Goal: Answer question/provide support: Share knowledge or assist other users

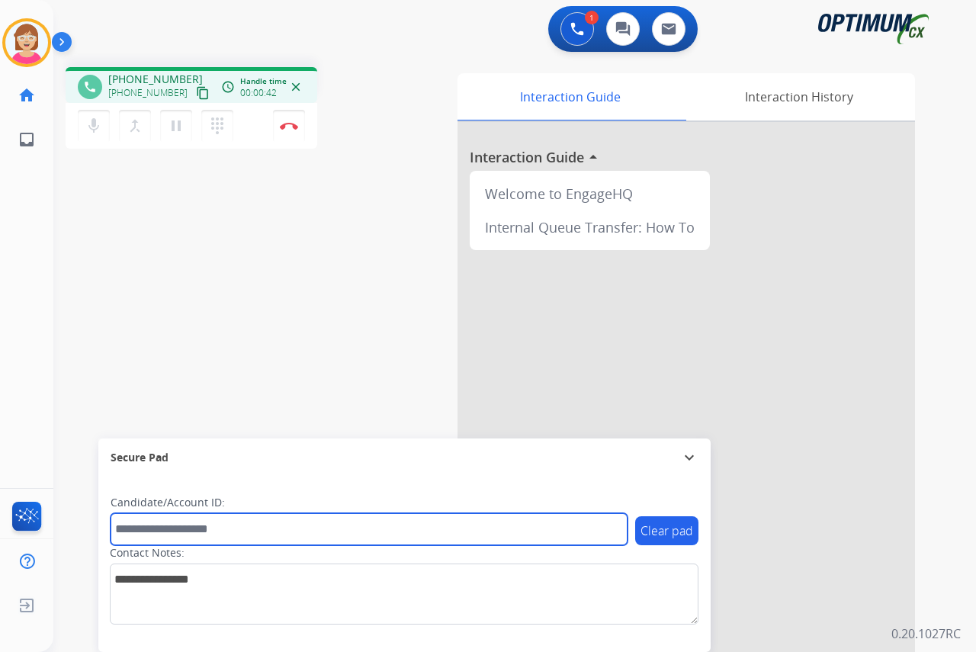
click at [143, 532] on input "text" at bounding box center [369, 529] width 517 height 32
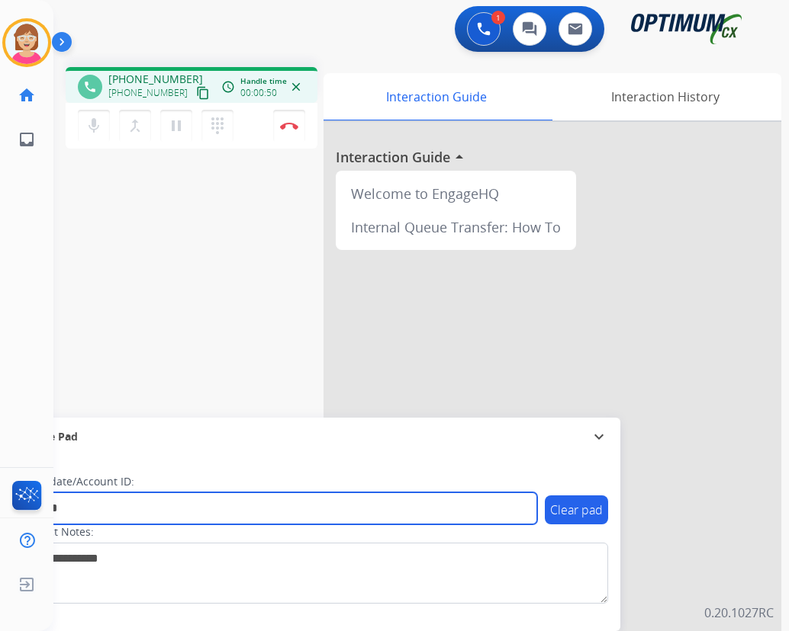
type input "*******"
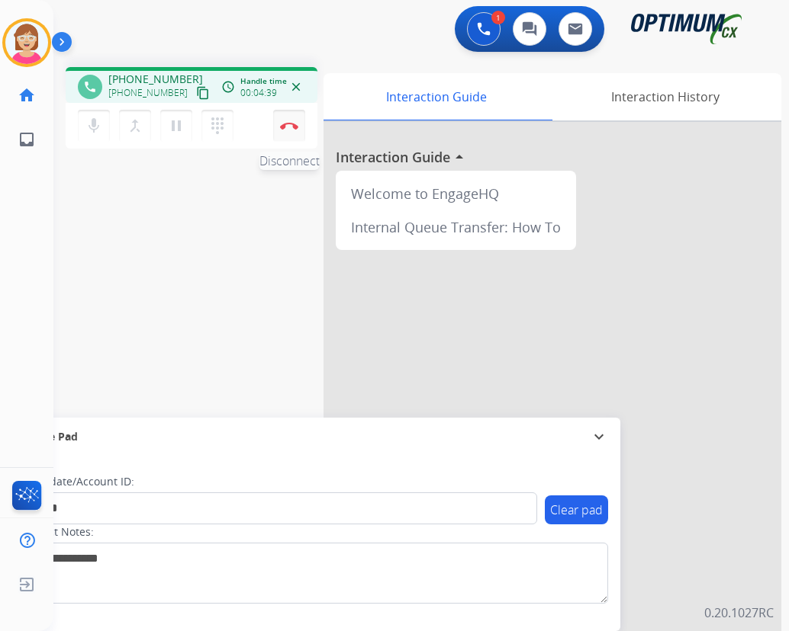
click at [290, 124] on img at bounding box center [289, 126] width 18 height 8
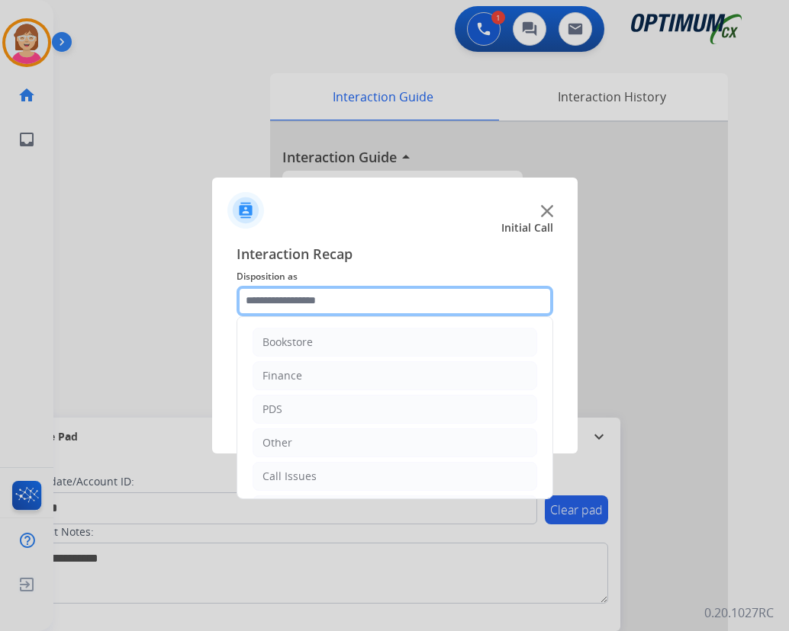
click at [266, 298] on input "text" at bounding box center [394, 301] width 316 height 31
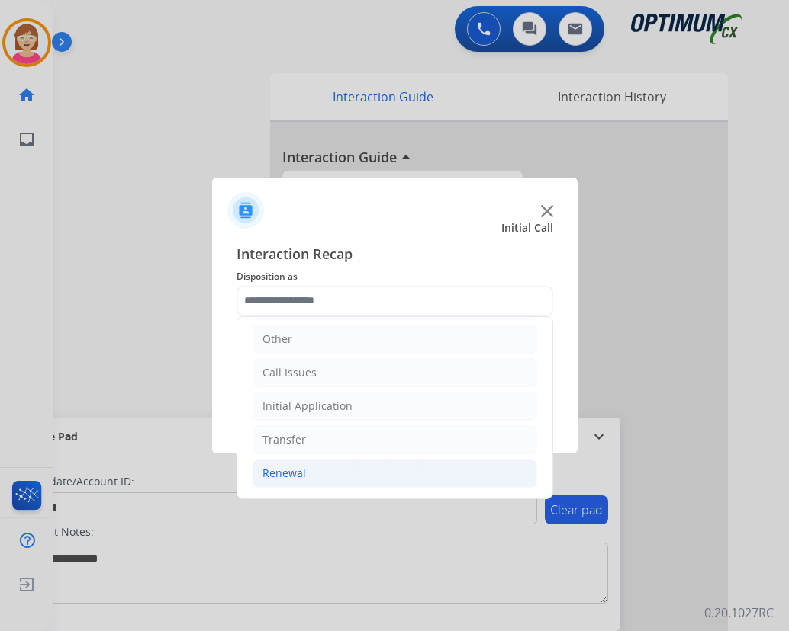
click at [299, 470] on div "Renewal" at bounding box center [283, 473] width 43 height 15
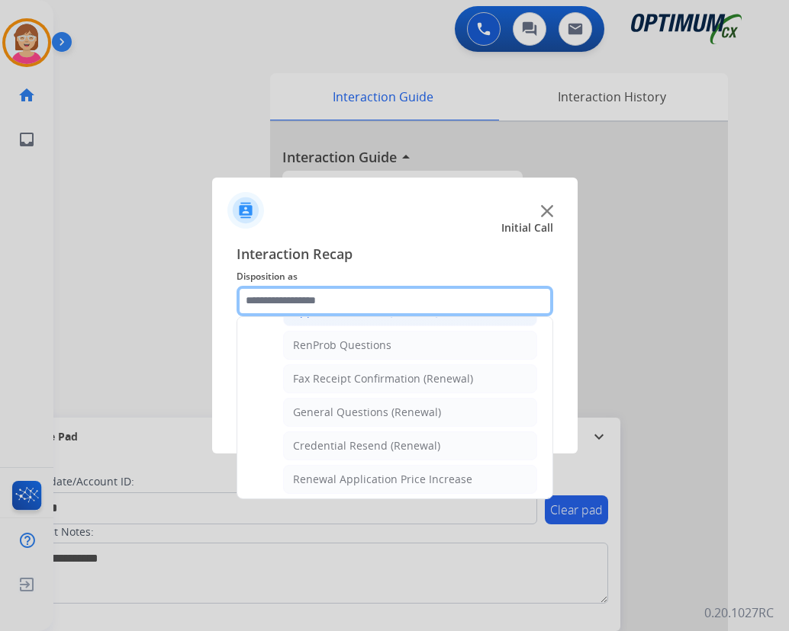
scroll to position [409, 0]
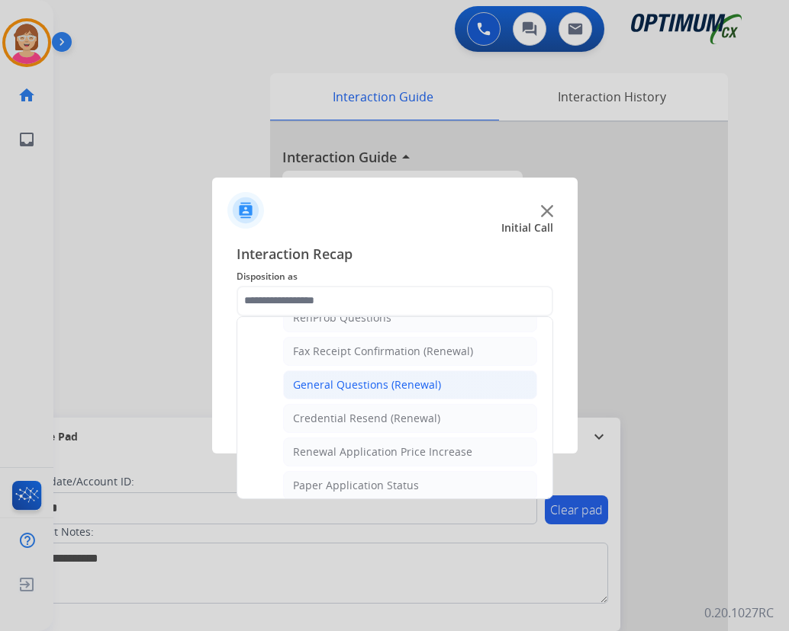
click at [357, 384] on div "General Questions (Renewal)" at bounding box center [367, 384] width 148 height 15
type input "**********"
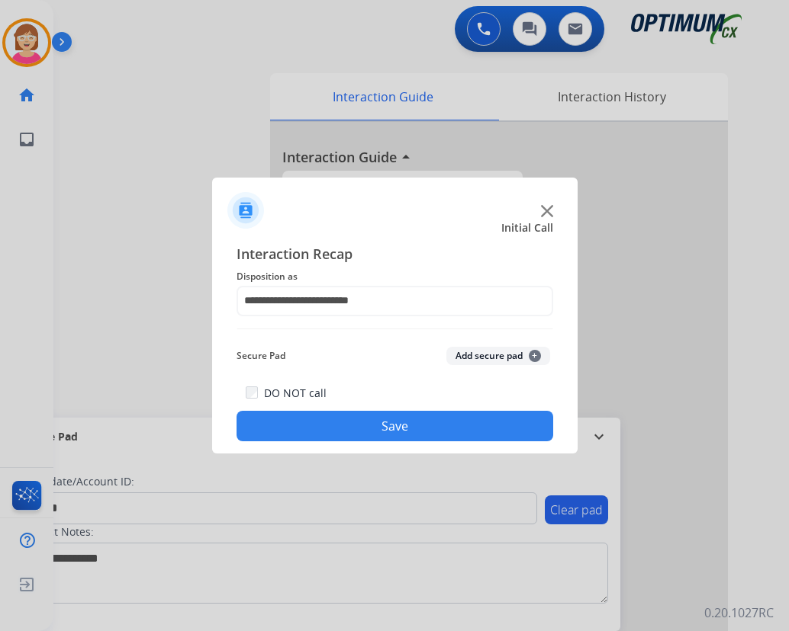
click at [536, 355] on span "+" at bounding box center [534, 356] width 12 height 12
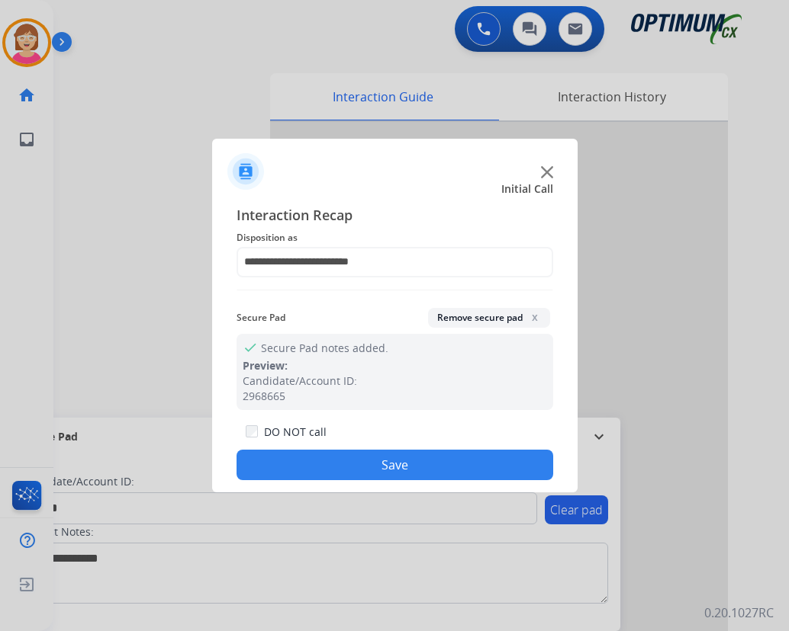
click at [296, 464] on button "Save" at bounding box center [394, 465] width 316 height 31
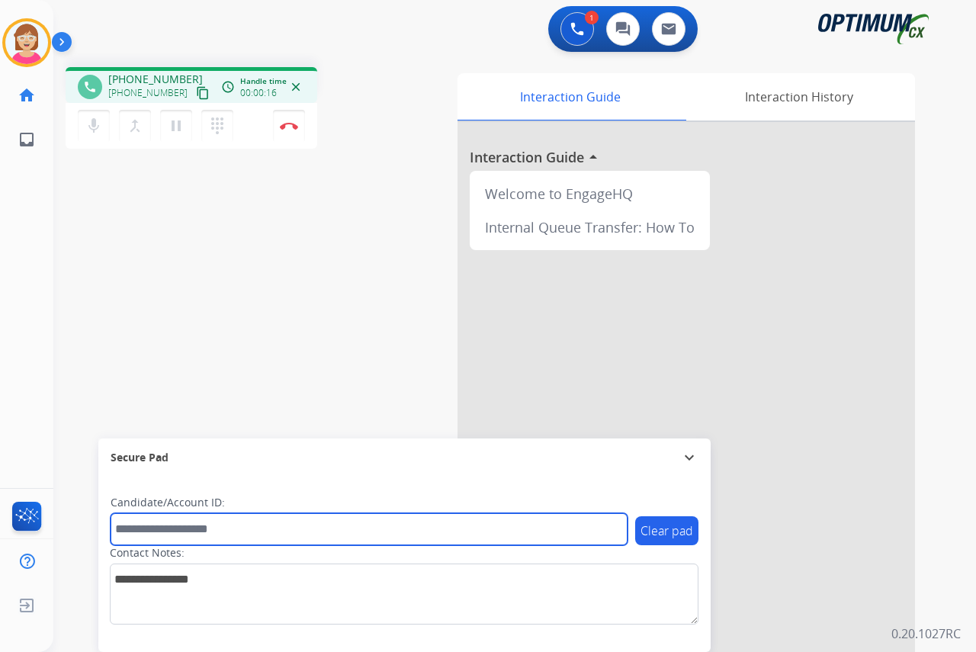
click at [170, 528] on input "text" at bounding box center [369, 529] width 517 height 32
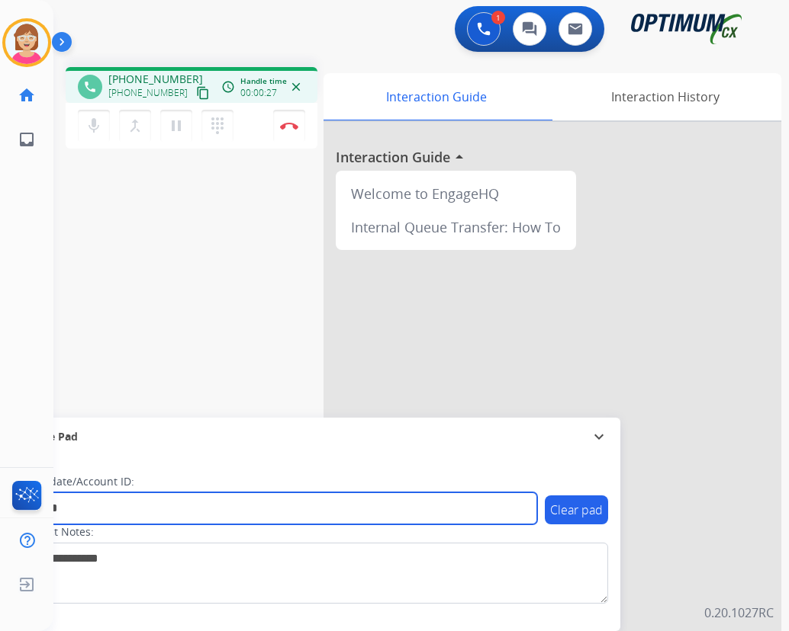
type input "*******"
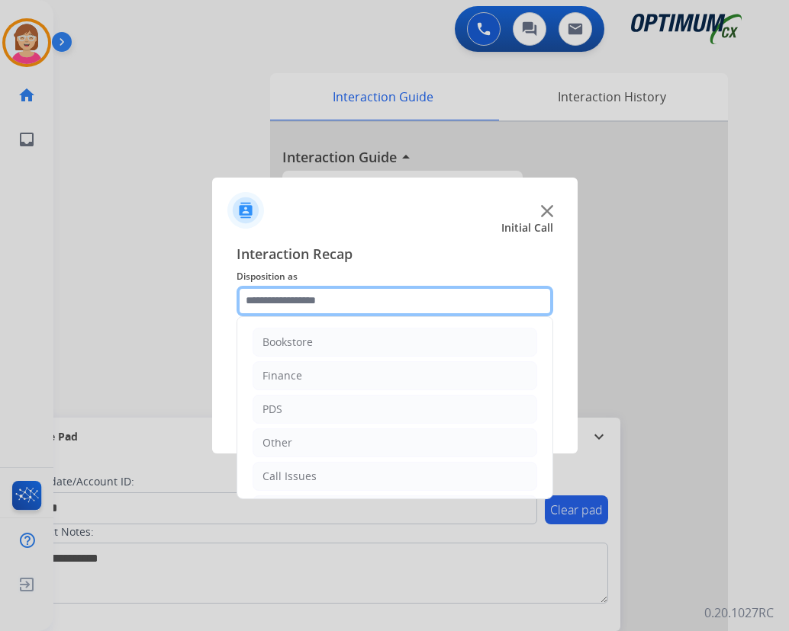
click at [283, 301] on input "text" at bounding box center [394, 301] width 316 height 31
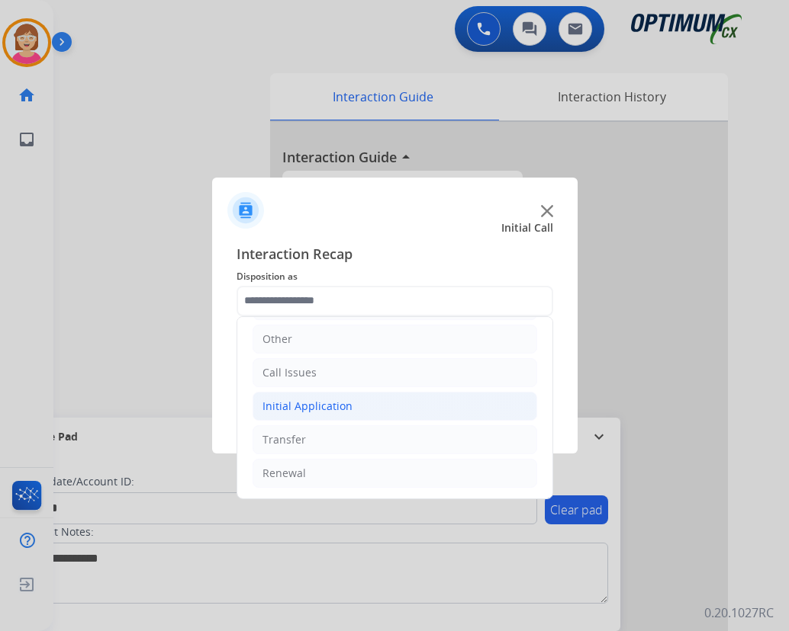
click at [275, 410] on div "Initial Application" at bounding box center [307, 406] width 90 height 15
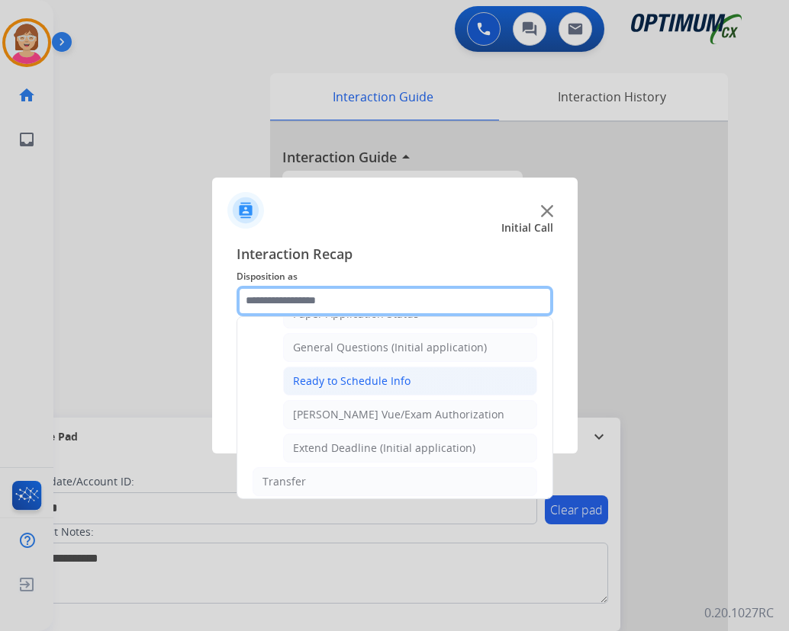
scroll to position [848, 0]
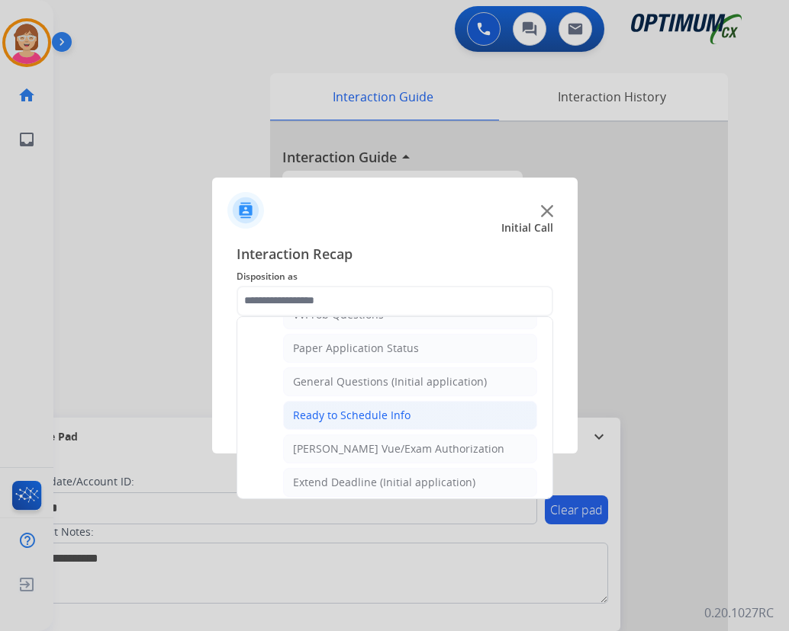
click at [352, 415] on div "Ready to Schedule Info" at bounding box center [351, 415] width 117 height 15
type input "**********"
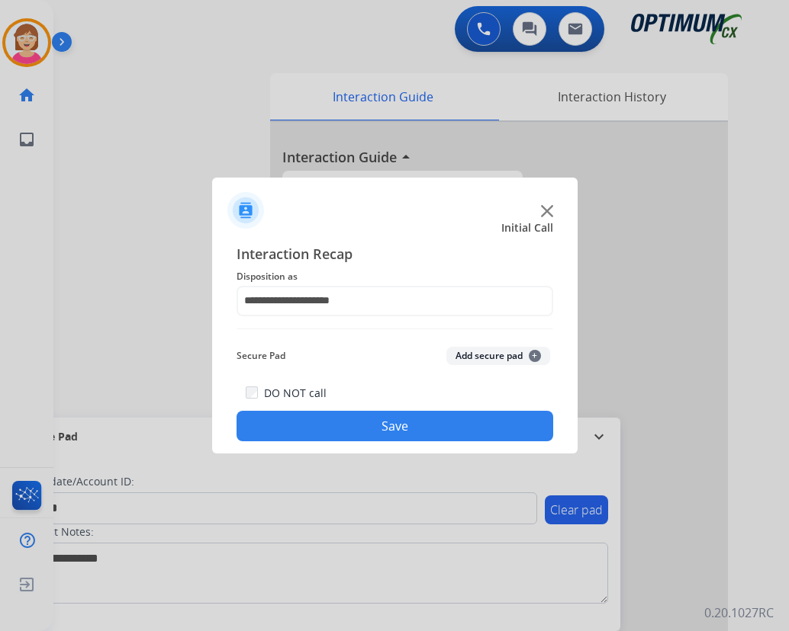
click at [536, 355] on span "+" at bounding box center [534, 356] width 12 height 12
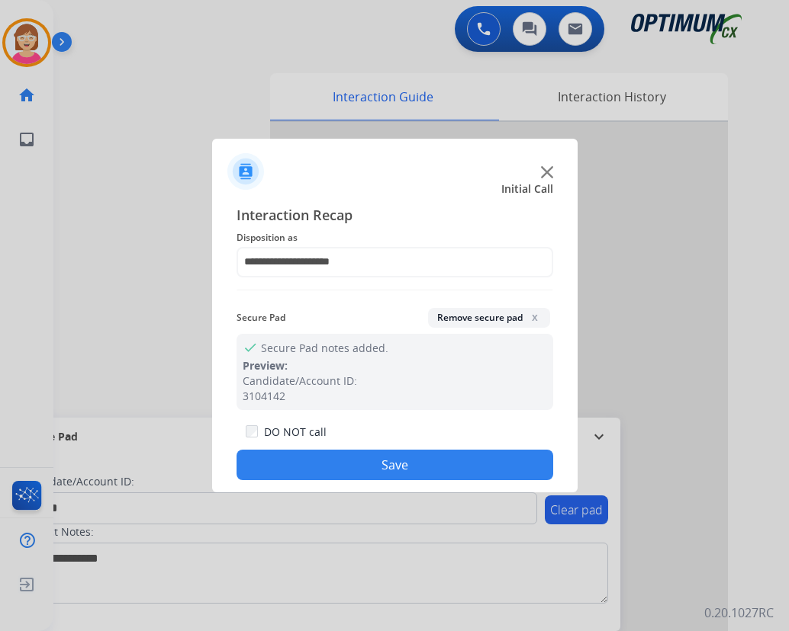
click at [361, 459] on button "Save" at bounding box center [394, 465] width 316 height 31
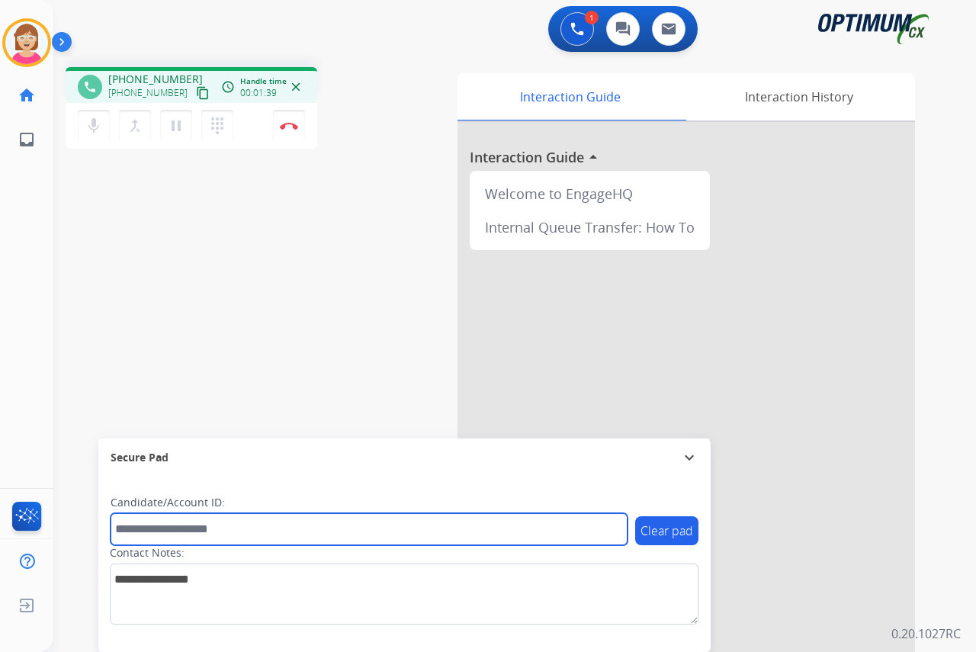
click at [127, 535] on input "text" at bounding box center [369, 529] width 517 height 32
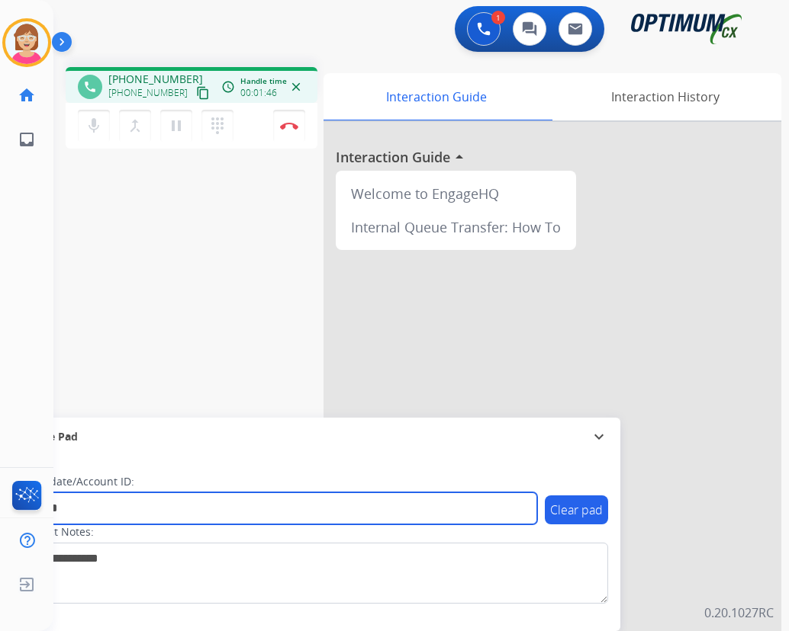
type input "*******"
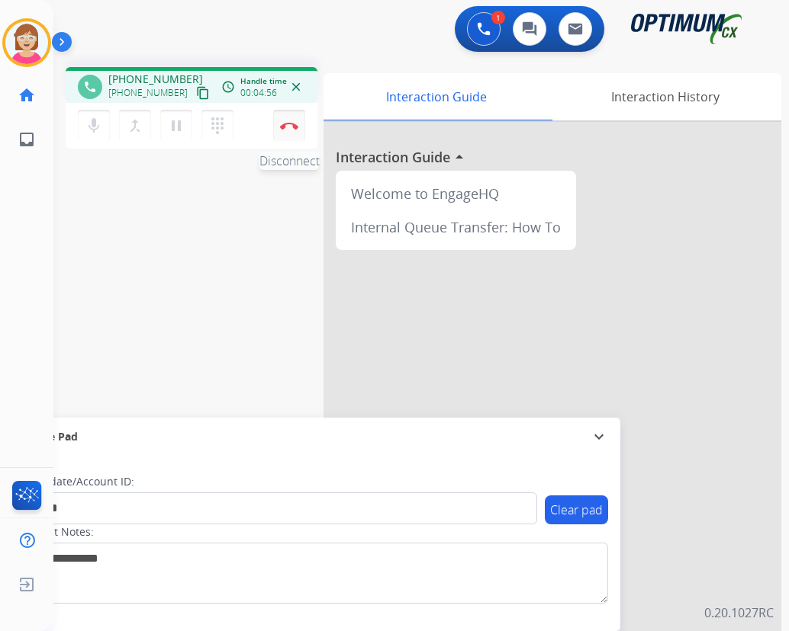
click at [290, 123] on img at bounding box center [289, 126] width 18 height 8
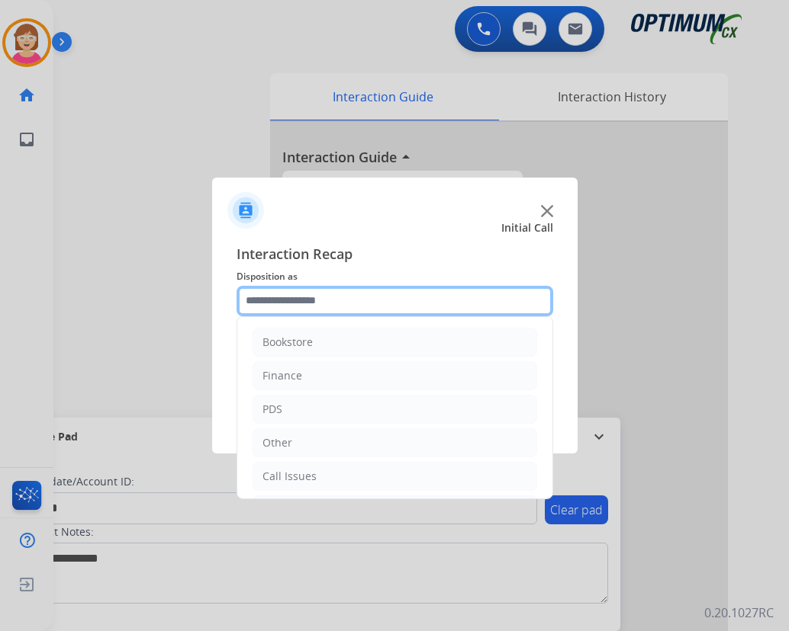
drag, startPoint x: 290, startPoint y: 123, endPoint x: 255, endPoint y: 297, distance: 178.1
click at [255, 297] on input "text" at bounding box center [394, 301] width 316 height 31
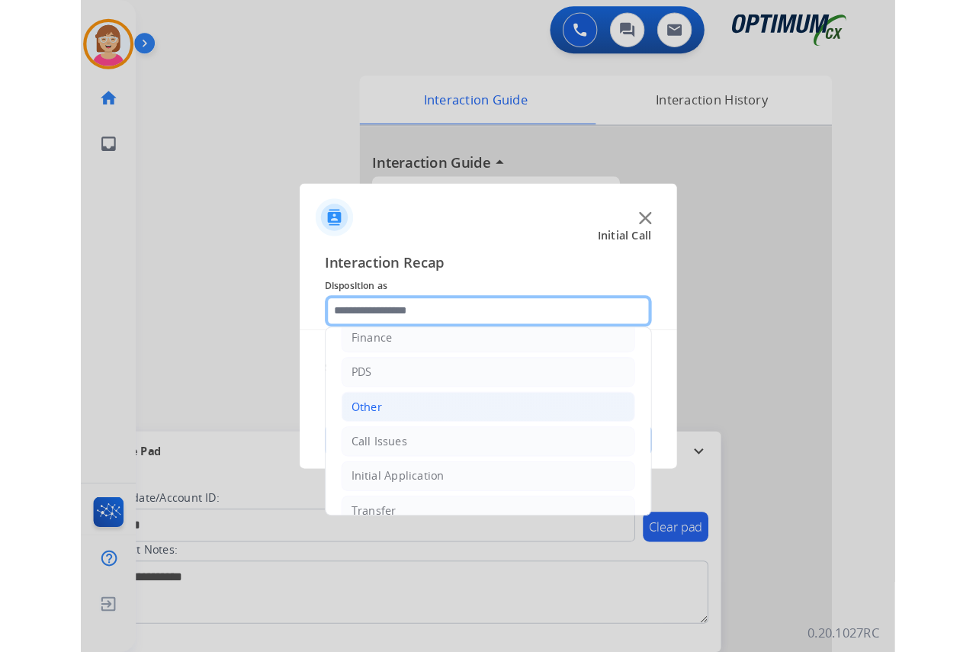
scroll to position [104, 0]
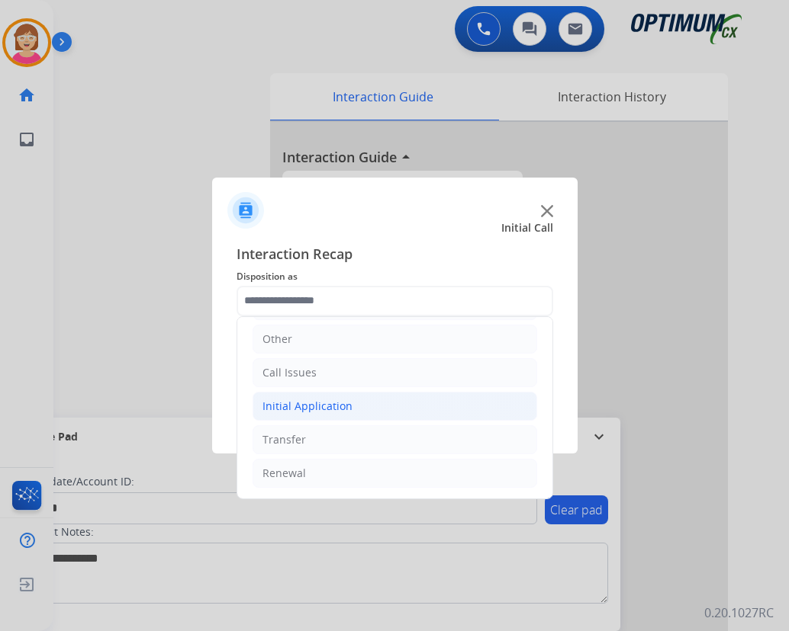
click at [294, 403] on div "Initial Application" at bounding box center [307, 406] width 90 height 15
click at [333, 439] on div "Credential Resend (Initial application)" at bounding box center [389, 439] width 193 height 15
type input "**********"
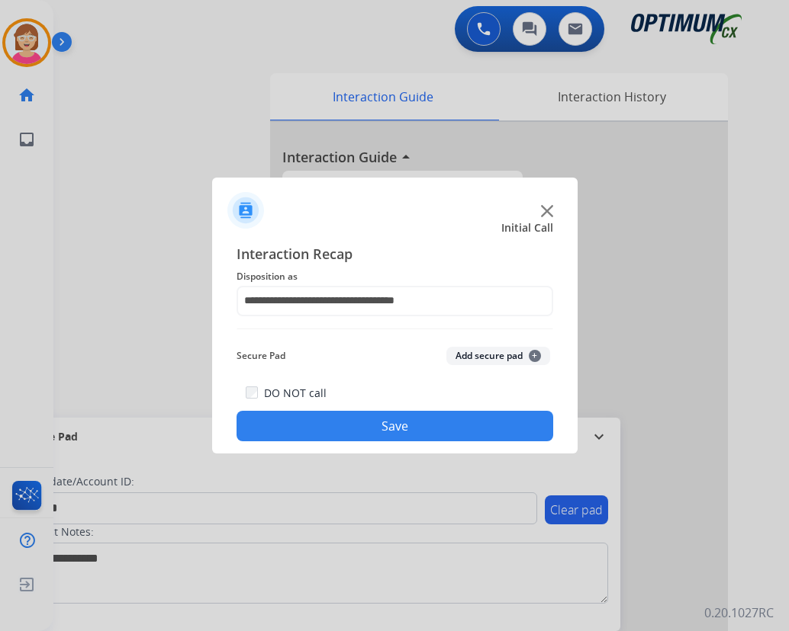
click at [534, 352] on span "+" at bounding box center [534, 356] width 12 height 12
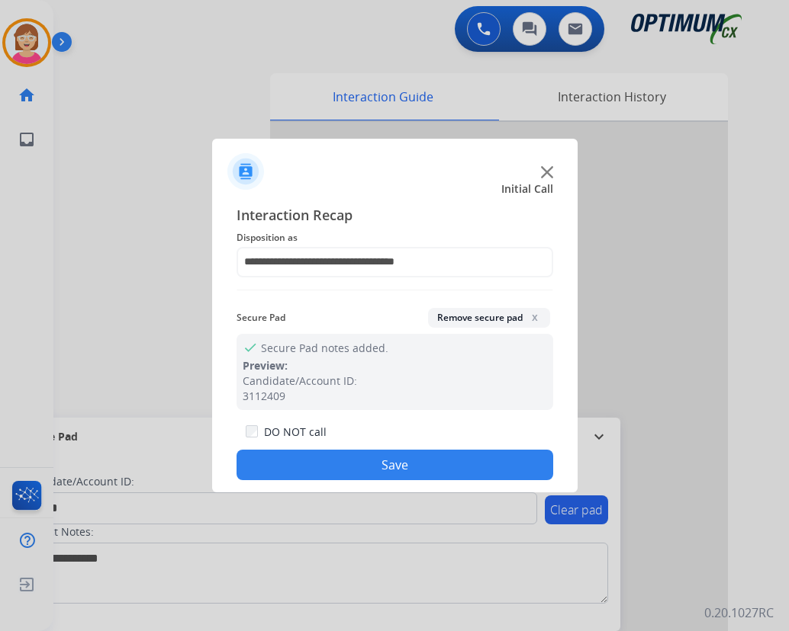
click at [429, 464] on button "Save" at bounding box center [394, 465] width 316 height 31
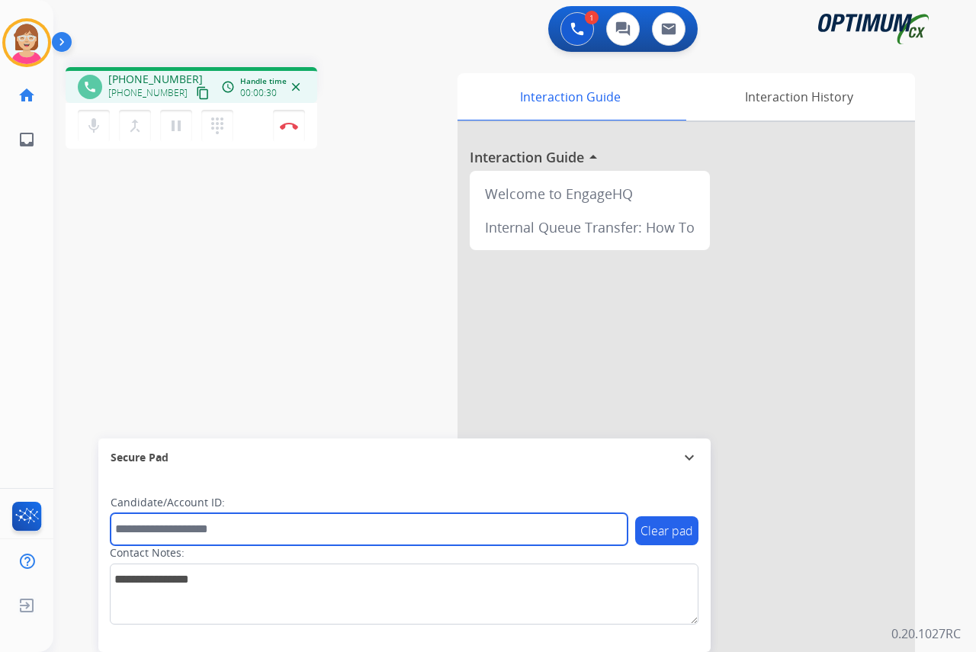
click at [139, 529] on input "text" at bounding box center [369, 529] width 517 height 32
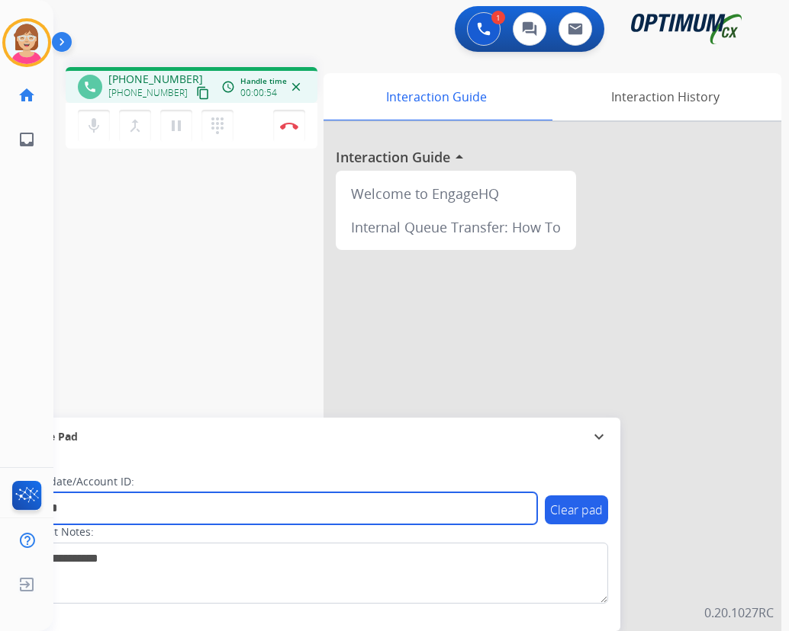
type input "*******"
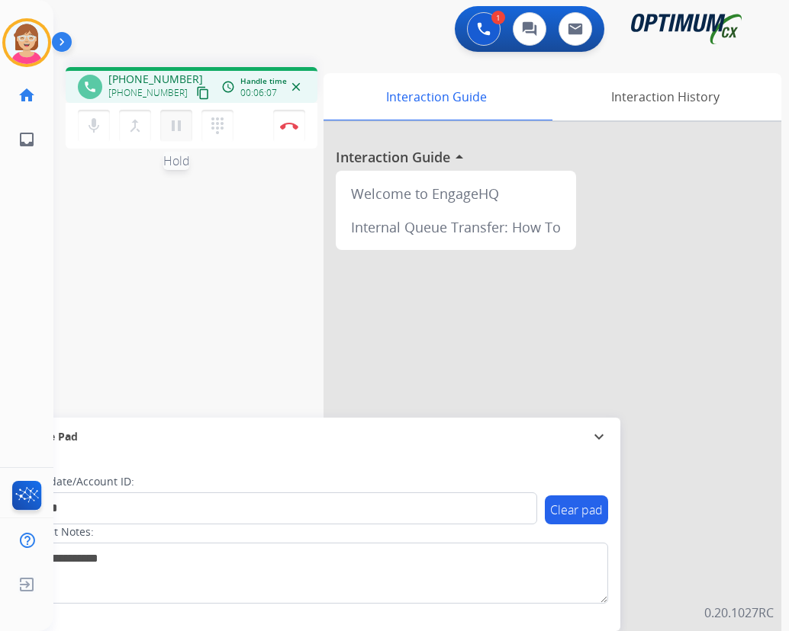
click at [175, 121] on mat-icon "pause" at bounding box center [176, 126] width 18 height 18
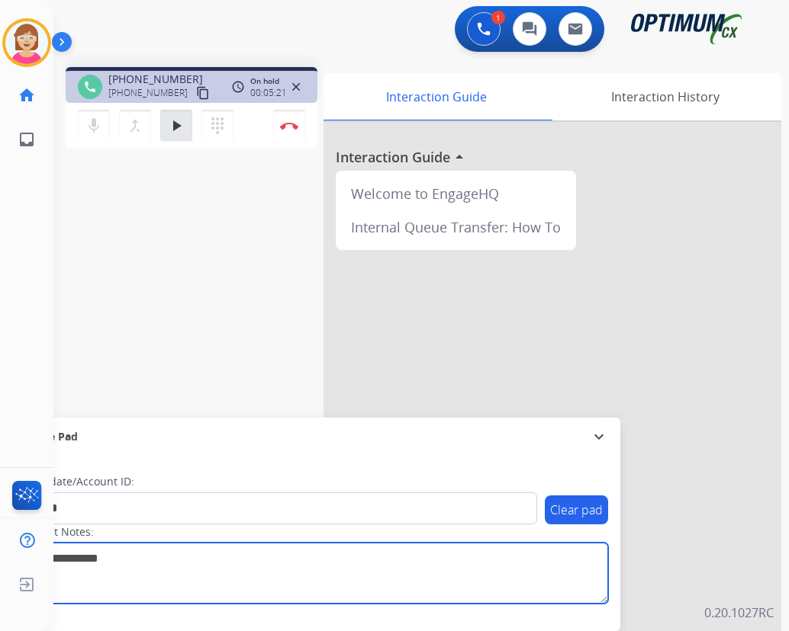
click at [199, 587] on textarea at bounding box center [313, 573] width 589 height 61
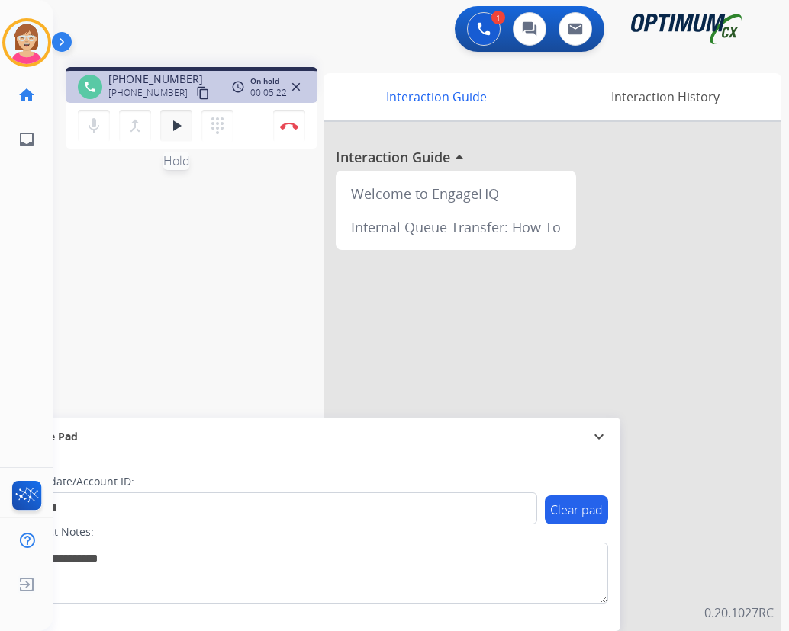
drag, startPoint x: 199, startPoint y: 587, endPoint x: 173, endPoint y: 124, distance: 464.4
click at [173, 124] on mat-icon "play_arrow" at bounding box center [176, 126] width 18 height 18
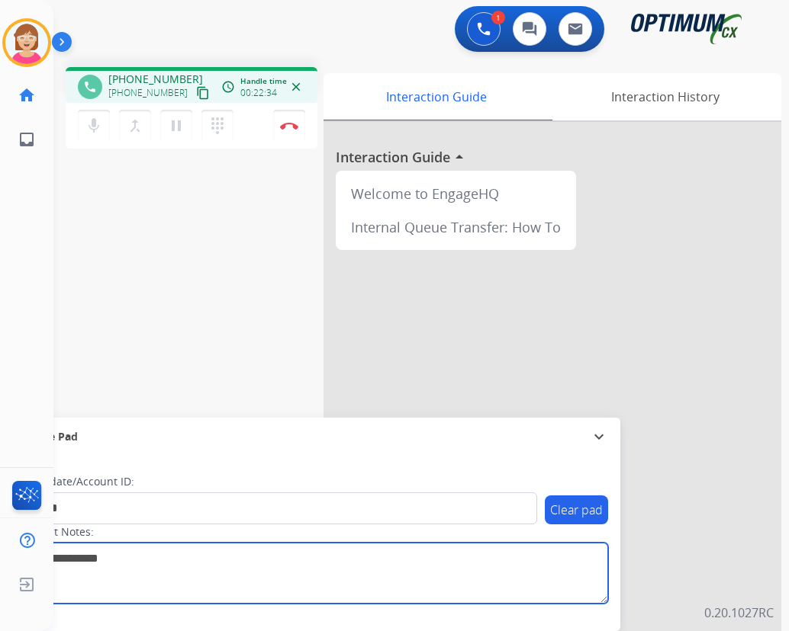
click at [289, 573] on textarea at bounding box center [313, 573] width 589 height 61
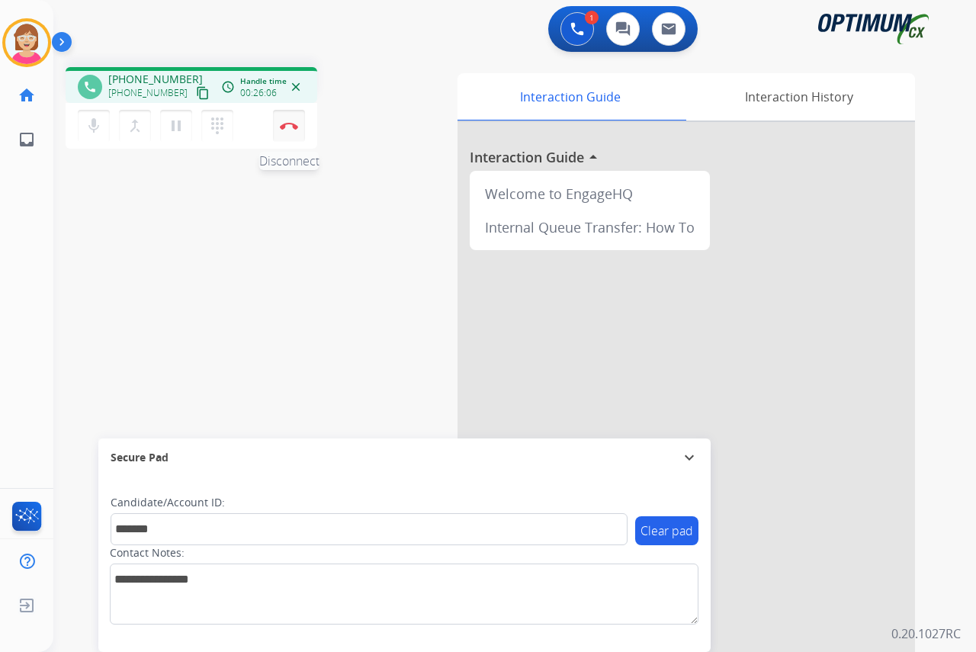
click at [287, 124] on img at bounding box center [289, 126] width 18 height 8
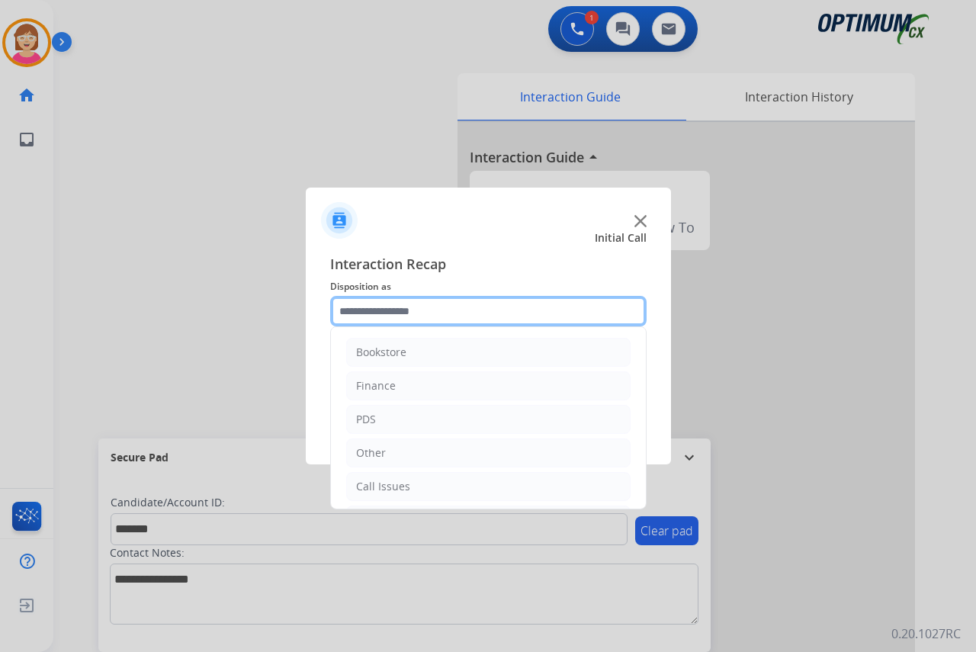
click at [372, 315] on input "text" at bounding box center [488, 311] width 316 height 31
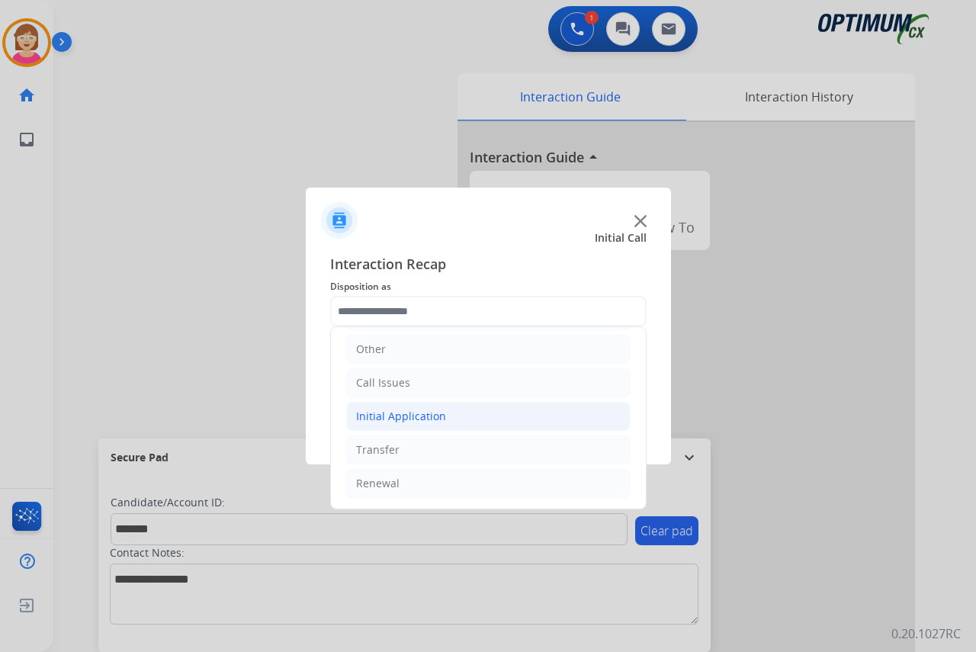
click at [401, 416] on div "Initial Application" at bounding box center [401, 416] width 90 height 15
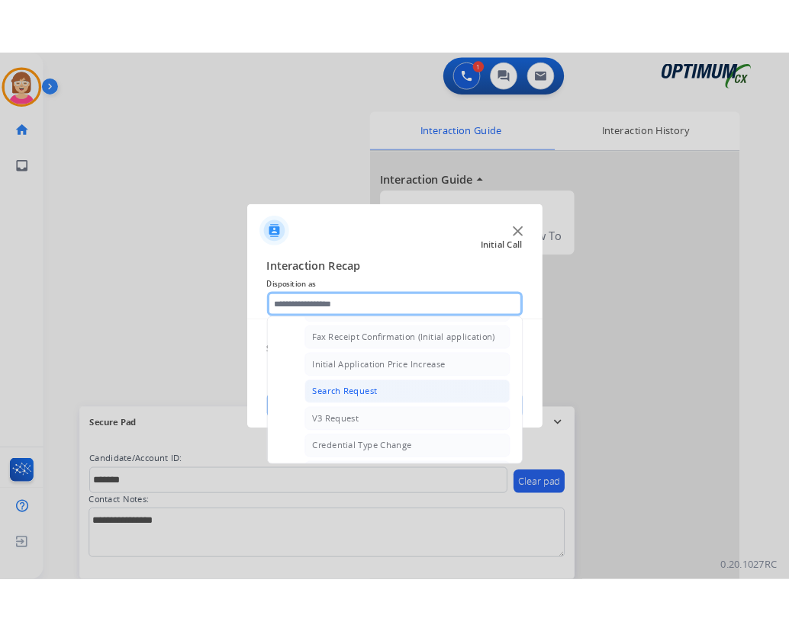
scroll to position [561, 0]
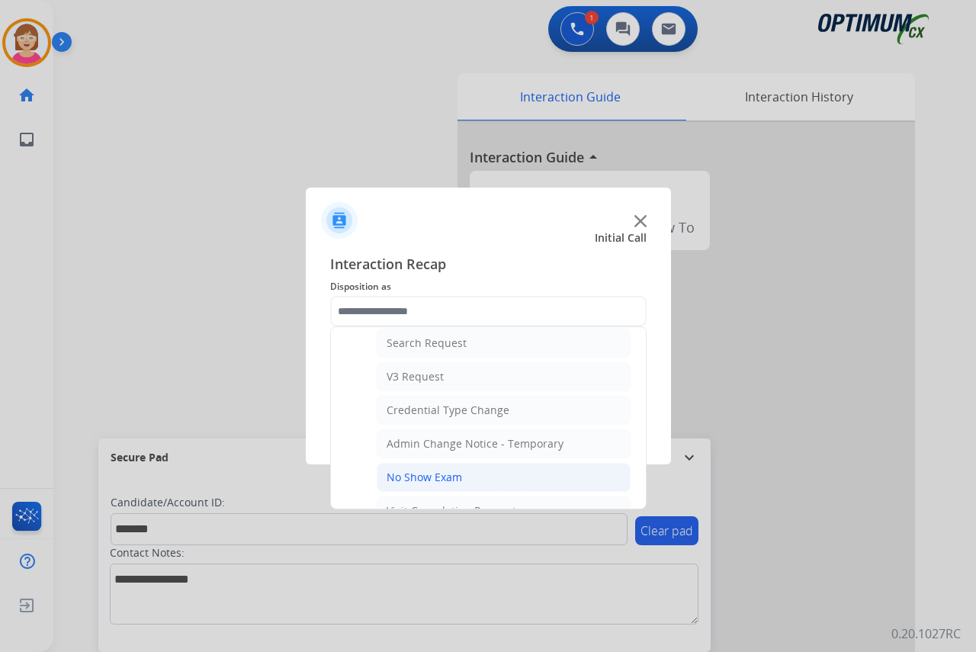
click at [417, 477] on div "No Show Exam" at bounding box center [424, 477] width 75 height 15
type input "**********"
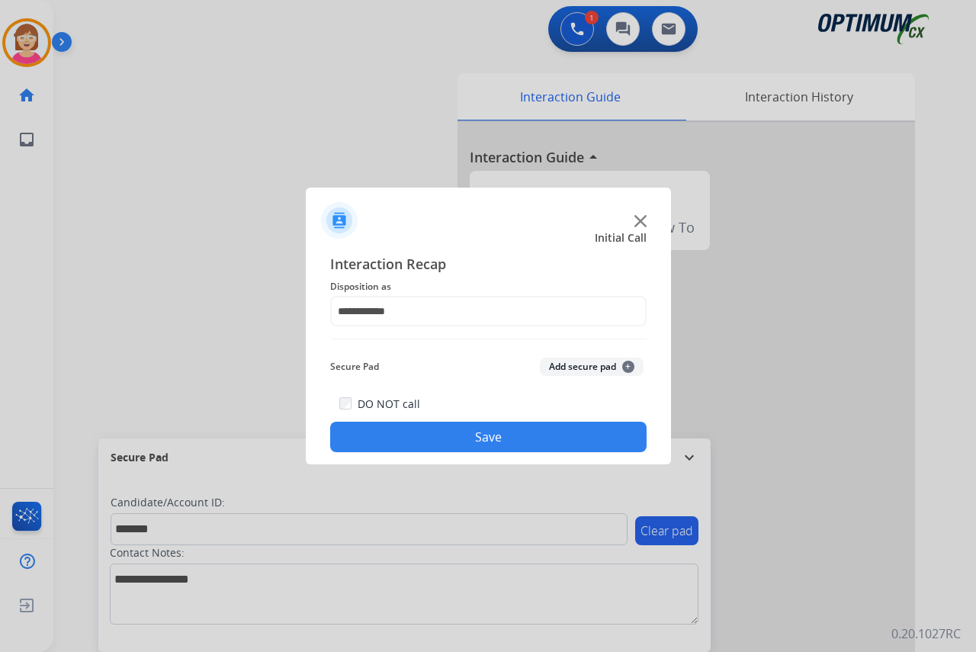
drag, startPoint x: 417, startPoint y: 477, endPoint x: 397, endPoint y: 362, distance: 117.0
click at [397, 362] on div "Secure Pad Add secure pad +" at bounding box center [488, 367] width 316 height 31
click at [629, 367] on span "+" at bounding box center [628, 367] width 12 height 12
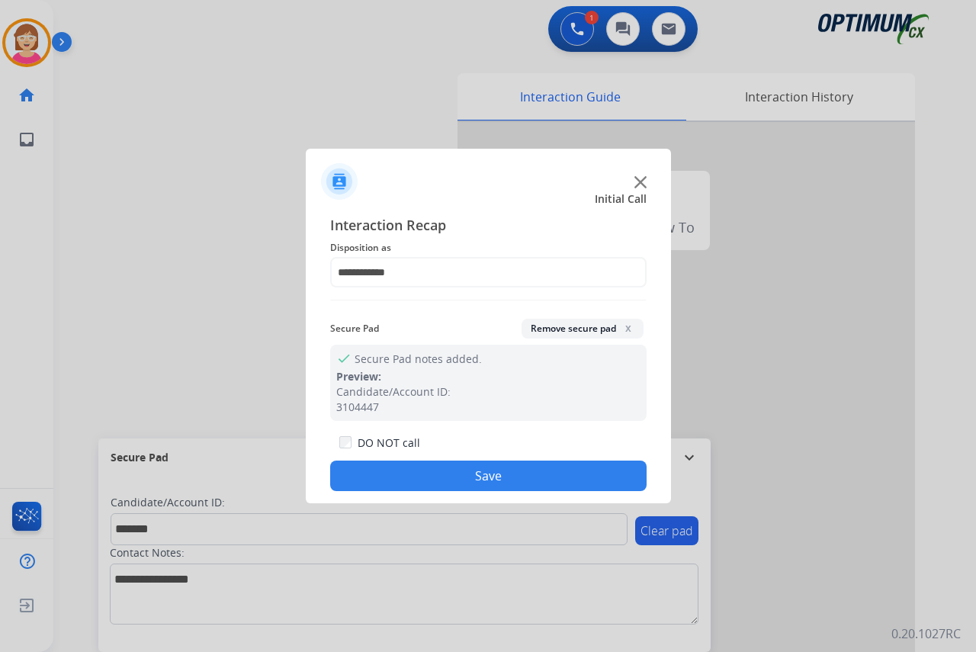
drag, startPoint x: 629, startPoint y: 367, endPoint x: 387, endPoint y: 474, distance: 265.3
click at [387, 474] on button "Save" at bounding box center [488, 476] width 316 height 31
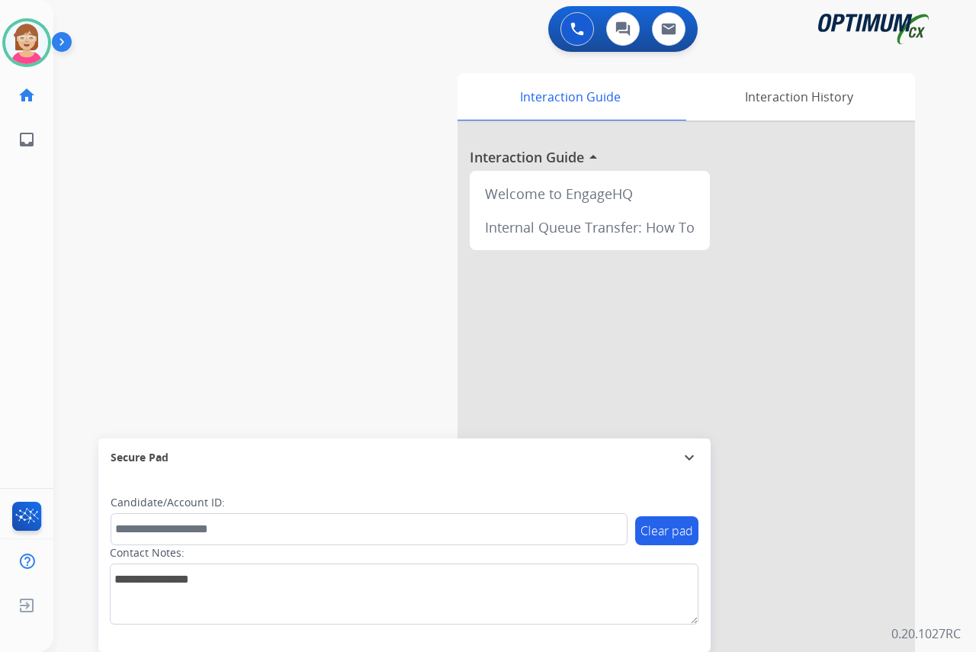
drag, startPoint x: 14, startPoint y: 310, endPoint x: 25, endPoint y: 321, distance: 16.2
click at [14, 310] on div "[PERSON_NAME] Available Edit Avatar Agent: [PERSON_NAME] Profile: OCX Training …" at bounding box center [26, 326] width 53 height 652
click at [24, 281] on div "[PERSON_NAME] Available Edit Avatar Agent: [PERSON_NAME] Profile: OCX Training …" at bounding box center [26, 326] width 53 height 652
click at [21, 40] on img at bounding box center [26, 42] width 43 height 43
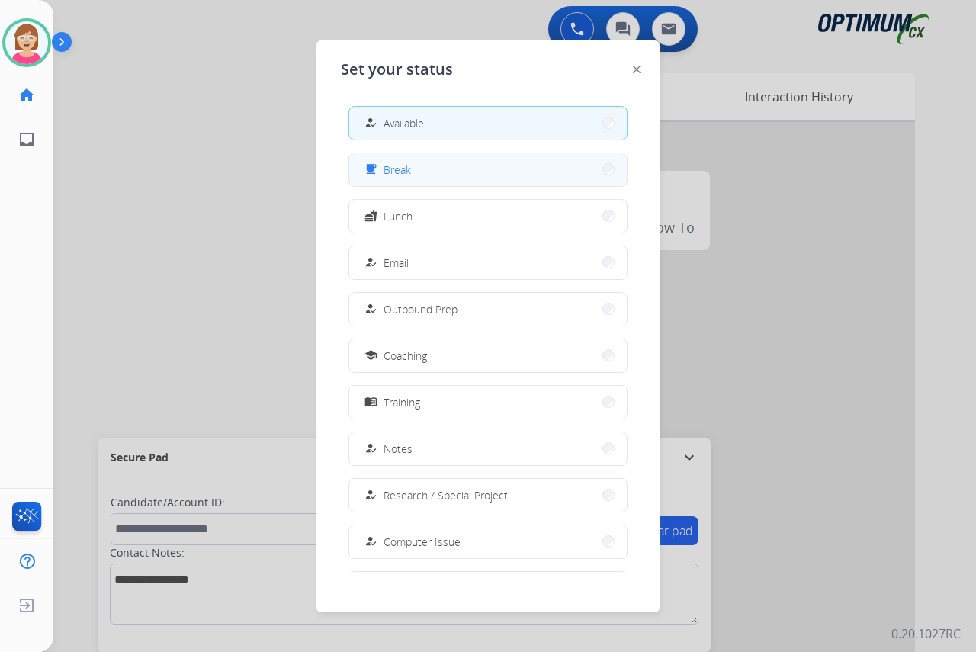
click at [432, 172] on button "free_breakfast Break" at bounding box center [488, 169] width 278 height 33
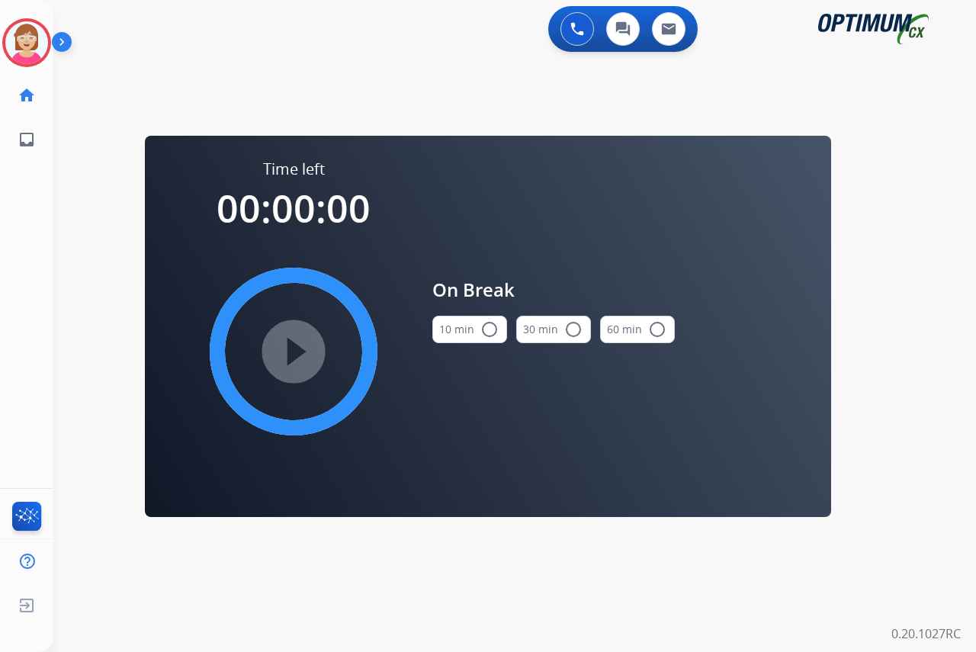
click at [489, 329] on mat-icon "radio_button_unchecked" at bounding box center [489, 329] width 18 height 18
click at [291, 351] on mat-icon "play_circle_filled" at bounding box center [293, 351] width 18 height 18
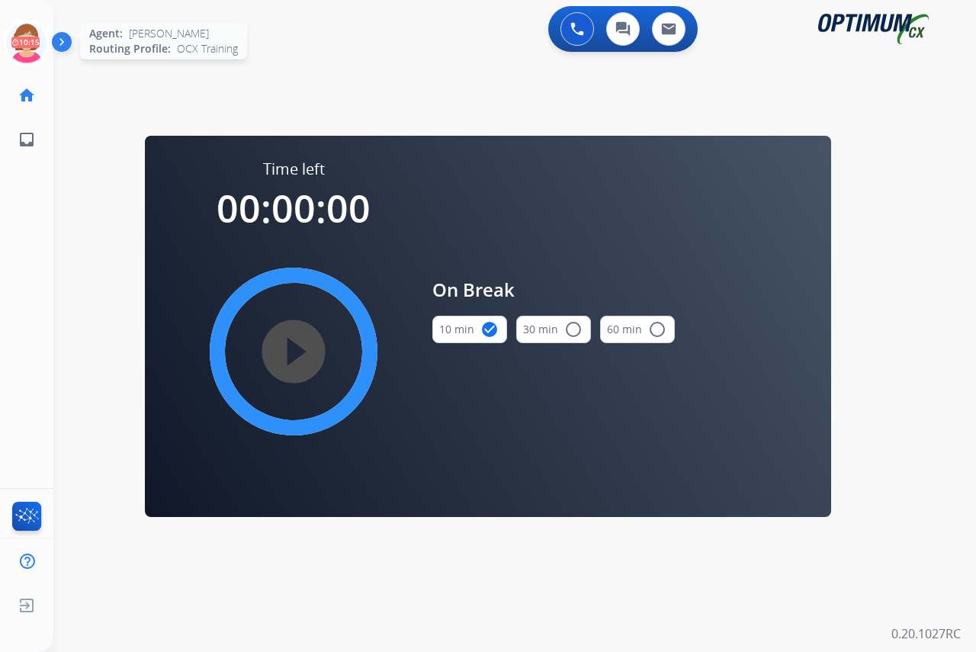
click at [25, 28] on icon at bounding box center [27, 43] width 50 height 50
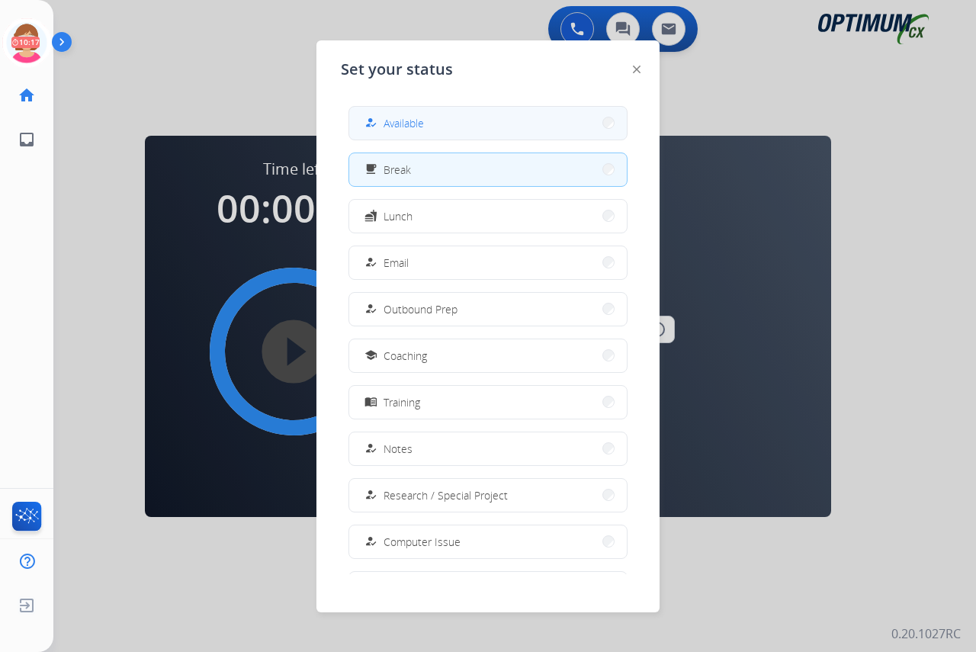
click at [397, 115] on span "Available" at bounding box center [404, 123] width 40 height 16
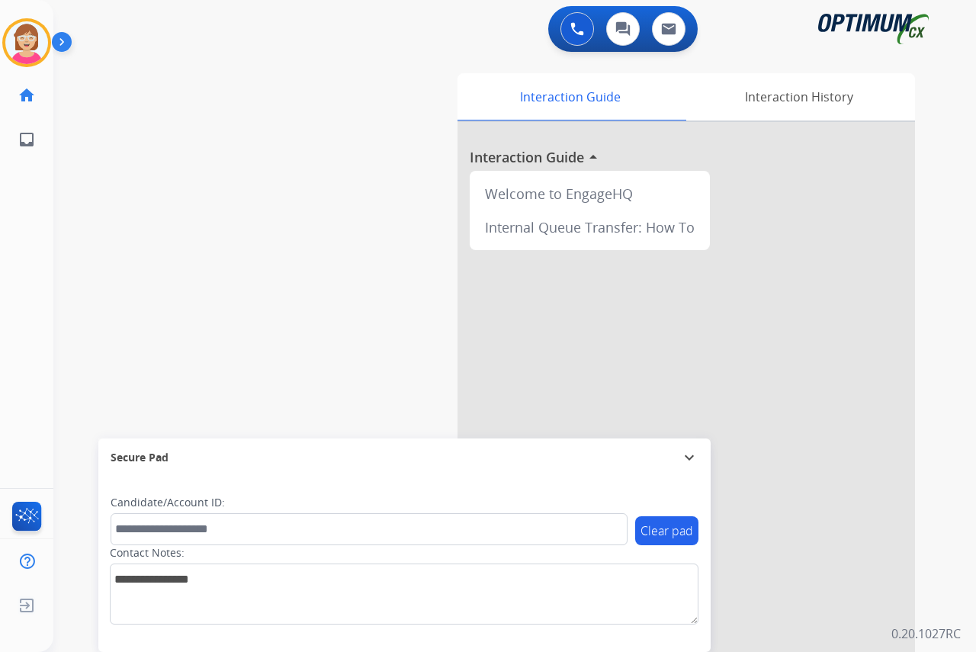
click at [23, 309] on div "[PERSON_NAME] Available Edit Avatar Agent: [PERSON_NAME] Profile: OCX Training …" at bounding box center [26, 326] width 53 height 652
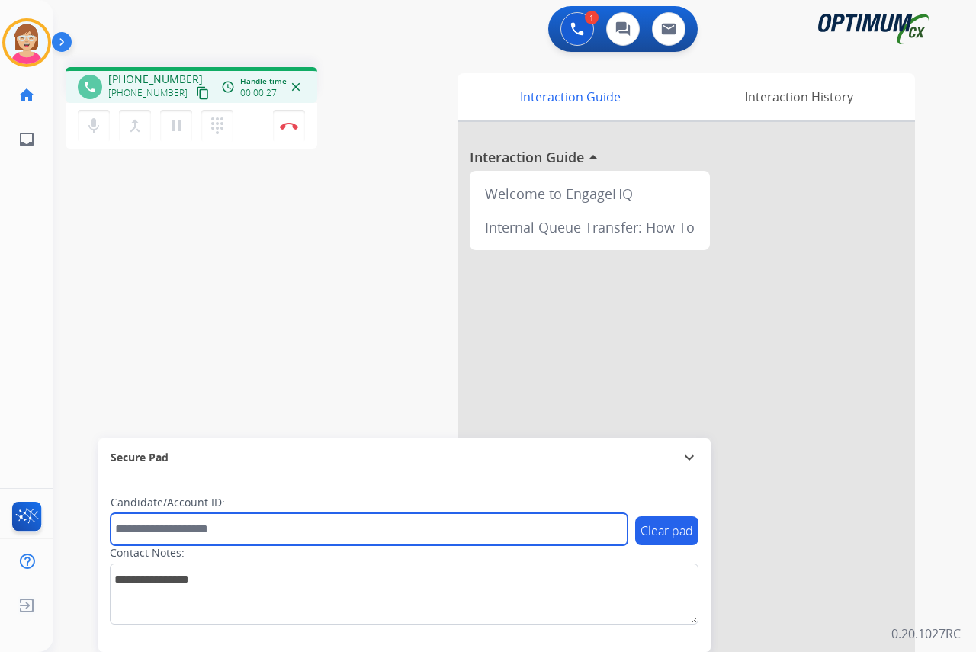
click at [146, 533] on input "text" at bounding box center [369, 529] width 517 height 32
drag, startPoint x: 146, startPoint y: 533, endPoint x: 123, endPoint y: 528, distance: 23.3
click at [125, 529] on input "text" at bounding box center [369, 529] width 517 height 32
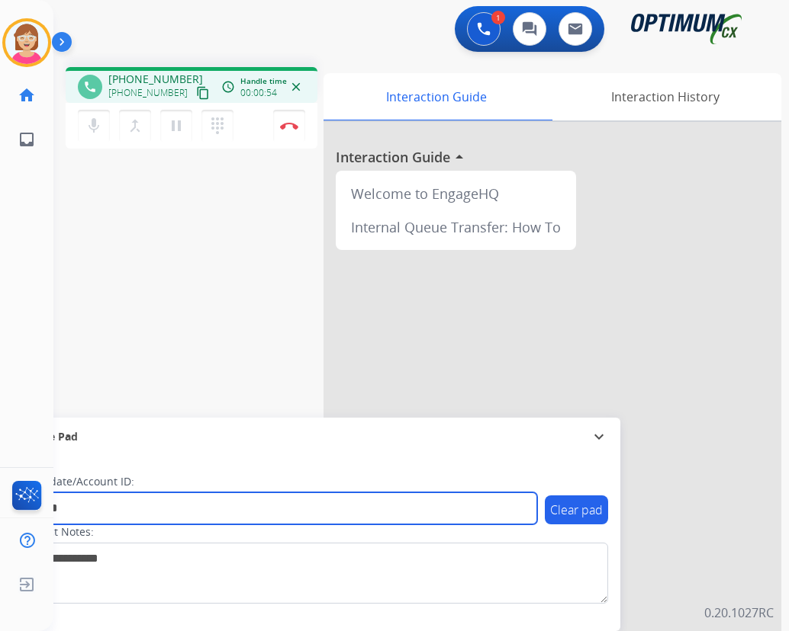
type input "*******"
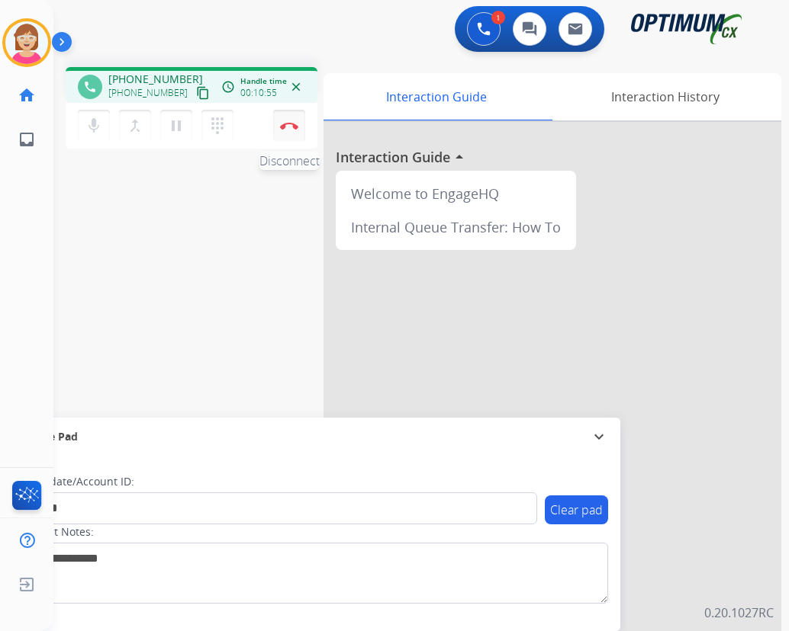
click at [288, 125] on img at bounding box center [289, 126] width 18 height 8
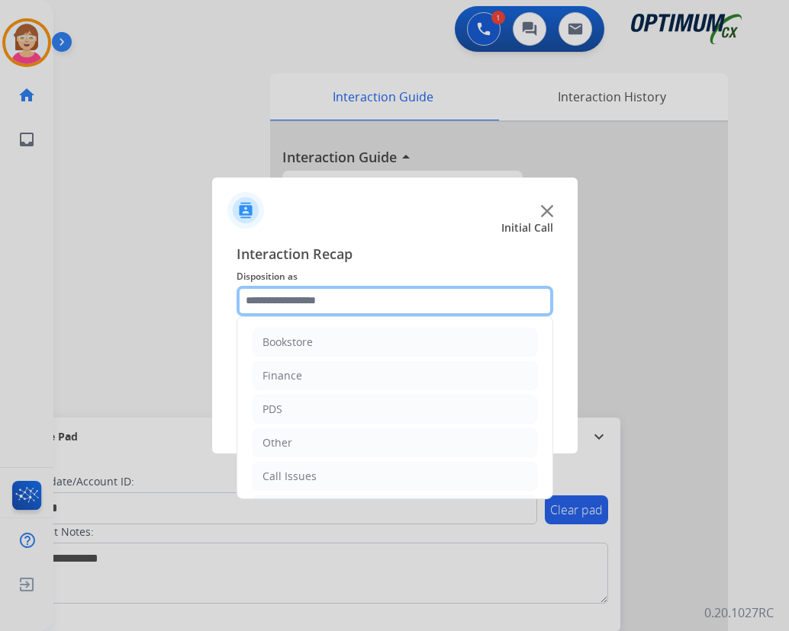
click at [277, 297] on input "text" at bounding box center [394, 301] width 316 height 31
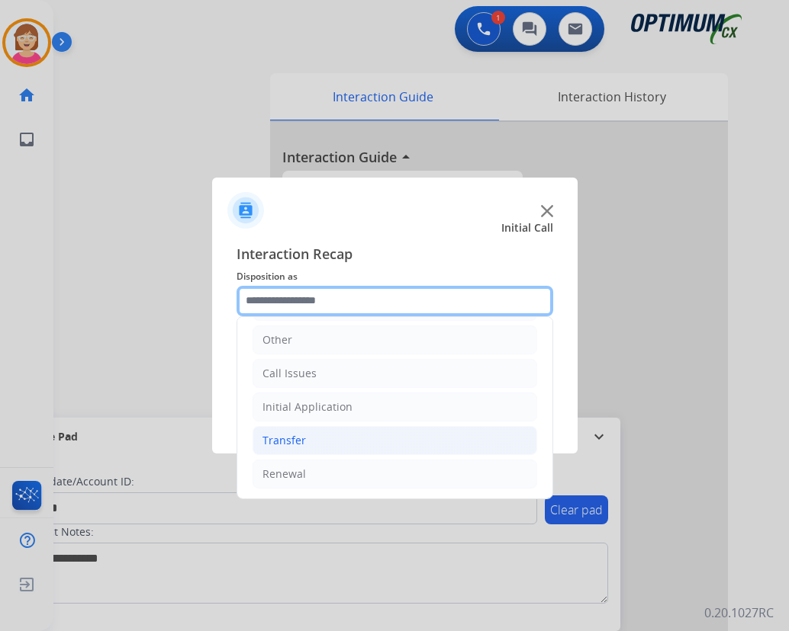
scroll to position [104, 0]
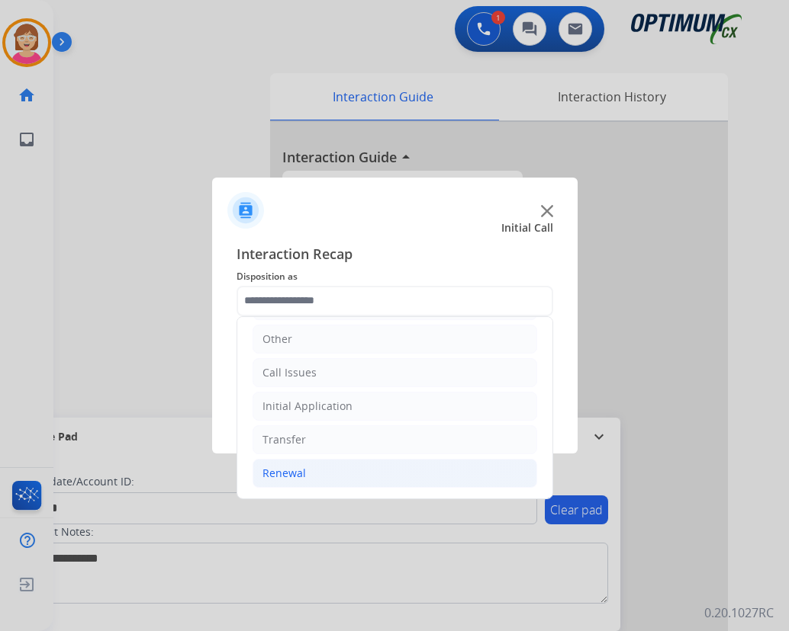
click at [293, 471] on div "Renewal" at bounding box center [283, 473] width 43 height 15
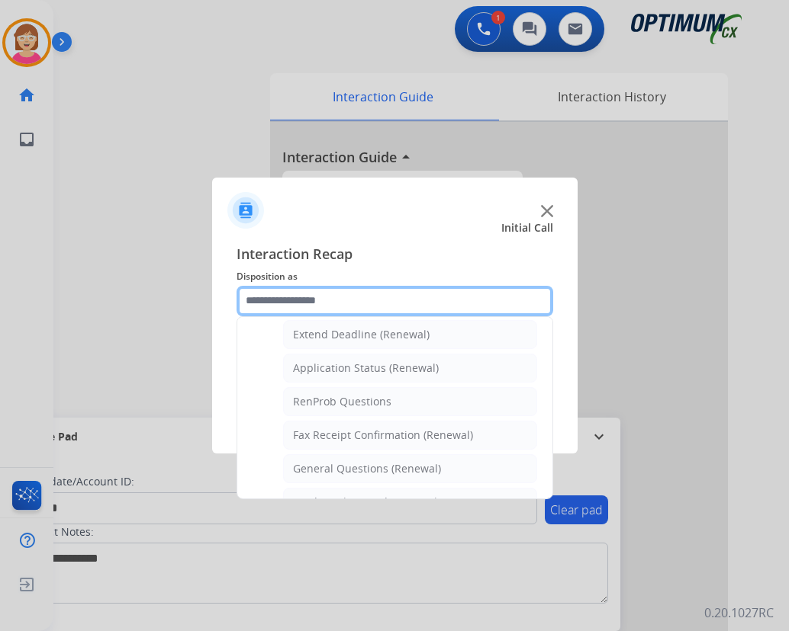
scroll to position [333, 0]
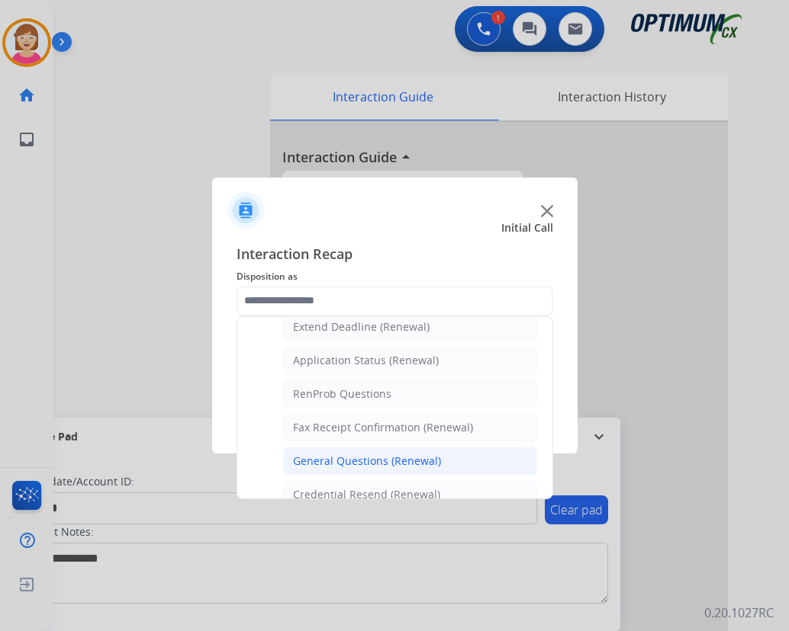
click at [342, 462] on div "General Questions (Renewal)" at bounding box center [367, 461] width 148 height 15
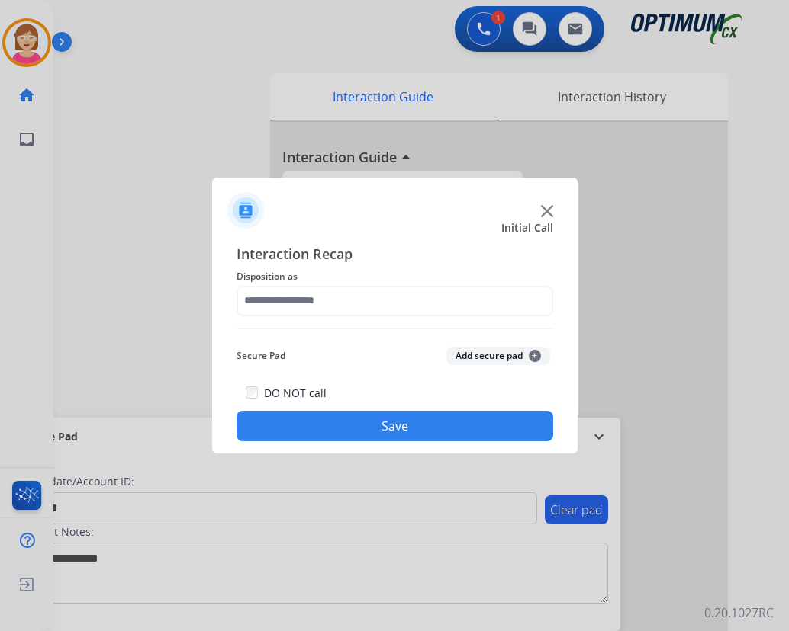
type input "**********"
click at [539, 357] on button "Add secure pad +" at bounding box center [498, 356] width 104 height 18
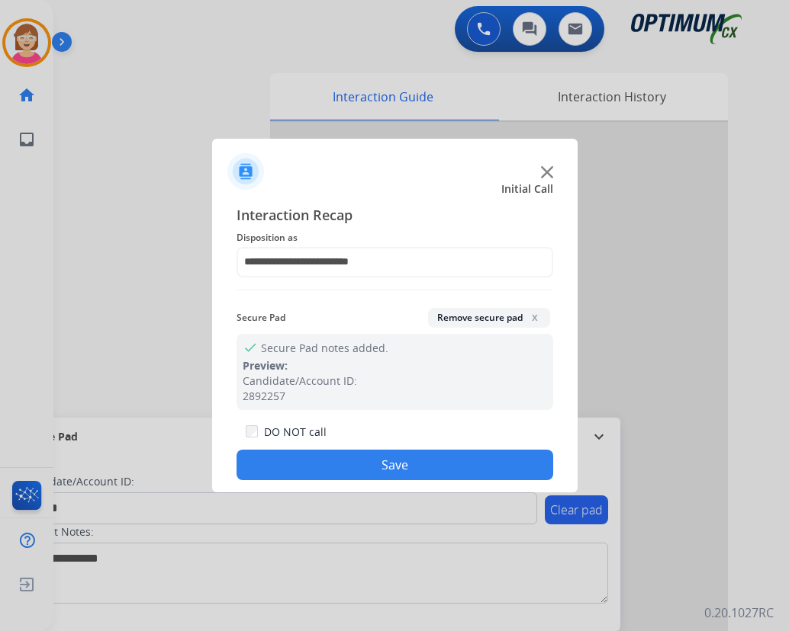
click at [302, 462] on button "Save" at bounding box center [394, 465] width 316 height 31
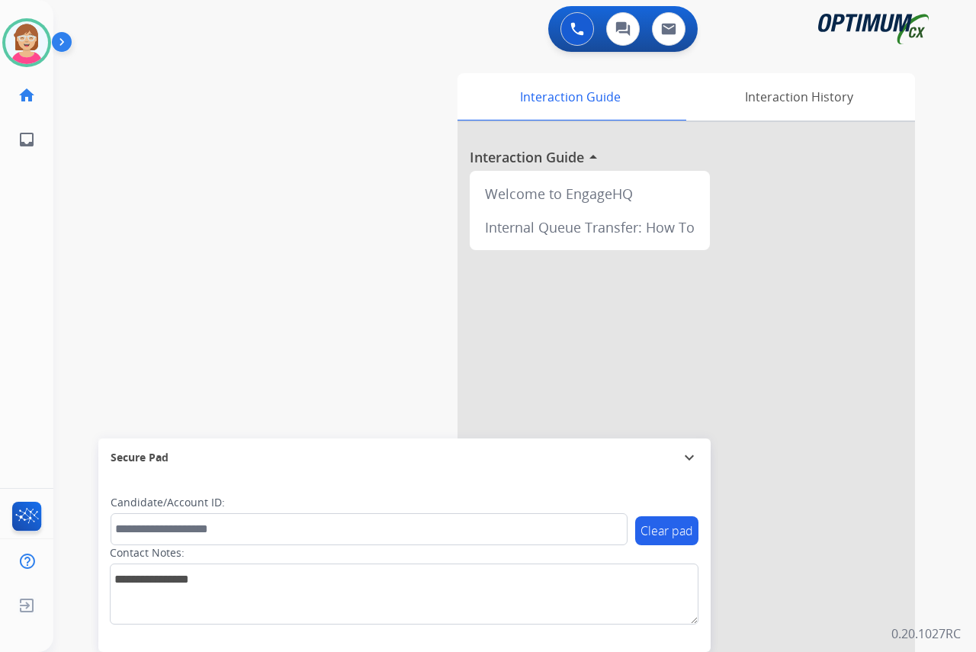
click at [22, 251] on div "[PERSON_NAME] Available Edit Avatar Agent: [PERSON_NAME] Profile: OCX Training …" at bounding box center [26, 326] width 53 height 652
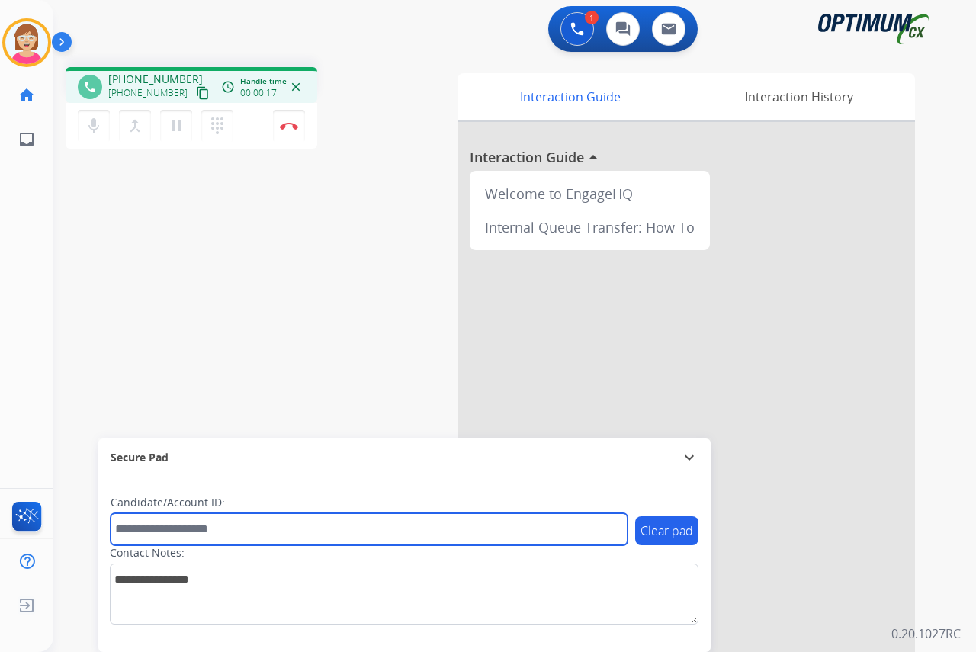
click at [145, 528] on input "text" at bounding box center [369, 529] width 517 height 32
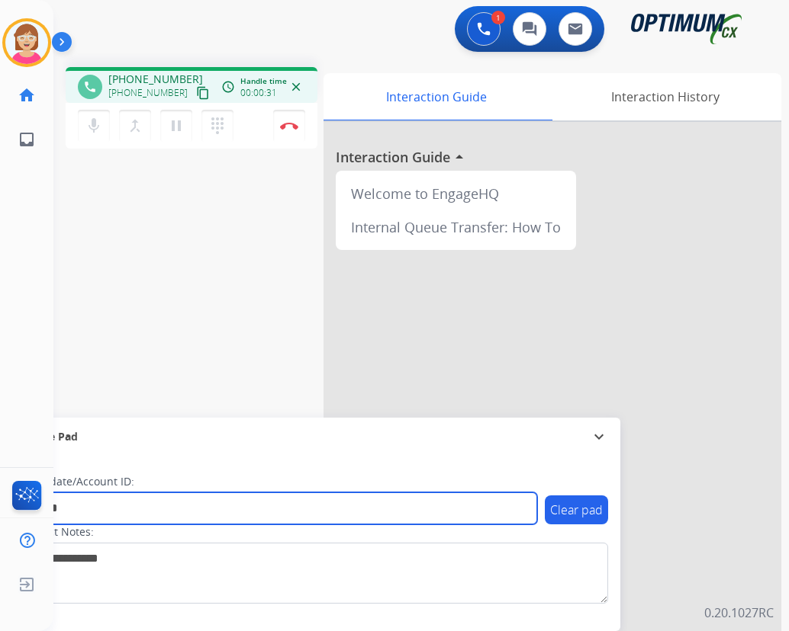
type input "*******"
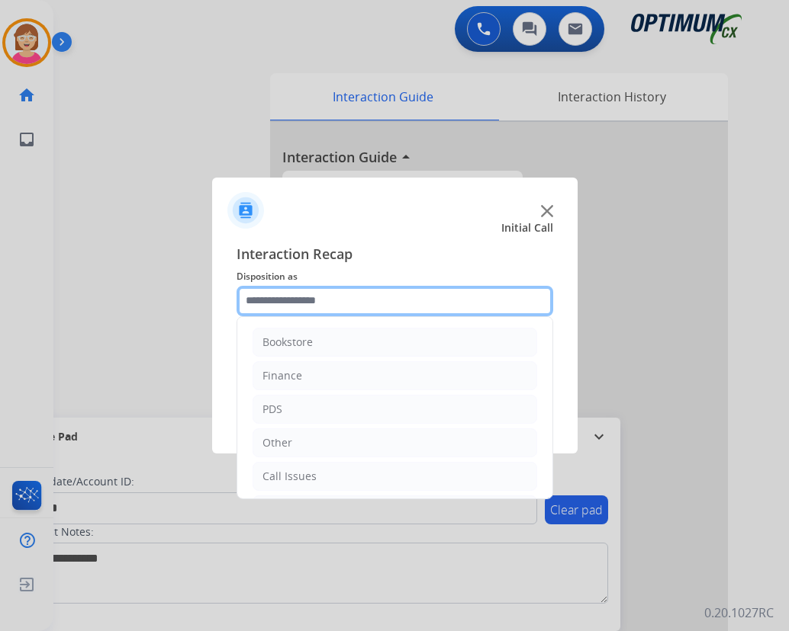
click at [280, 300] on input "text" at bounding box center [394, 301] width 316 height 31
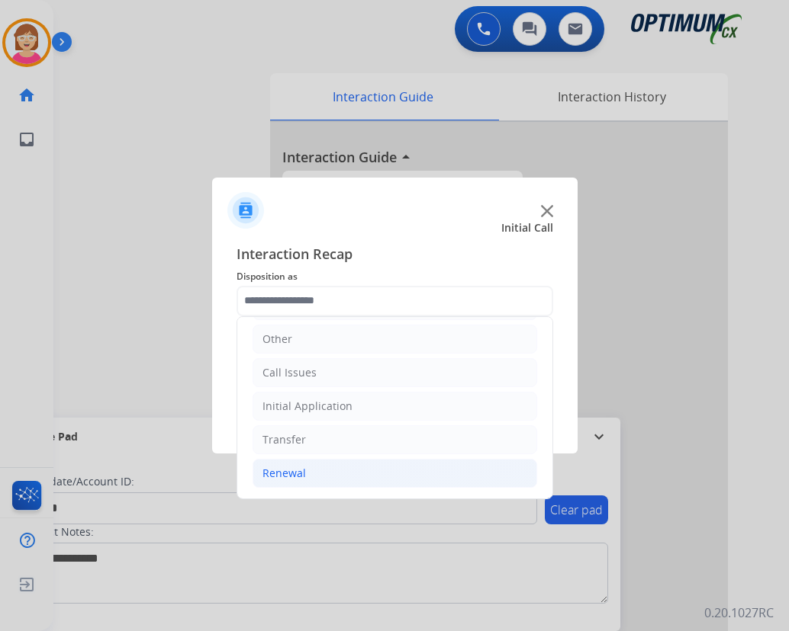
click at [280, 476] on div "Renewal" at bounding box center [283, 473] width 43 height 15
drag, startPoint x: 280, startPoint y: 476, endPoint x: 271, endPoint y: 475, distance: 9.2
click at [271, 475] on div "Renewal" at bounding box center [283, 473] width 43 height 15
click at [119, 318] on div at bounding box center [394, 315] width 789 height 631
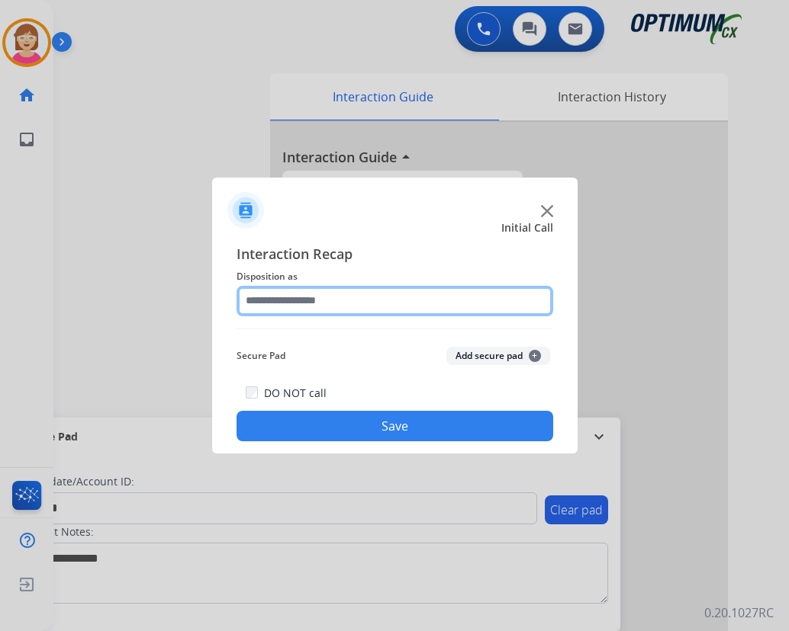
drag, startPoint x: 119, startPoint y: 318, endPoint x: 395, endPoint y: 297, distance: 276.9
click at [395, 297] on input "text" at bounding box center [394, 301] width 316 height 31
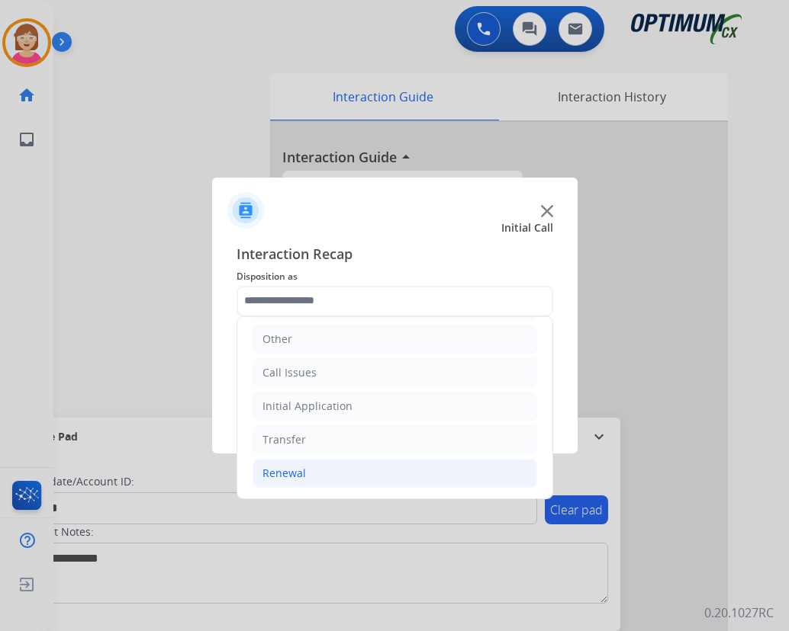
click at [280, 469] on div "Renewal" at bounding box center [283, 473] width 43 height 15
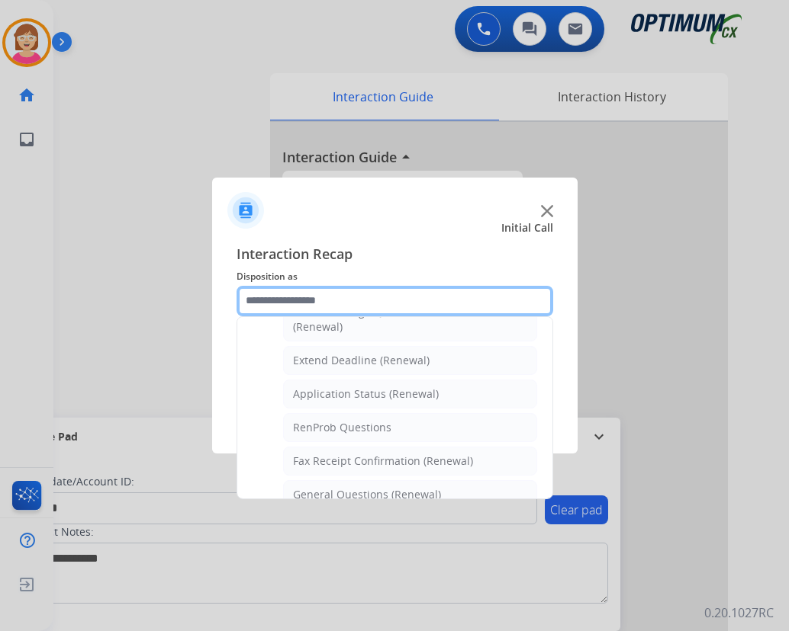
scroll to position [333, 0]
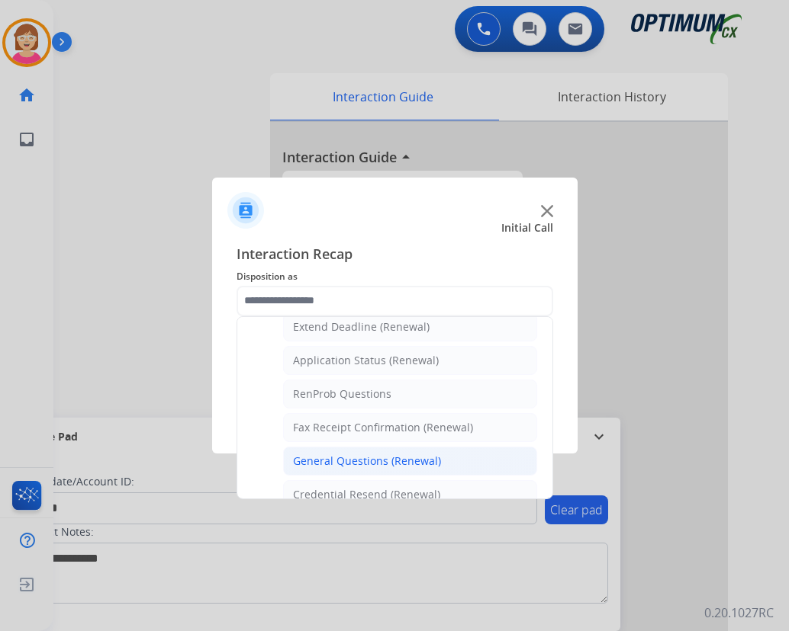
click at [342, 458] on div "General Questions (Renewal)" at bounding box center [367, 461] width 148 height 15
type input "**********"
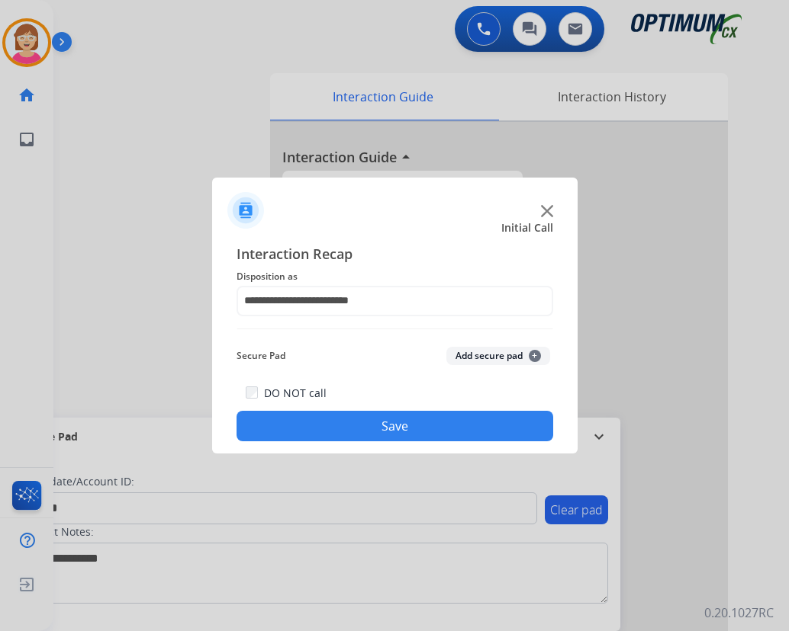
drag, startPoint x: 342, startPoint y: 458, endPoint x: 291, endPoint y: 333, distance: 134.8
click at [291, 333] on div "**********" at bounding box center [394, 342] width 316 height 199
drag, startPoint x: 291, startPoint y: 333, endPoint x: 535, endPoint y: 355, distance: 244.3
click at [535, 355] on span "+" at bounding box center [534, 356] width 12 height 12
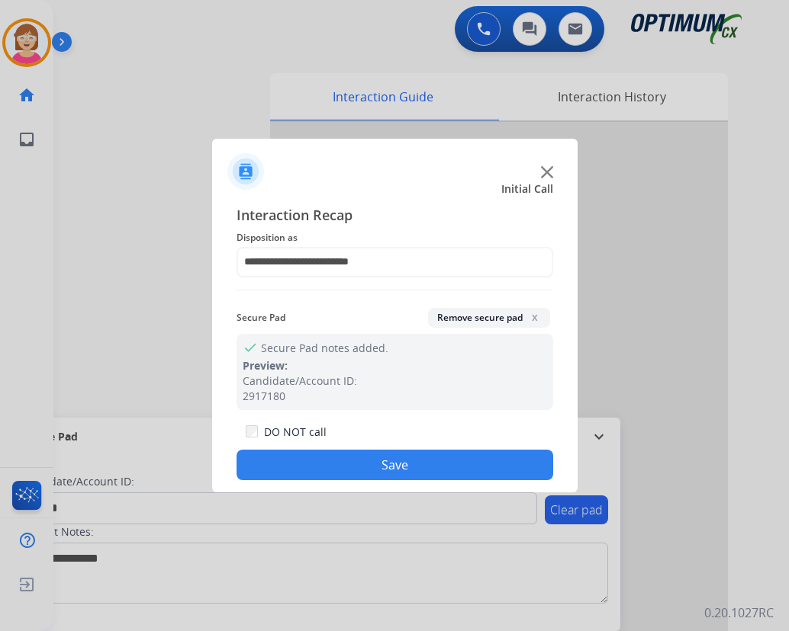
click at [314, 467] on button "Save" at bounding box center [394, 465] width 316 height 31
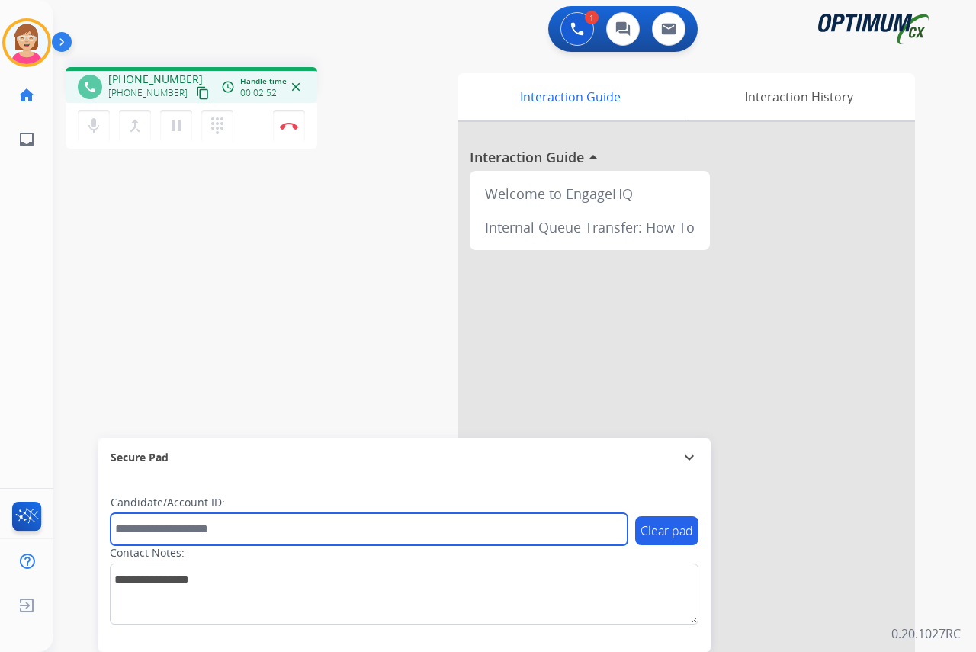
drag, startPoint x: 133, startPoint y: 533, endPoint x: 117, endPoint y: 528, distance: 16.2
click at [132, 533] on input "text" at bounding box center [369, 529] width 517 height 32
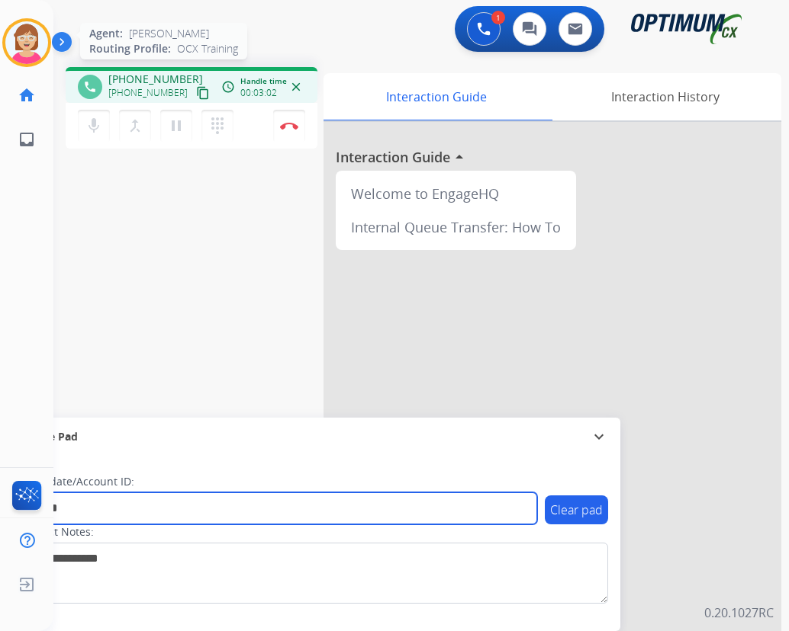
type input "*******"
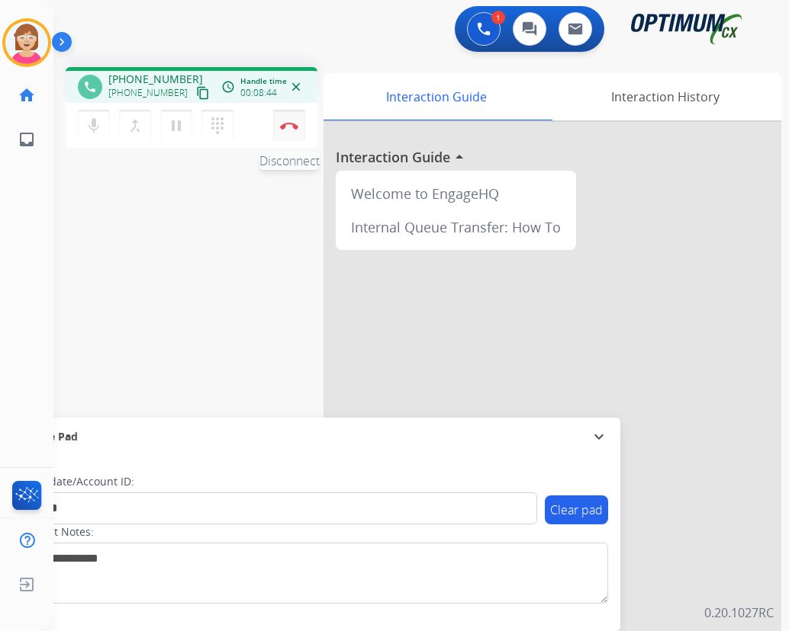
click at [287, 126] on img at bounding box center [289, 126] width 18 height 8
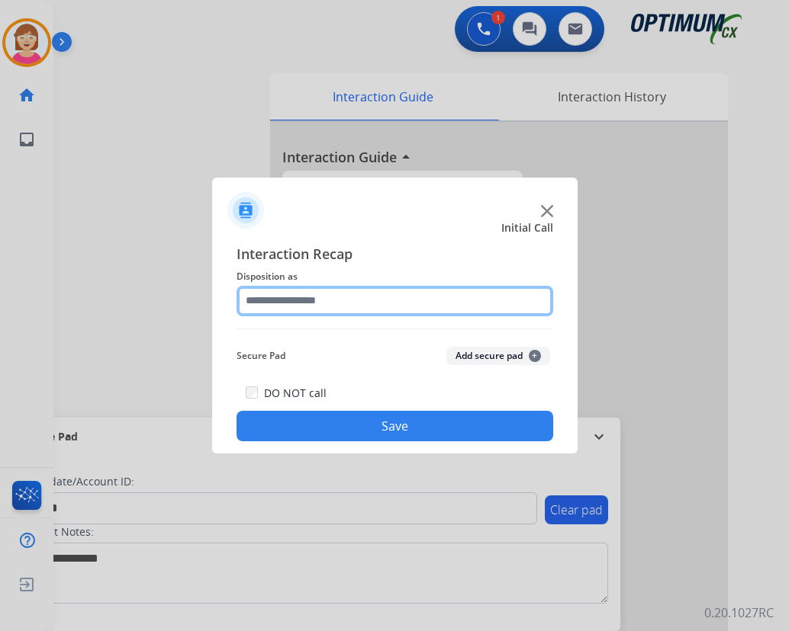
click at [275, 297] on input "text" at bounding box center [394, 301] width 316 height 31
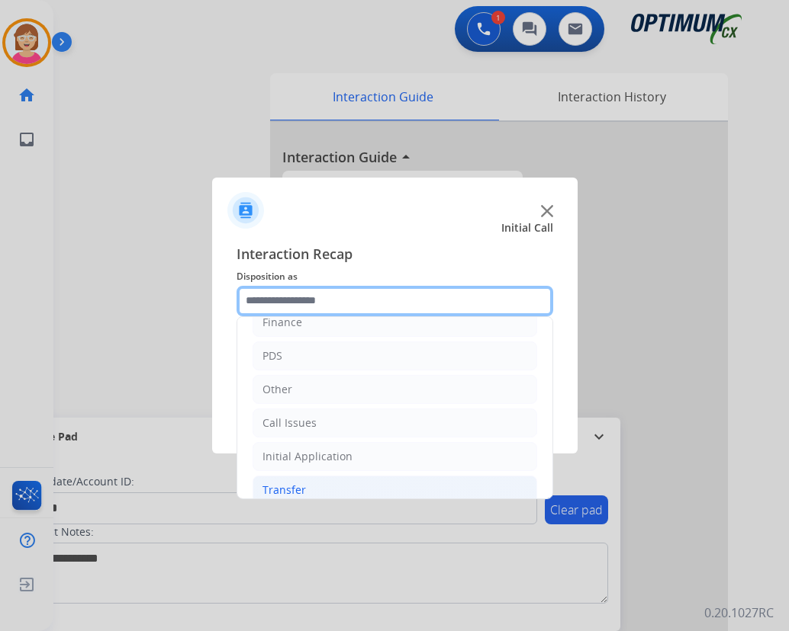
scroll to position [104, 0]
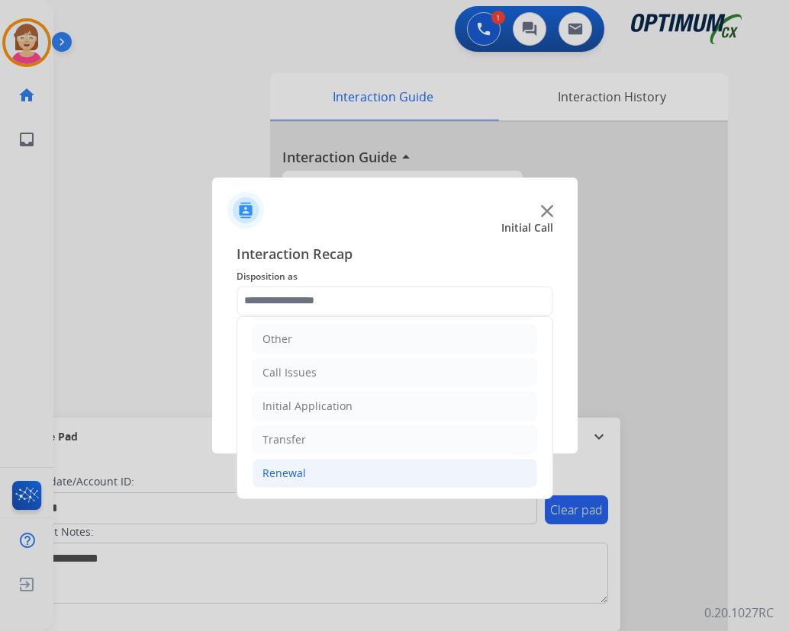
click at [306, 478] on li "Renewal" at bounding box center [394, 473] width 284 height 29
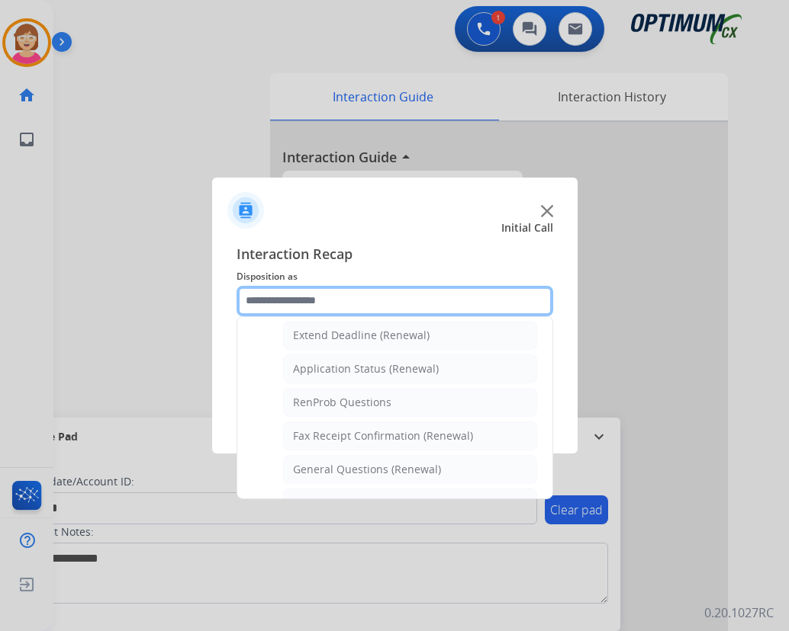
scroll to position [333, 0]
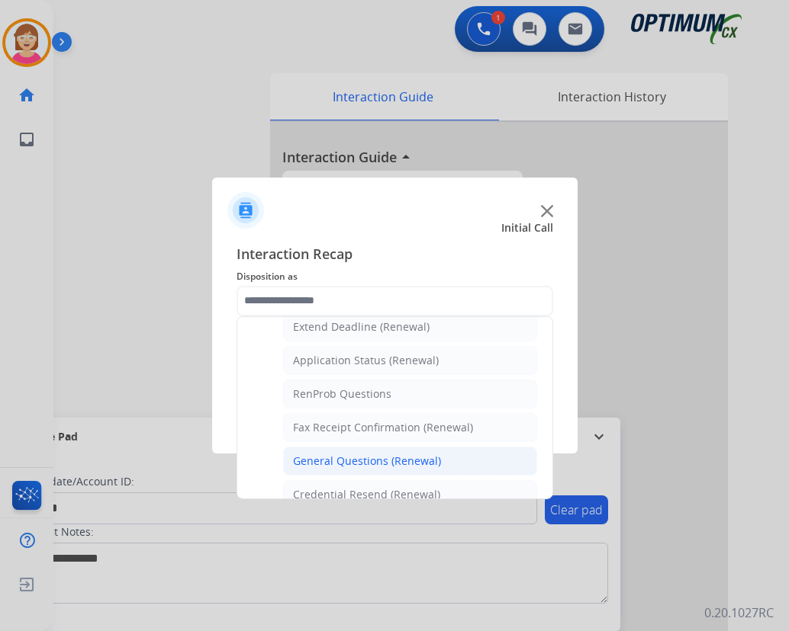
click at [357, 458] on div "General Questions (Renewal)" at bounding box center [367, 461] width 148 height 15
type input "**********"
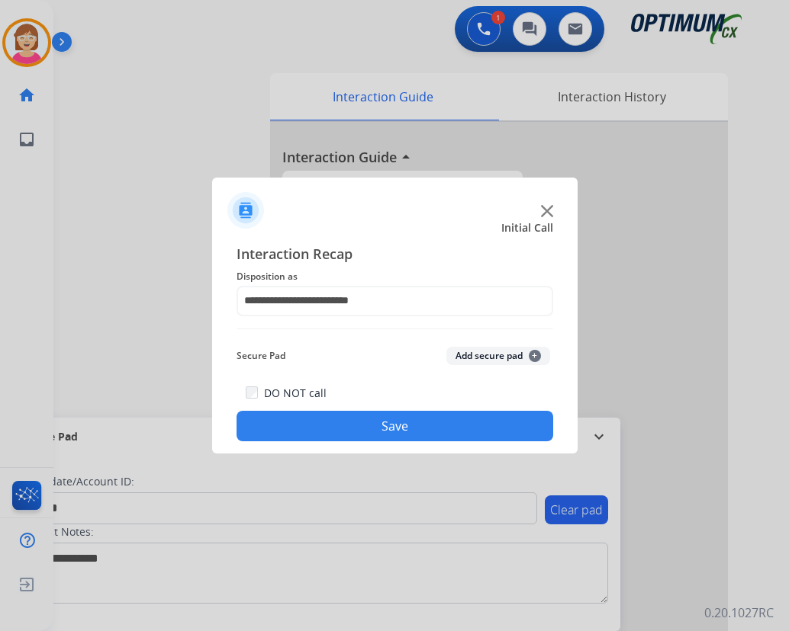
click at [530, 355] on span "+" at bounding box center [534, 356] width 12 height 12
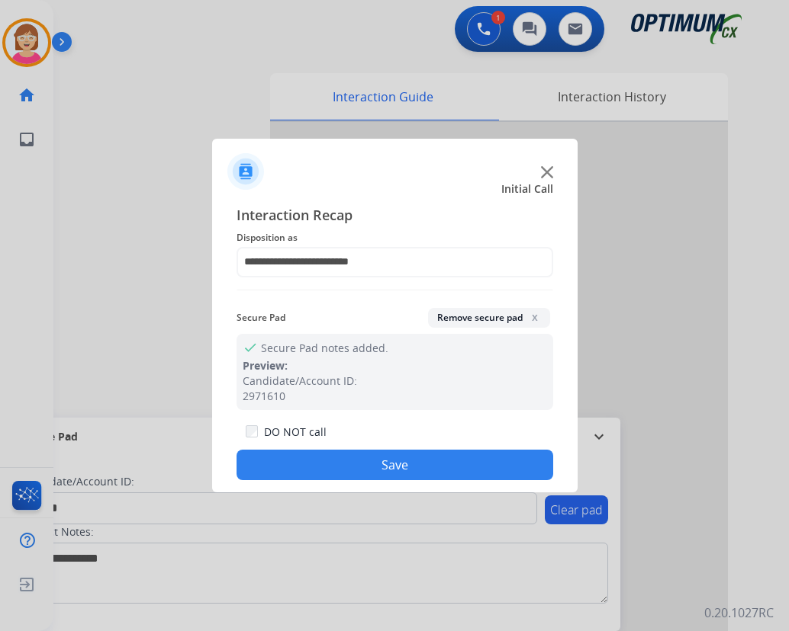
click at [302, 466] on button "Save" at bounding box center [394, 465] width 316 height 31
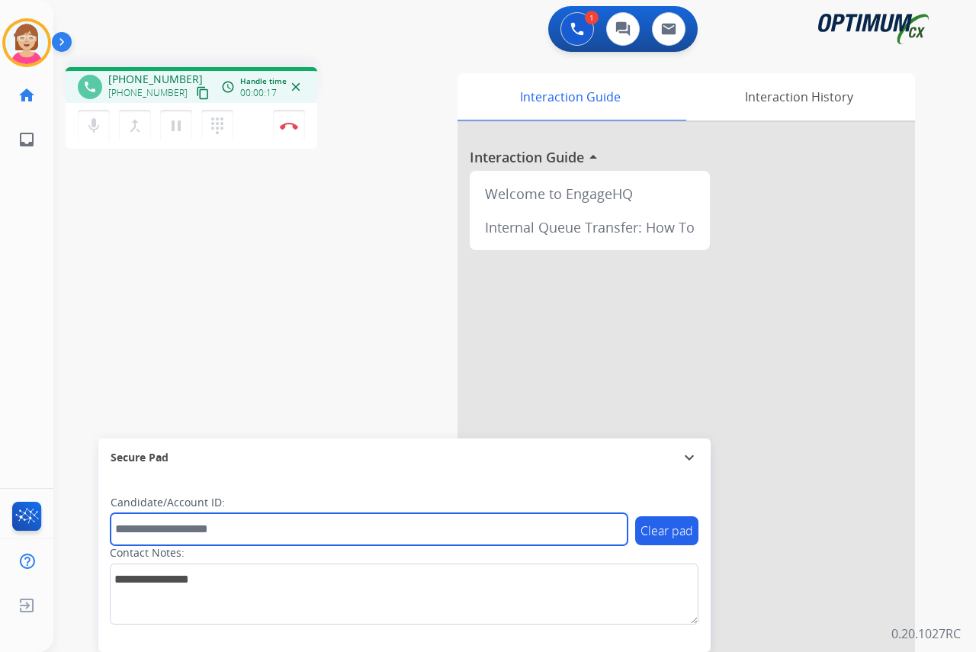
click at [137, 528] on input "text" at bounding box center [369, 529] width 517 height 32
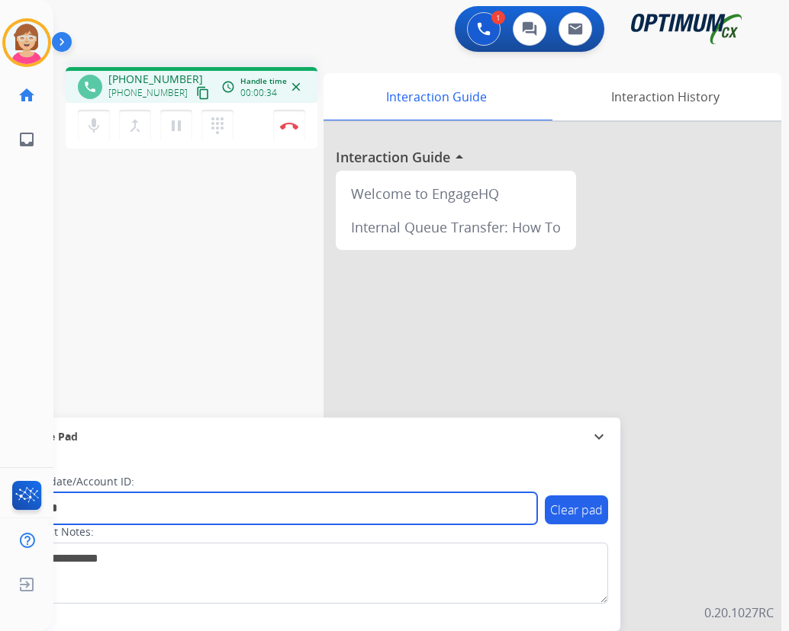
type input "*******"
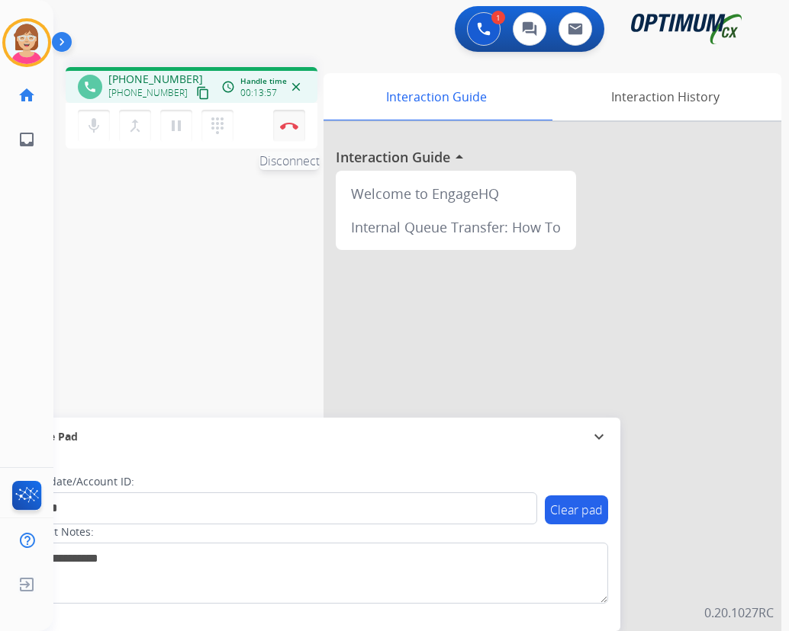
click at [288, 125] on img at bounding box center [289, 126] width 18 height 8
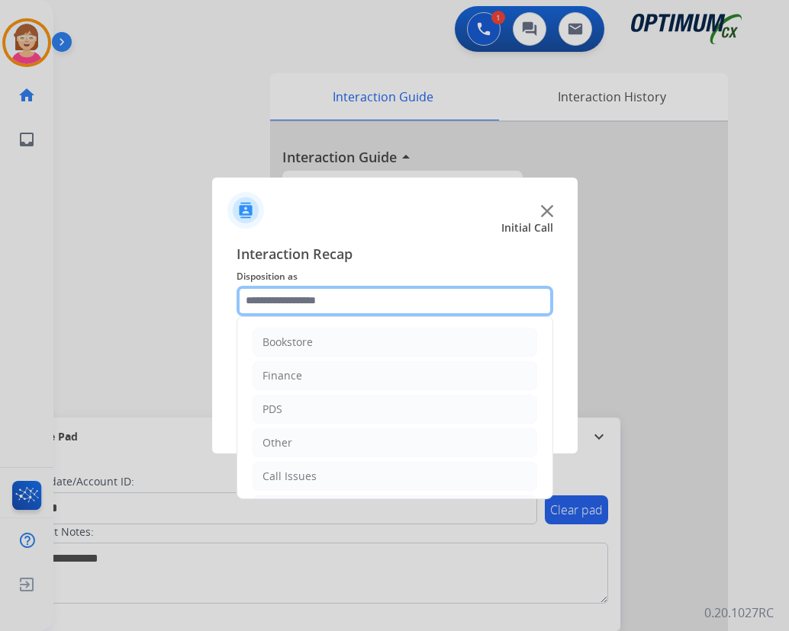
click at [259, 301] on input "text" at bounding box center [394, 301] width 316 height 31
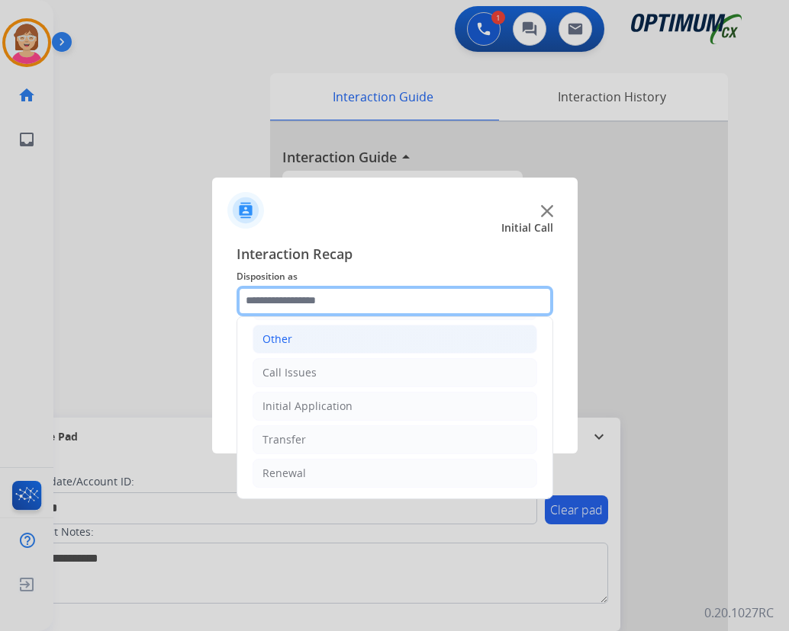
scroll to position [27, 0]
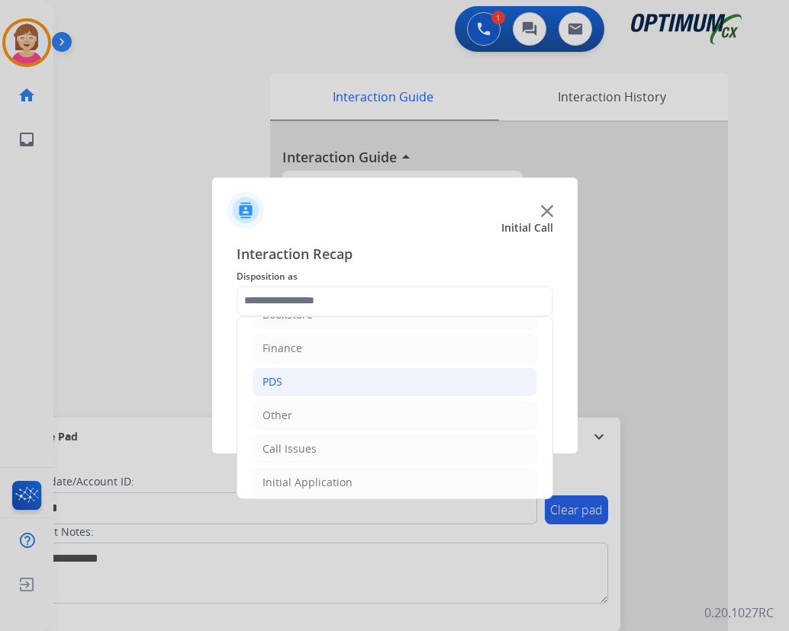
click at [292, 381] on li "PDS" at bounding box center [394, 382] width 284 height 29
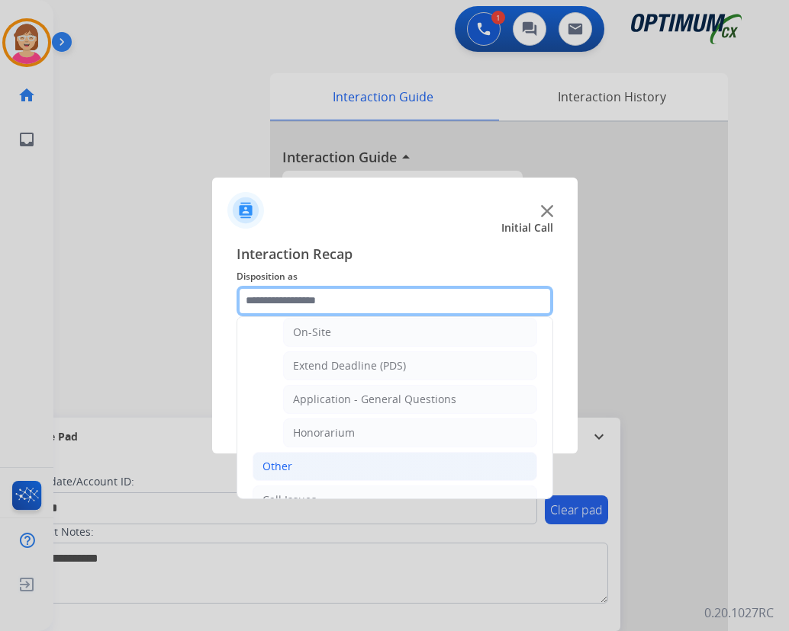
scroll to position [409, 0]
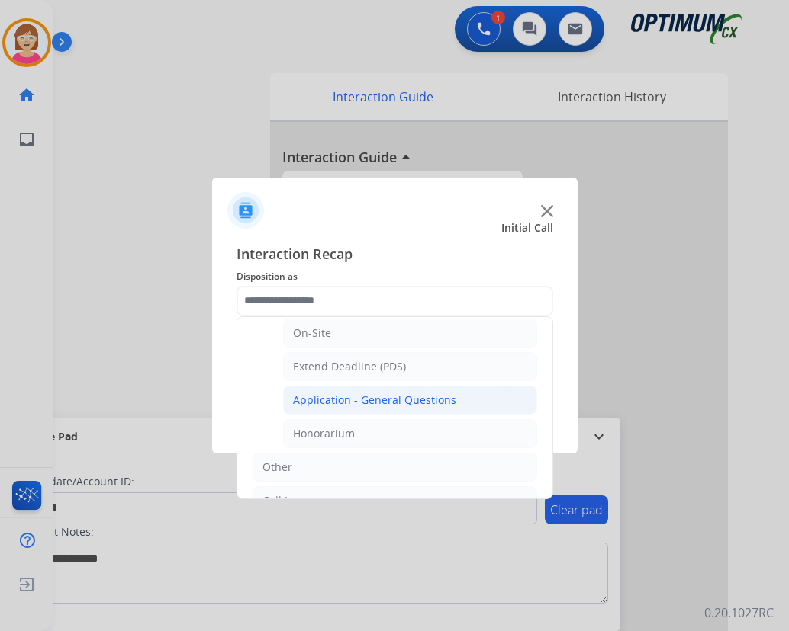
click at [362, 396] on div "Application - General Questions" at bounding box center [374, 400] width 163 height 15
type input "**********"
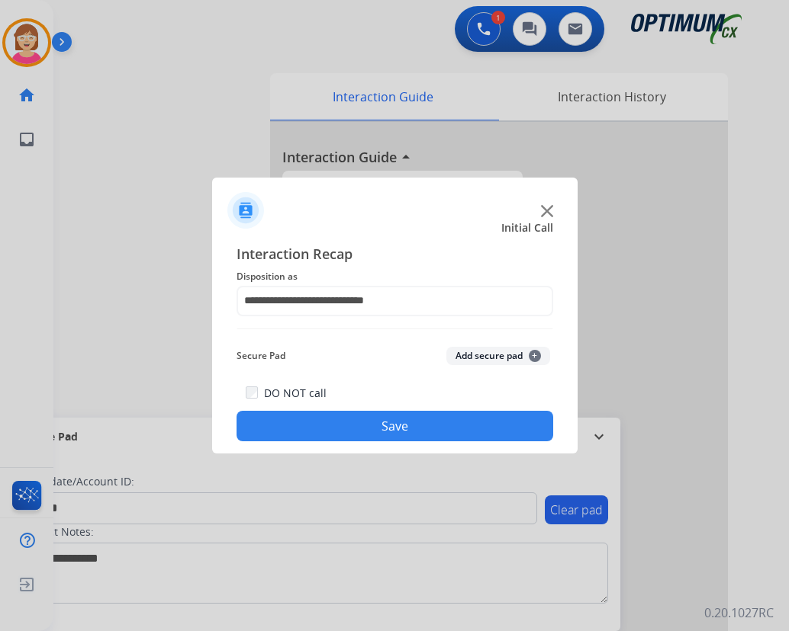
drag, startPoint x: 362, startPoint y: 396, endPoint x: 330, endPoint y: 338, distance: 66.2
click at [330, 338] on div "**********" at bounding box center [394, 342] width 316 height 199
click at [537, 354] on span "+" at bounding box center [534, 356] width 12 height 12
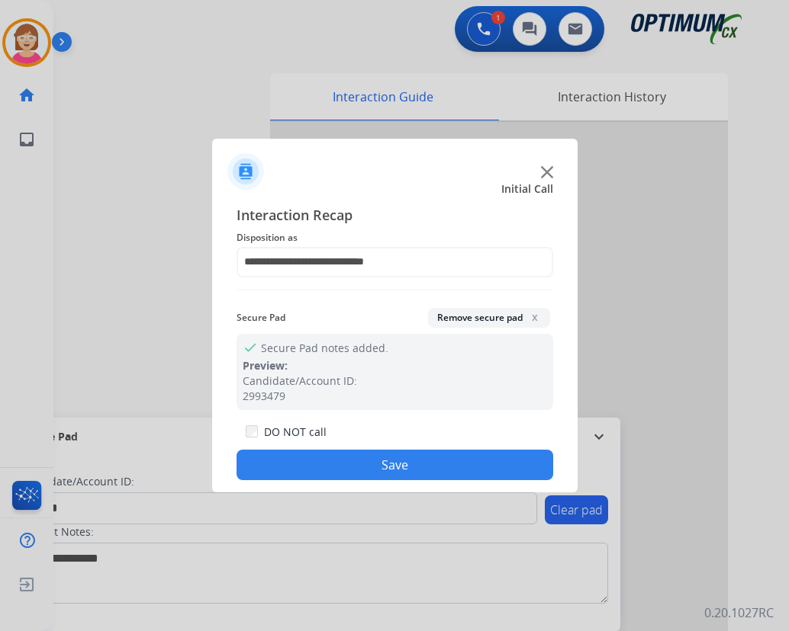
click at [282, 458] on button "Save" at bounding box center [394, 465] width 316 height 31
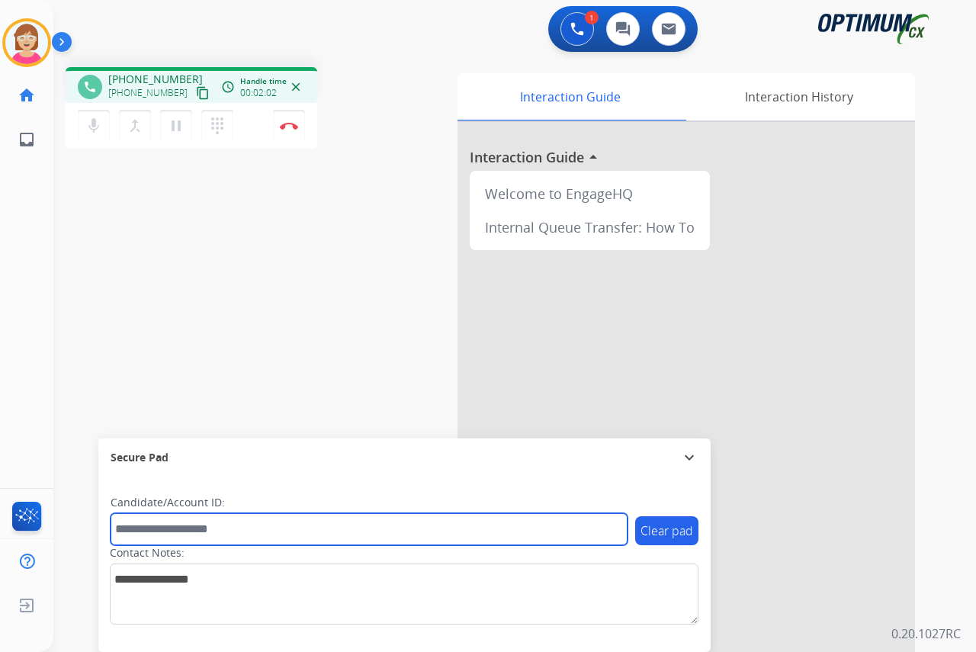
click at [169, 533] on input "text" at bounding box center [369, 529] width 517 height 32
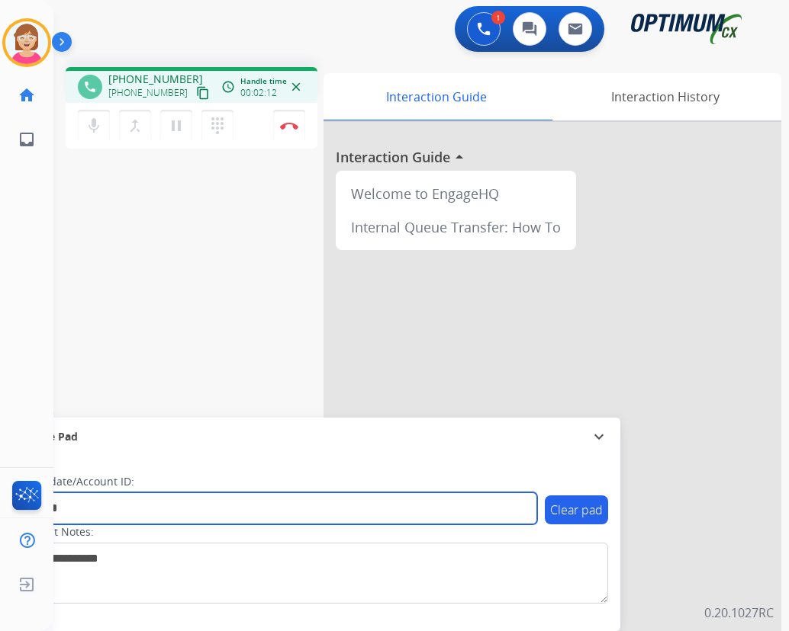
type input "*******"
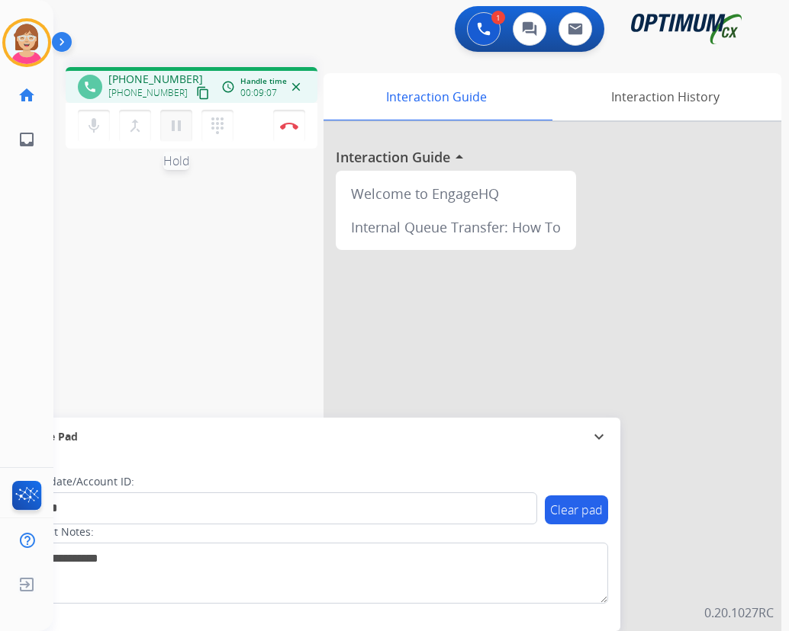
click at [177, 127] on mat-icon "pause" at bounding box center [176, 126] width 18 height 18
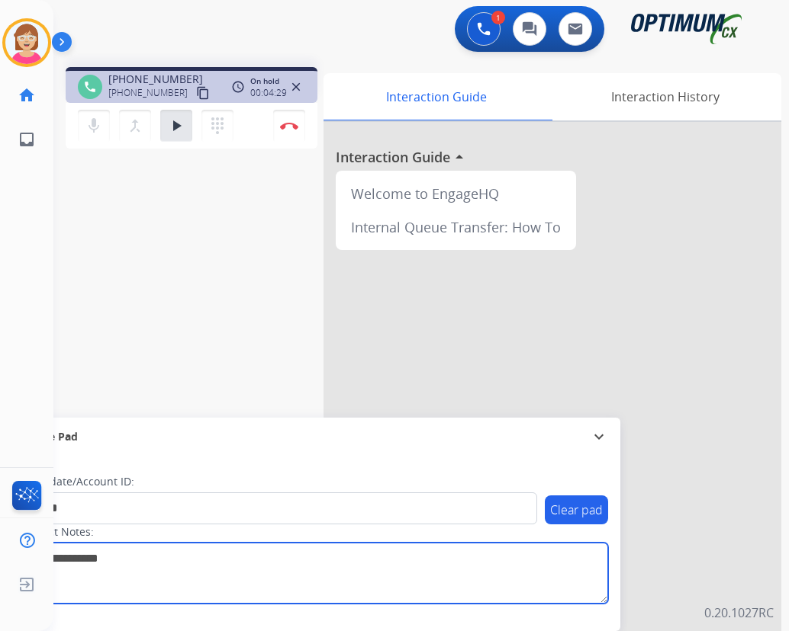
click at [201, 595] on textarea at bounding box center [313, 573] width 589 height 61
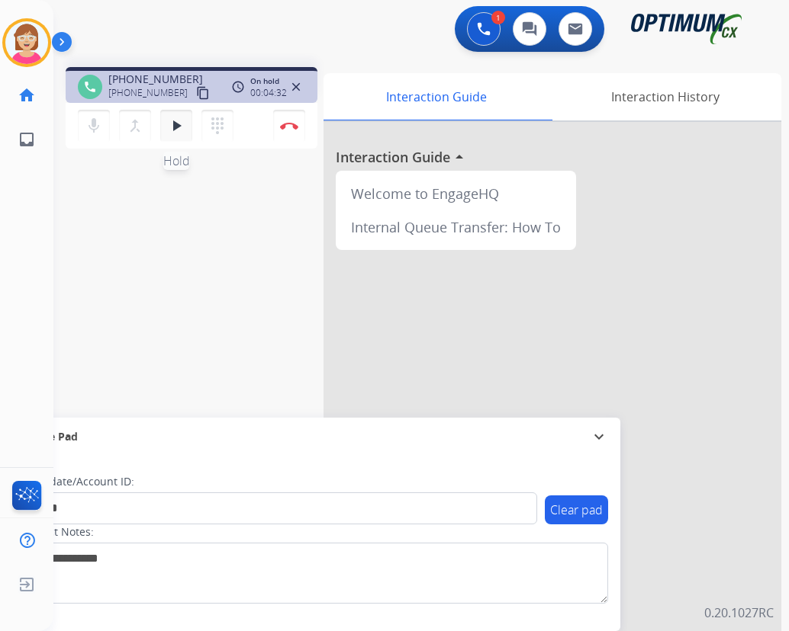
click at [167, 123] on mat-icon "play_arrow" at bounding box center [176, 126] width 18 height 18
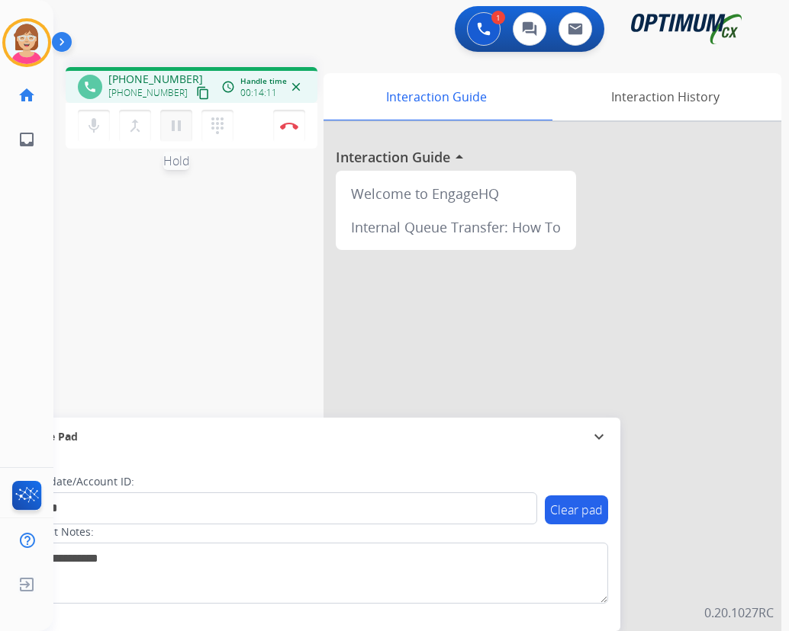
click at [178, 124] on mat-icon "pause" at bounding box center [176, 126] width 18 height 18
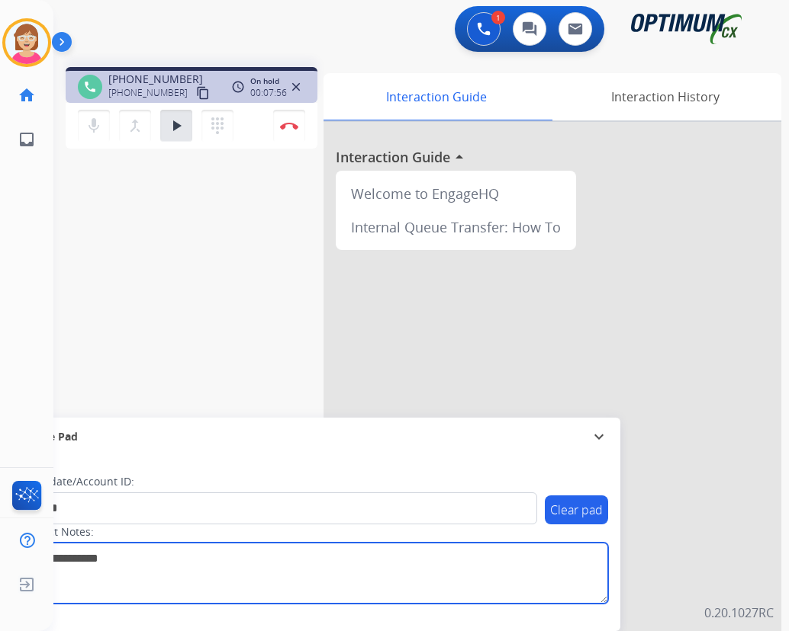
click at [294, 583] on textarea at bounding box center [313, 573] width 589 height 61
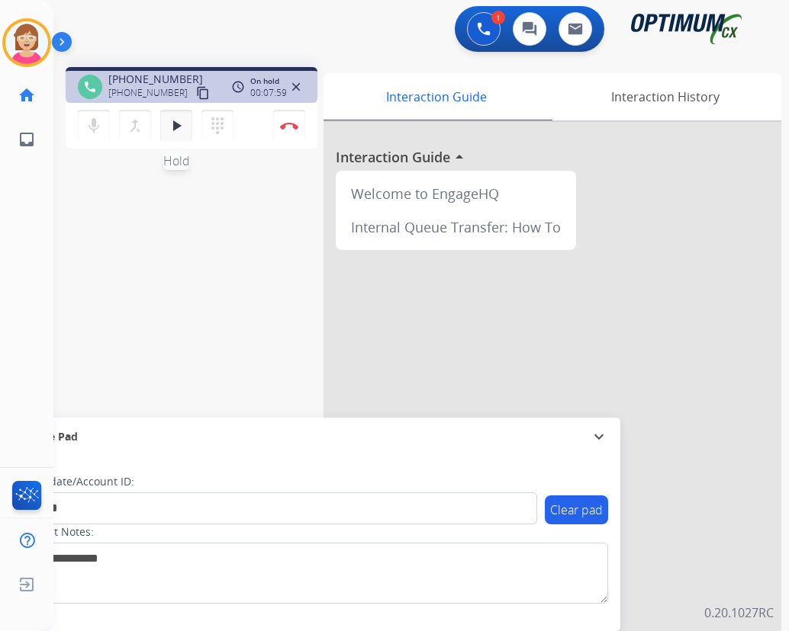
click at [175, 123] on mat-icon "play_arrow" at bounding box center [176, 126] width 18 height 18
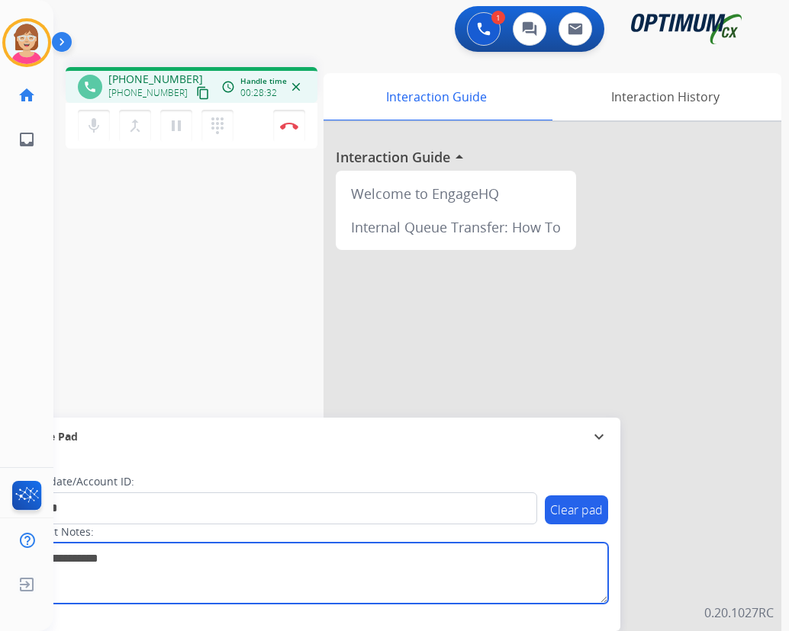
click at [288, 587] on textarea at bounding box center [313, 573] width 589 height 61
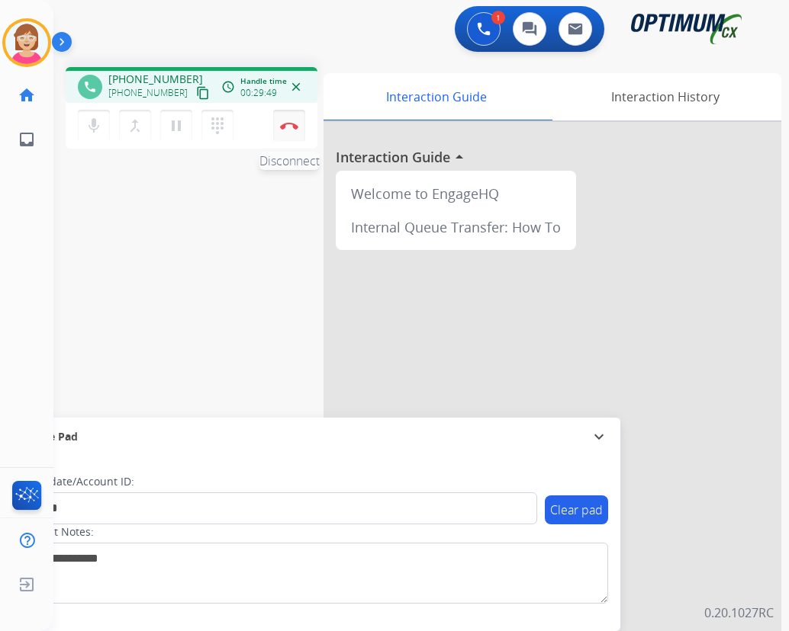
click at [289, 125] on img at bounding box center [289, 126] width 18 height 8
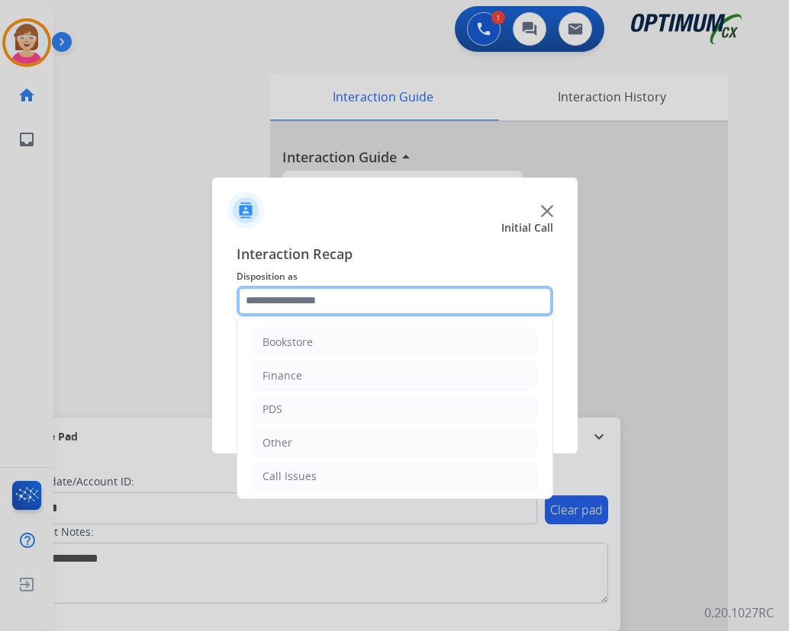
click at [260, 304] on input "text" at bounding box center [394, 301] width 316 height 31
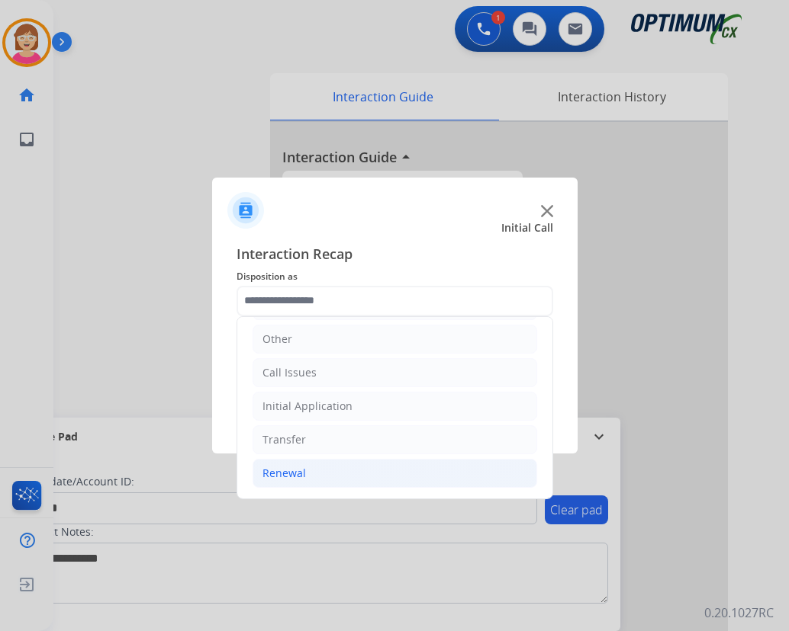
click at [297, 470] on div "Renewal" at bounding box center [283, 473] width 43 height 15
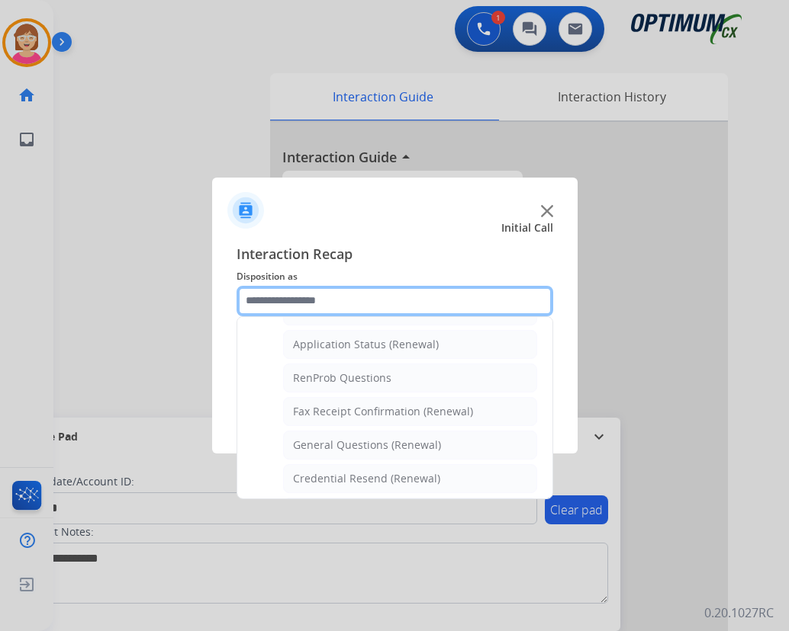
scroll to position [409, 0]
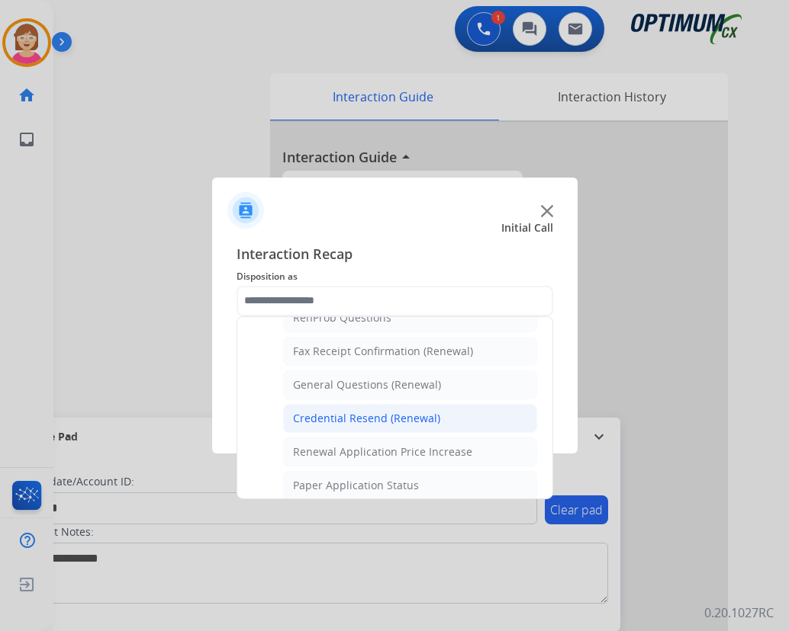
click at [352, 421] on div "Credential Resend (Renewal)" at bounding box center [366, 418] width 147 height 15
type input "**********"
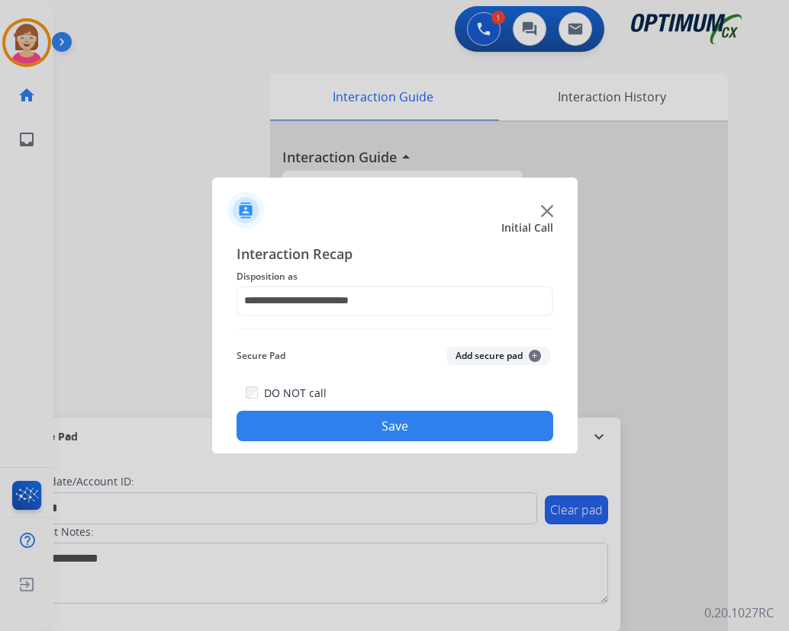
click at [535, 356] on span "+" at bounding box center [534, 356] width 12 height 12
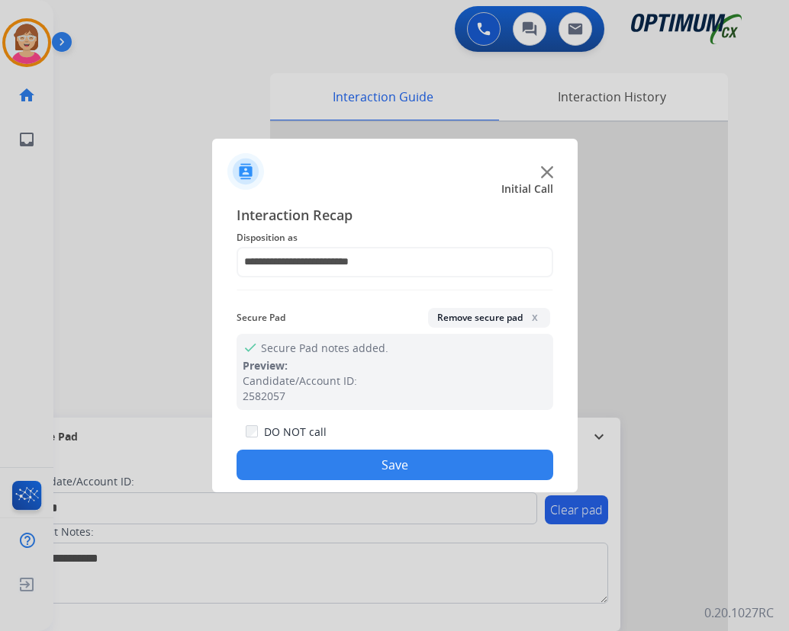
click at [324, 465] on button "Save" at bounding box center [394, 465] width 316 height 31
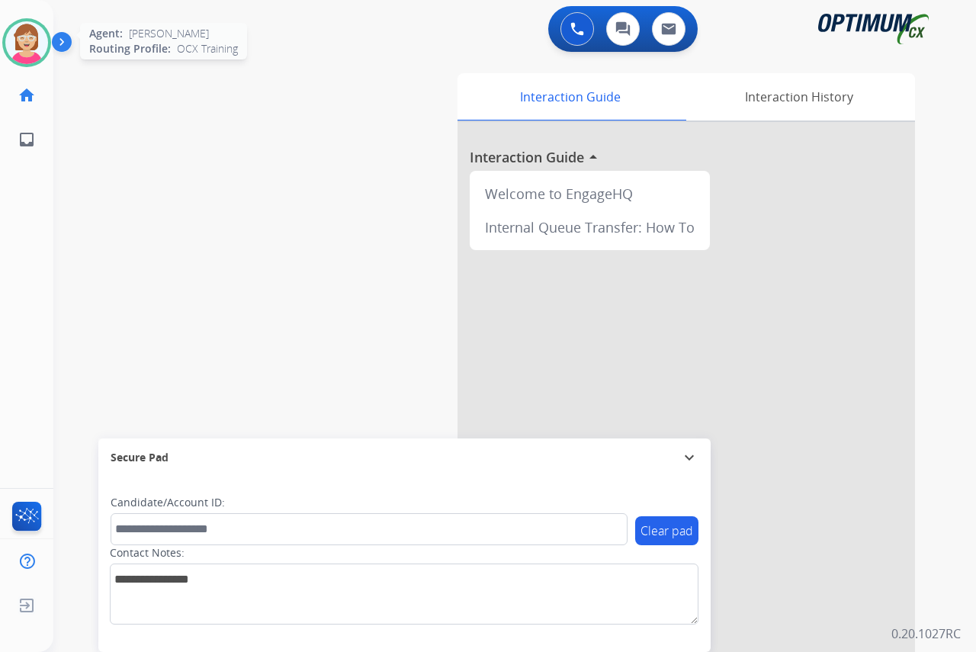
click at [20, 47] on img at bounding box center [26, 42] width 43 height 43
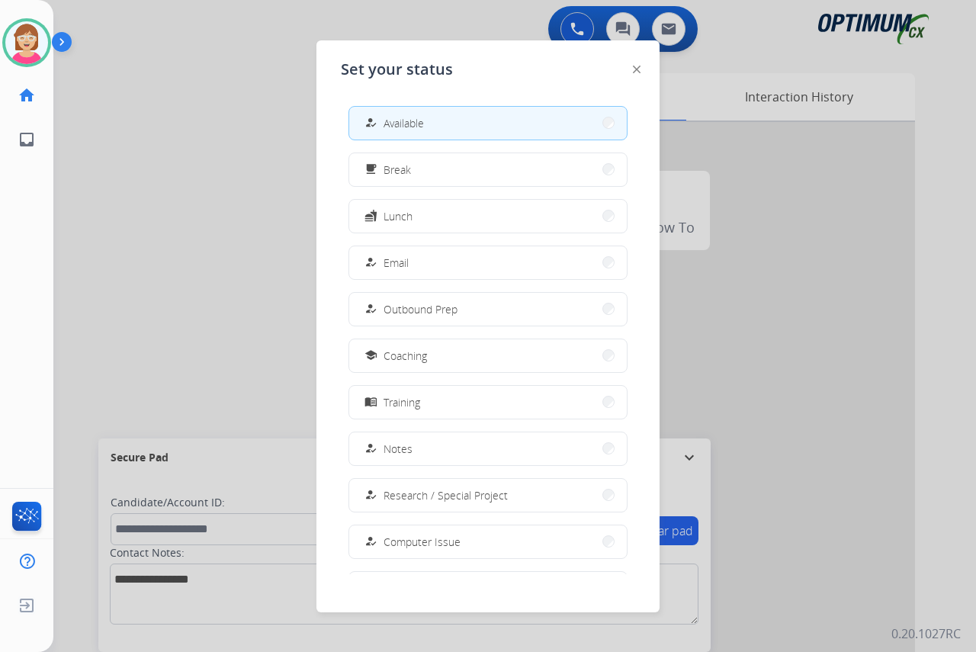
click at [397, 215] on span "Lunch" at bounding box center [398, 216] width 29 height 16
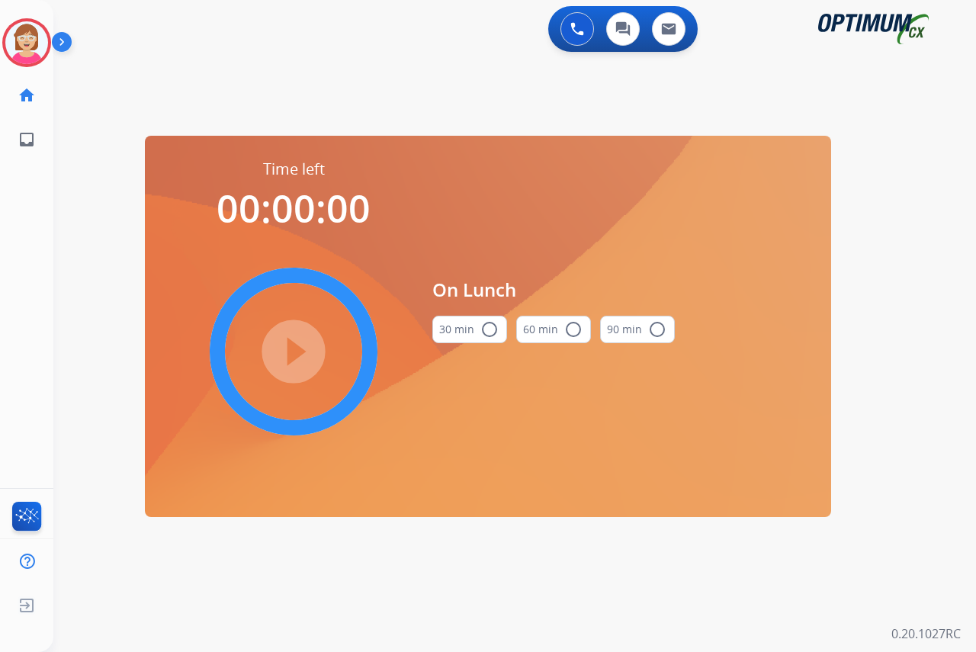
click at [491, 327] on mat-icon "radio_button_unchecked" at bounding box center [489, 329] width 18 height 18
click at [290, 352] on mat-icon "play_circle_filled" at bounding box center [293, 351] width 18 height 18
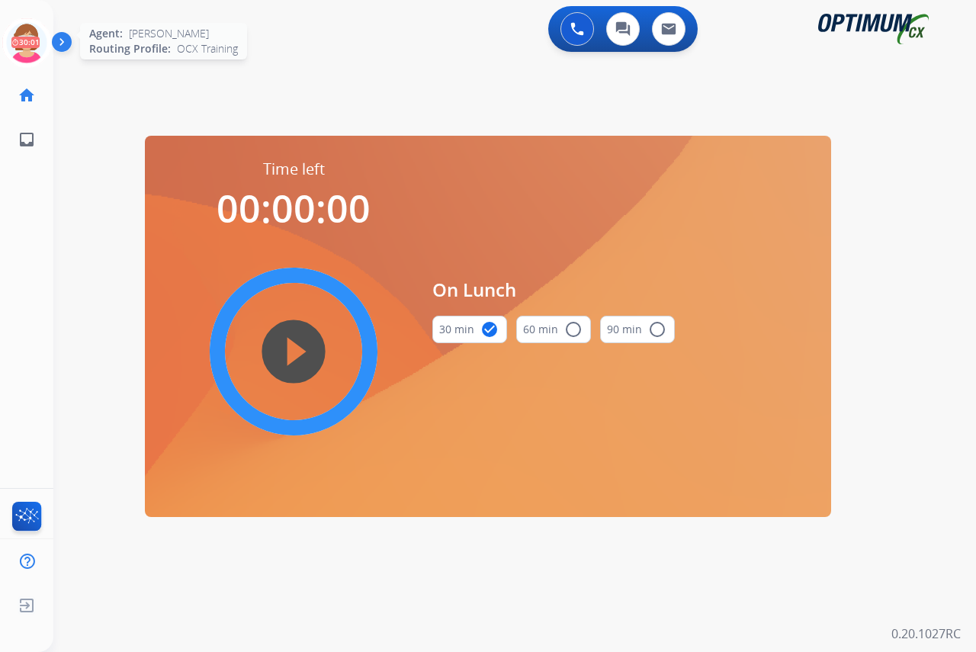
click at [21, 32] on icon at bounding box center [27, 43] width 50 height 50
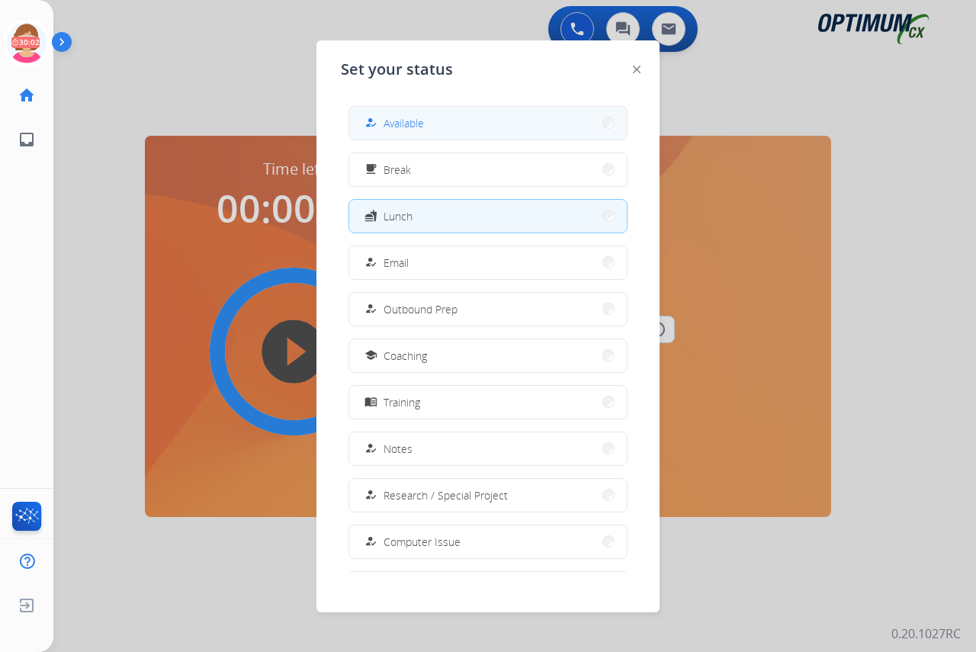
click at [410, 126] on span "Available" at bounding box center [404, 123] width 40 height 16
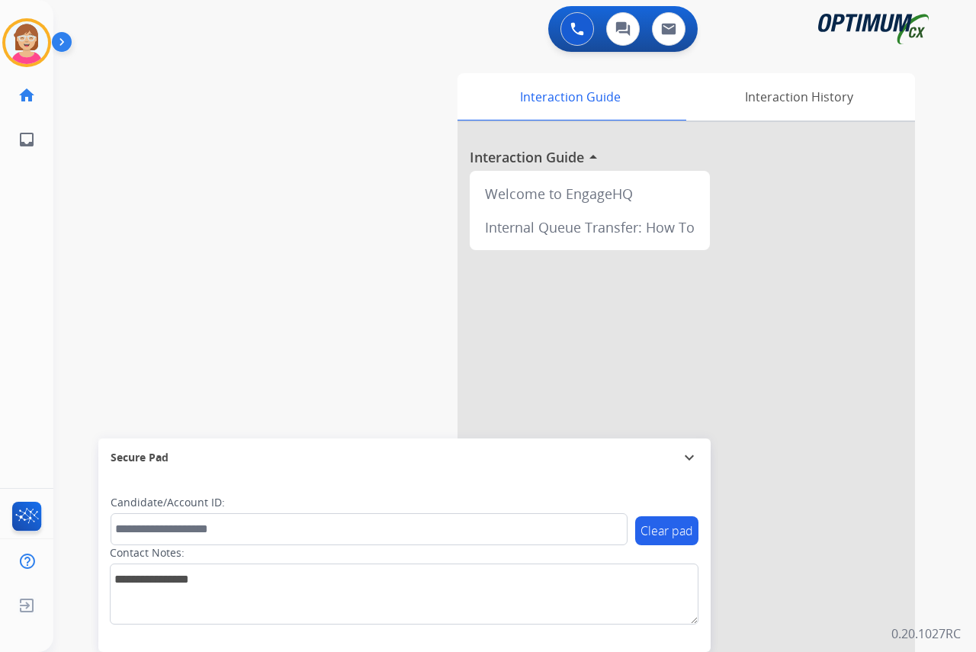
click at [33, 273] on div "[PERSON_NAME] Available Edit Avatar Agent: [PERSON_NAME] Profile: OCX Training …" at bounding box center [26, 326] width 53 height 652
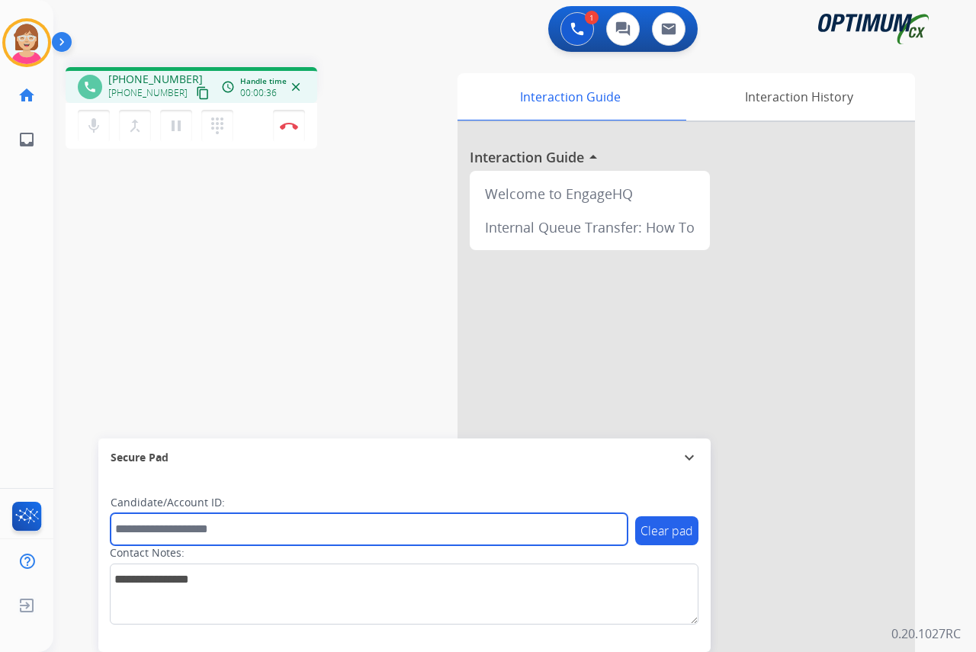
click at [142, 529] on input "text" at bounding box center [369, 529] width 517 height 32
click at [130, 535] on input "text" at bounding box center [369, 529] width 517 height 32
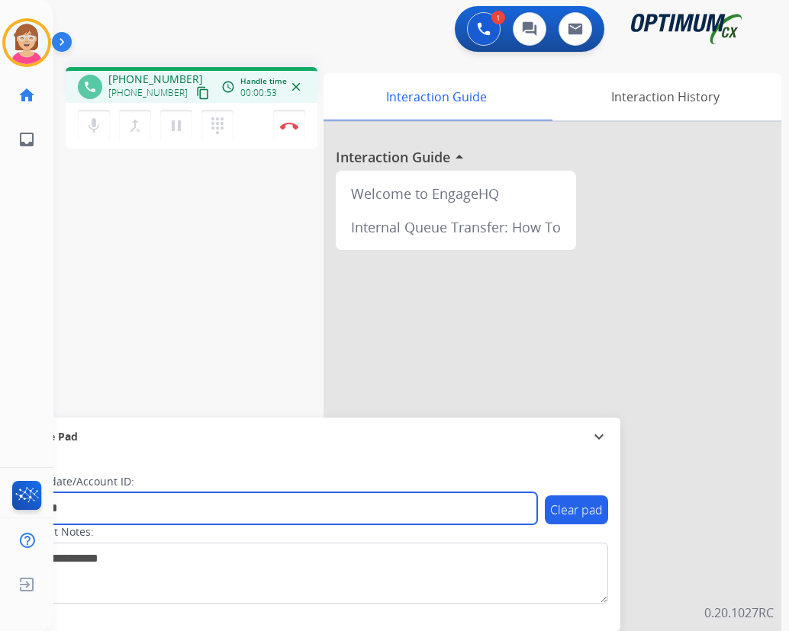
type input "*******"
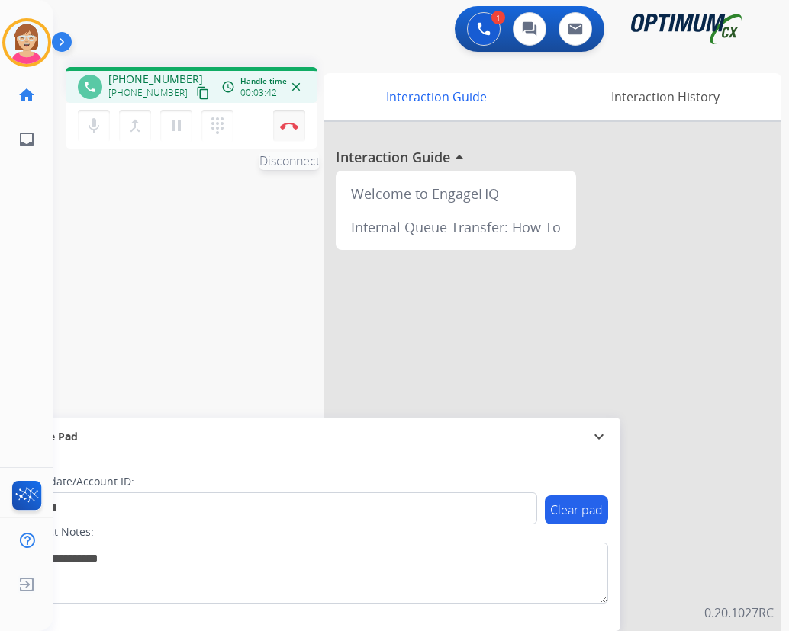
click at [290, 124] on img at bounding box center [289, 126] width 18 height 8
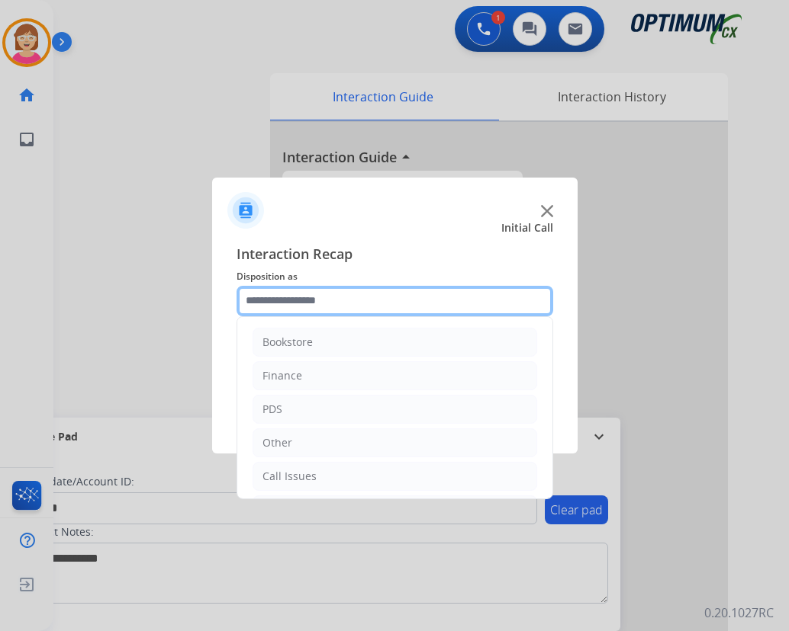
click at [271, 303] on input "text" at bounding box center [394, 301] width 316 height 31
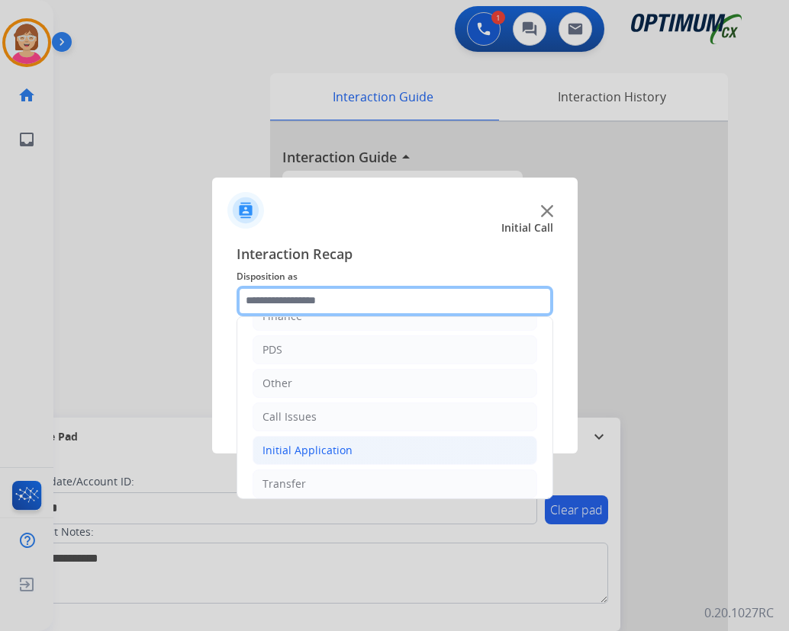
scroll to position [104, 0]
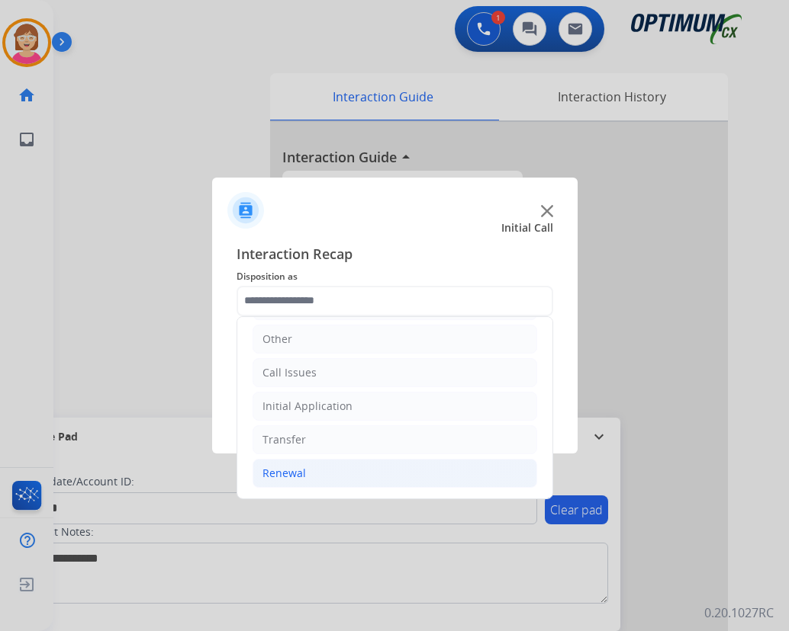
click at [281, 474] on div "Renewal" at bounding box center [283, 473] width 43 height 15
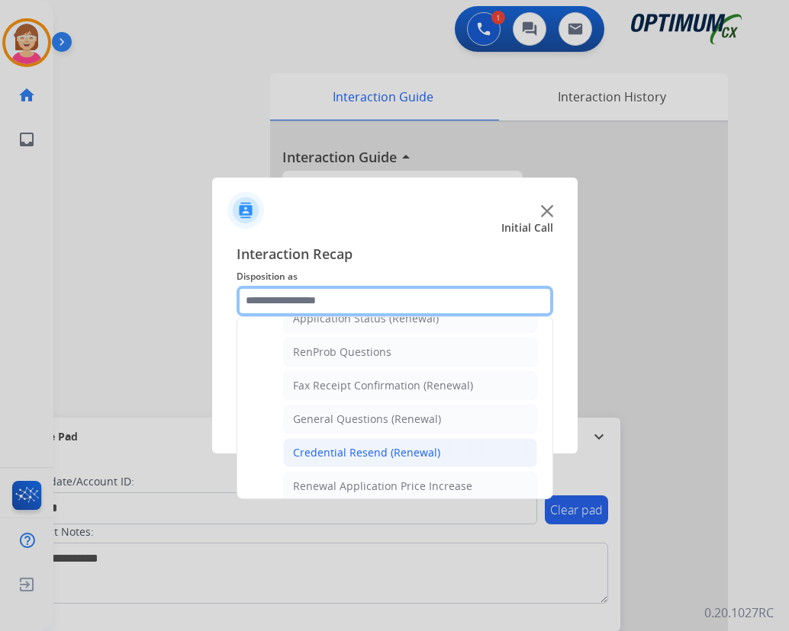
scroll to position [409, 0]
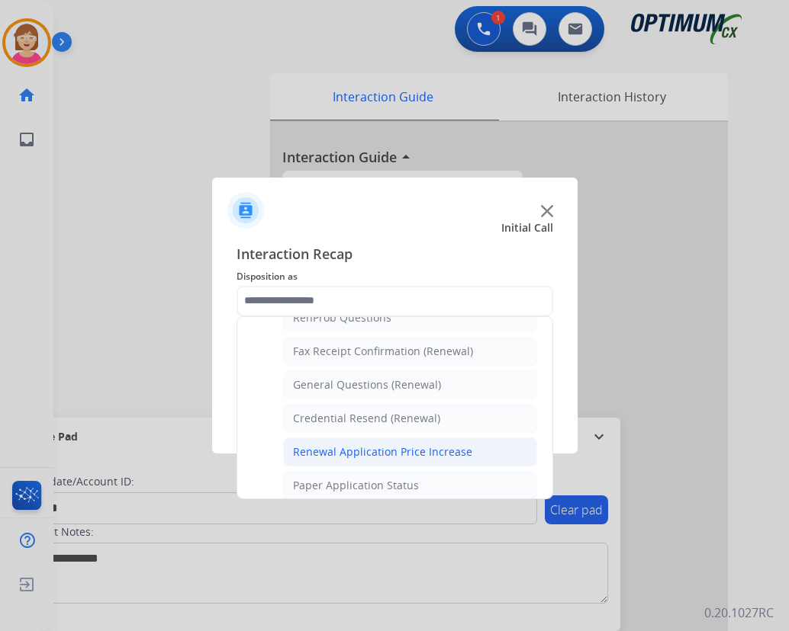
click at [333, 455] on div "Renewal Application Price Increase" at bounding box center [382, 452] width 179 height 15
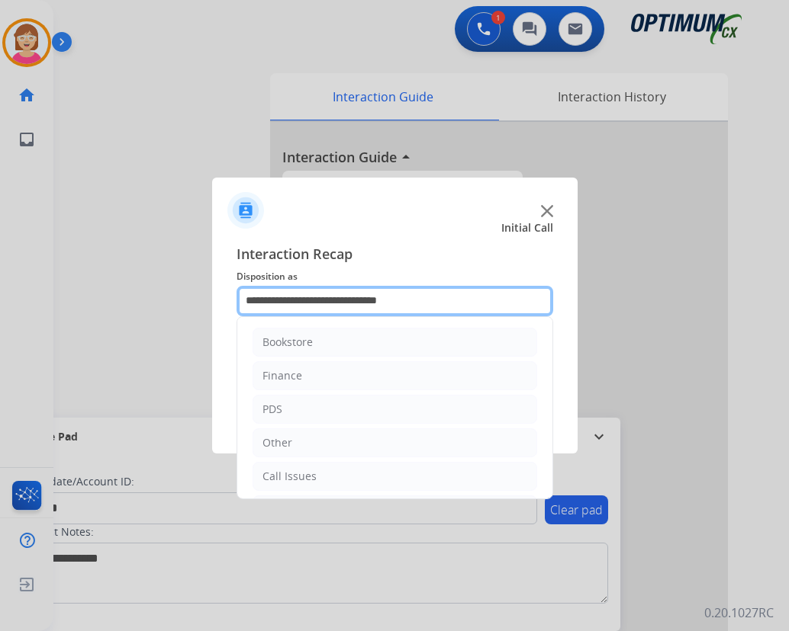
click at [313, 298] on input "**********" at bounding box center [394, 301] width 316 height 31
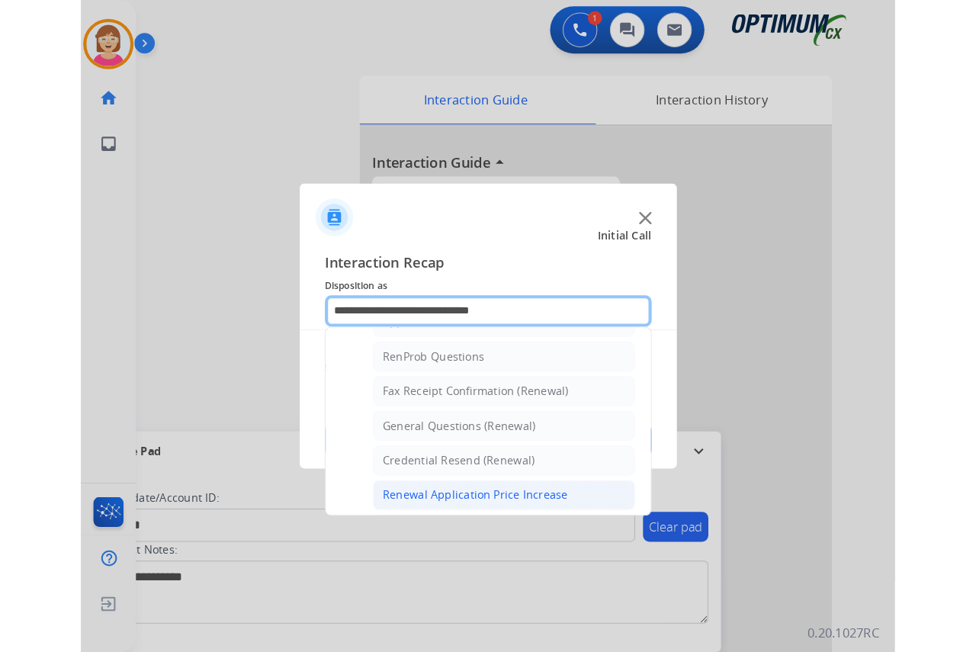
scroll to position [458, 0]
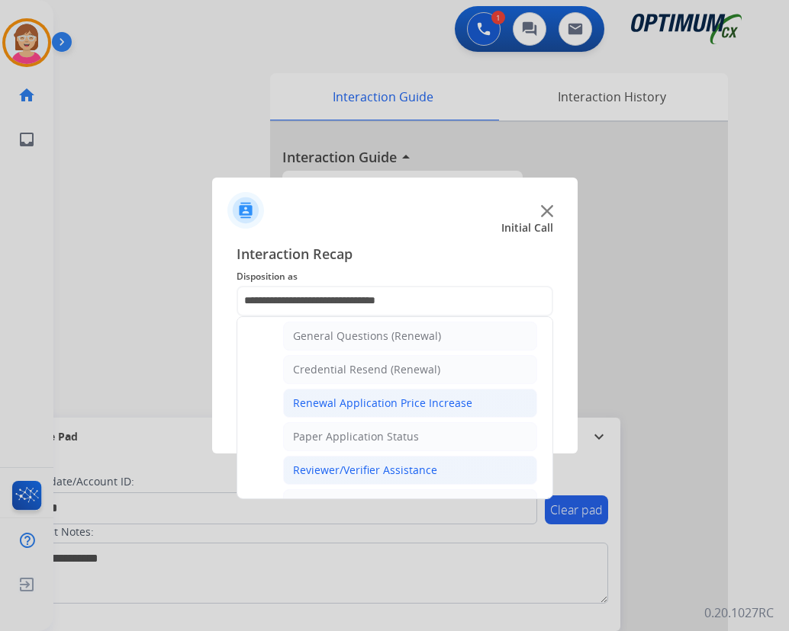
click at [346, 467] on div "Reviewer/Verifier Assistance" at bounding box center [365, 470] width 144 height 15
type input "**********"
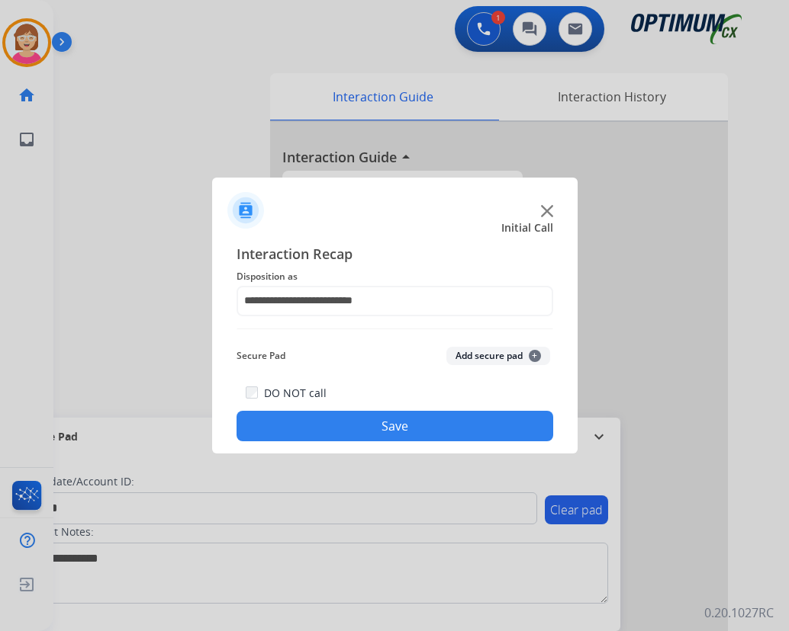
click at [534, 354] on span "+" at bounding box center [534, 356] width 12 height 12
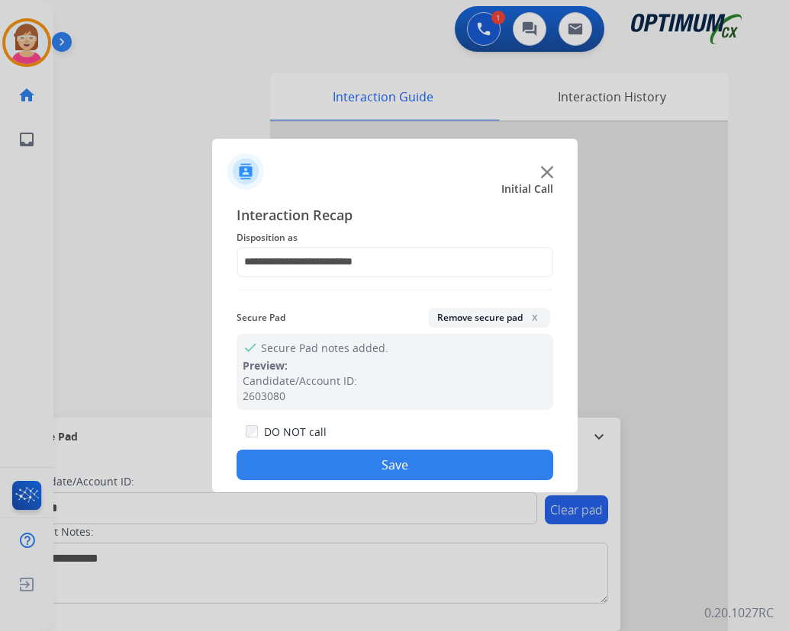
click at [326, 466] on button "Save" at bounding box center [394, 465] width 316 height 31
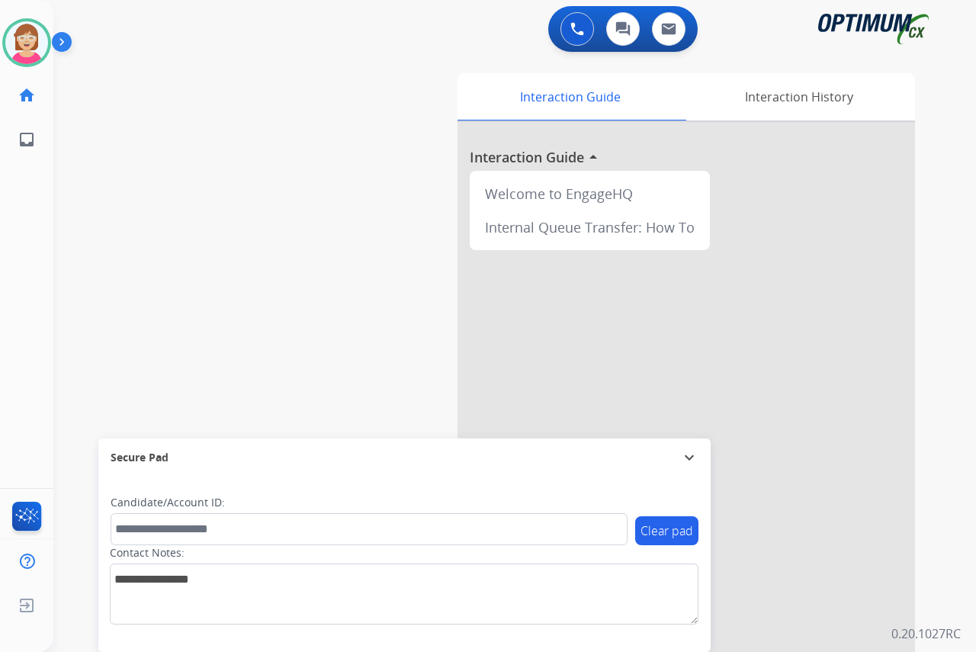
click at [19, 219] on div "[PERSON_NAME] Available Edit Avatar Agent: [PERSON_NAME] Profile: OCX Training …" at bounding box center [26, 326] width 53 height 652
click at [22, 251] on div "[PERSON_NAME] Available Edit Avatar Agent: [PERSON_NAME] Profile: OCX Training …" at bounding box center [26, 326] width 53 height 652
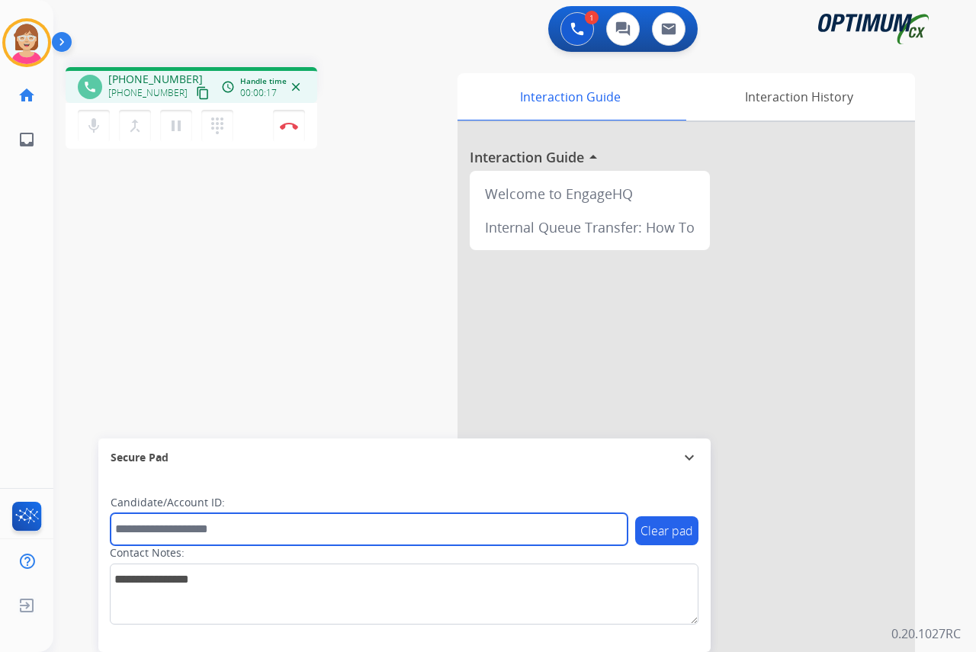
click at [145, 527] on input "text" at bounding box center [369, 529] width 517 height 32
type input "*******"
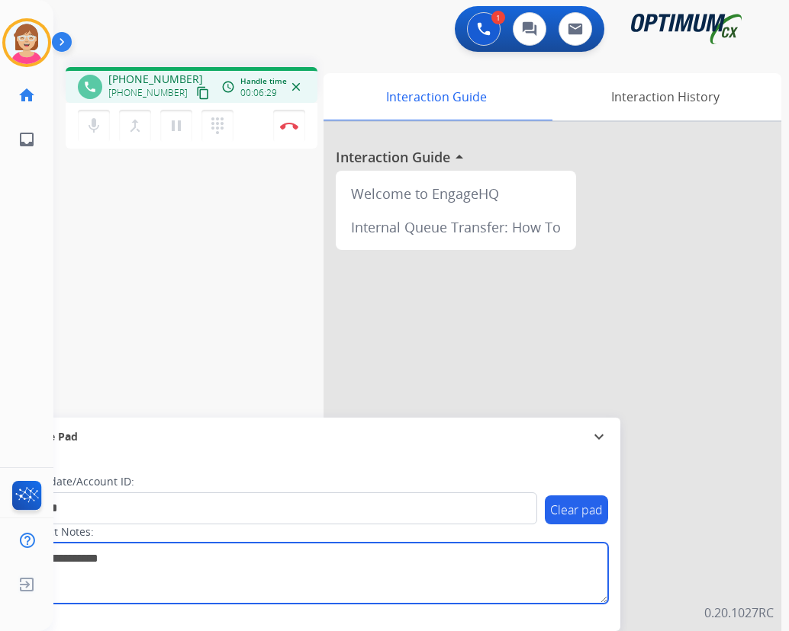
click at [150, 596] on textarea at bounding box center [313, 573] width 589 height 61
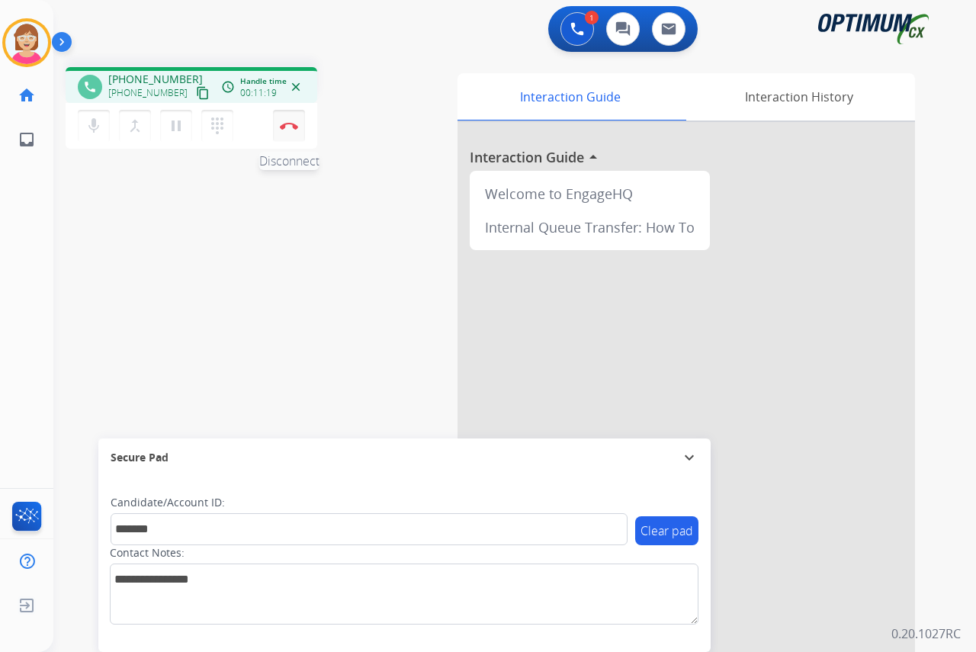
click at [288, 124] on img at bounding box center [289, 126] width 18 height 8
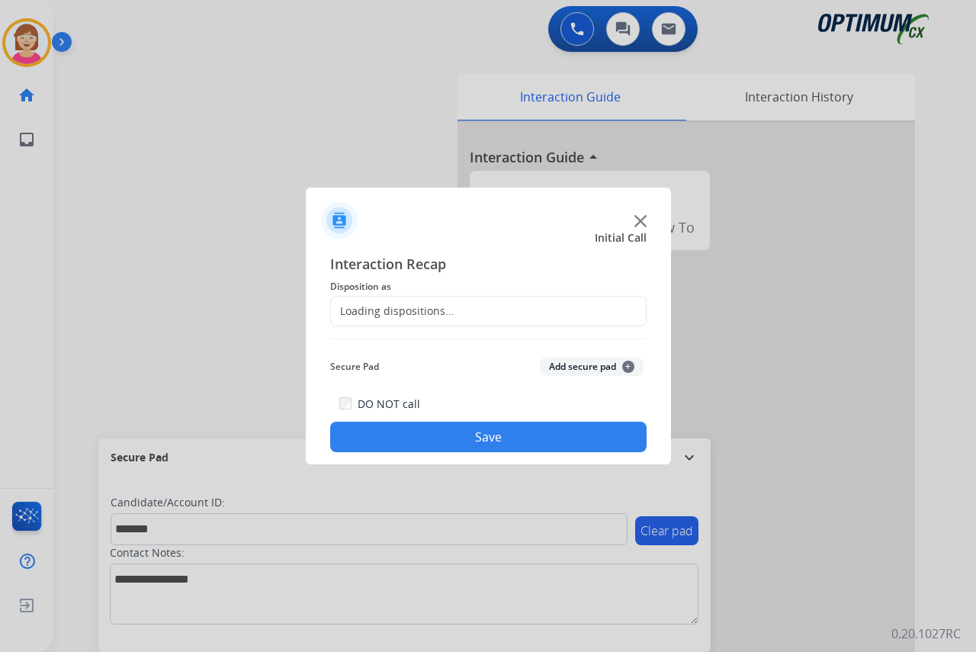
click at [288, 124] on div at bounding box center [488, 326] width 976 height 652
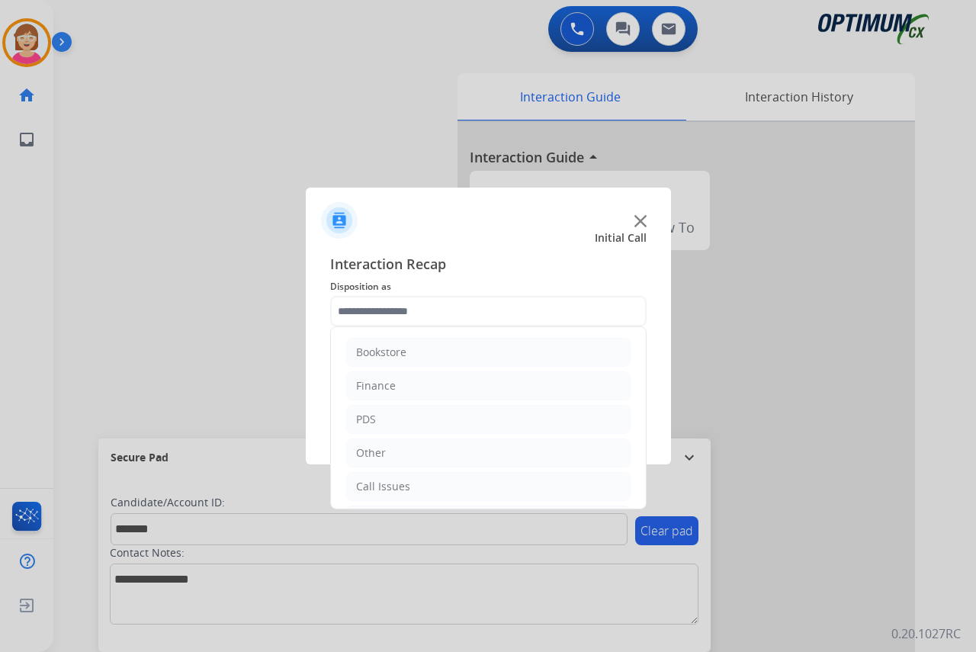
click at [365, 306] on input "text" at bounding box center [488, 311] width 316 height 31
click at [381, 419] on li "PDS" at bounding box center [488, 419] width 284 height 29
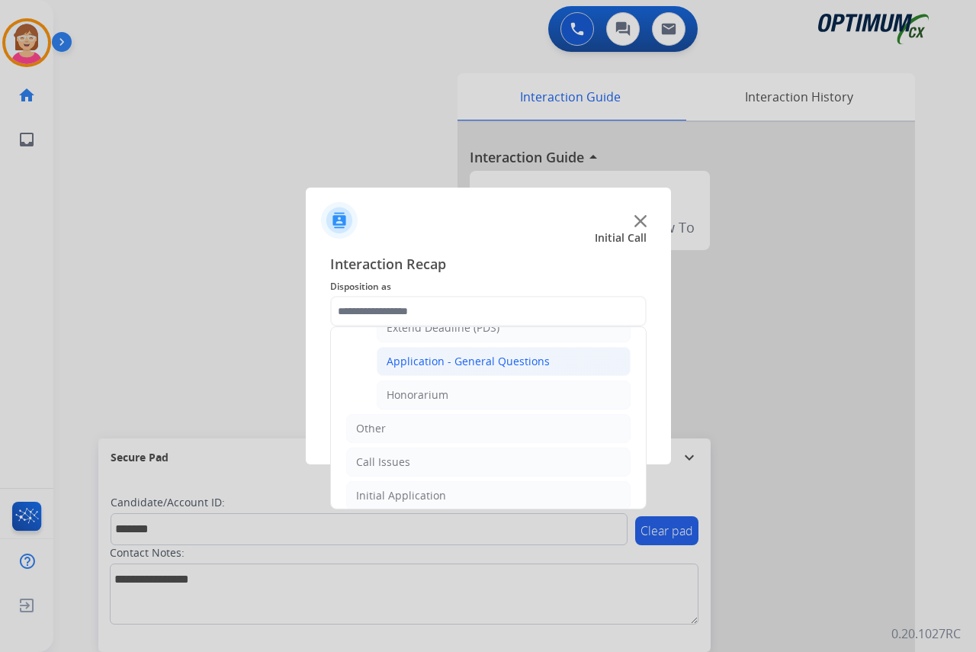
click at [426, 363] on div "Application - General Questions" at bounding box center [468, 361] width 163 height 15
type input "**********"
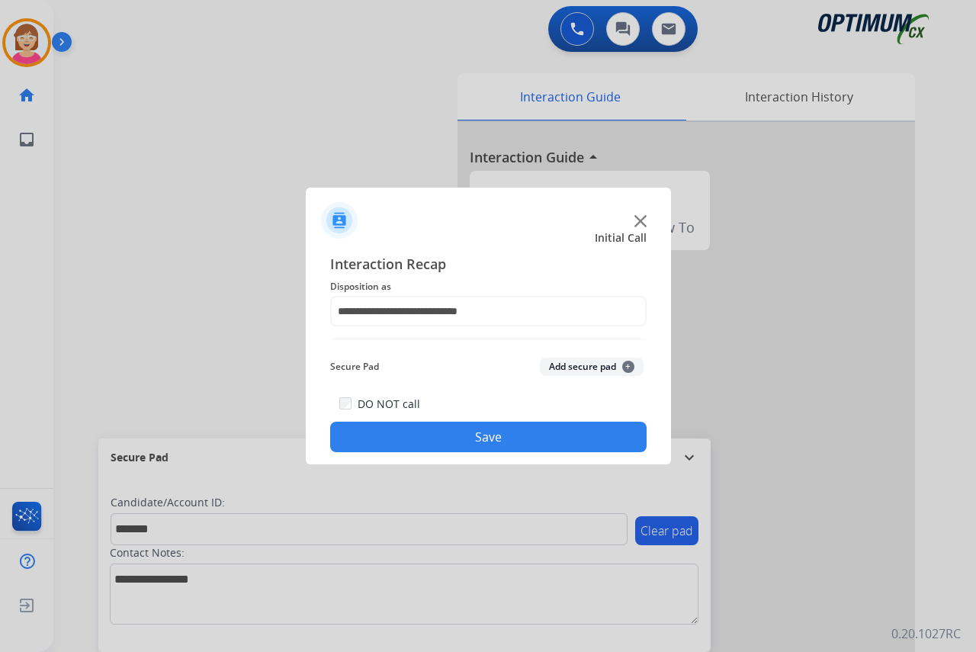
click at [426, 363] on div "Secure Pad Add secure pad +" at bounding box center [488, 367] width 316 height 31
click at [628, 367] on span "+" at bounding box center [628, 367] width 12 height 12
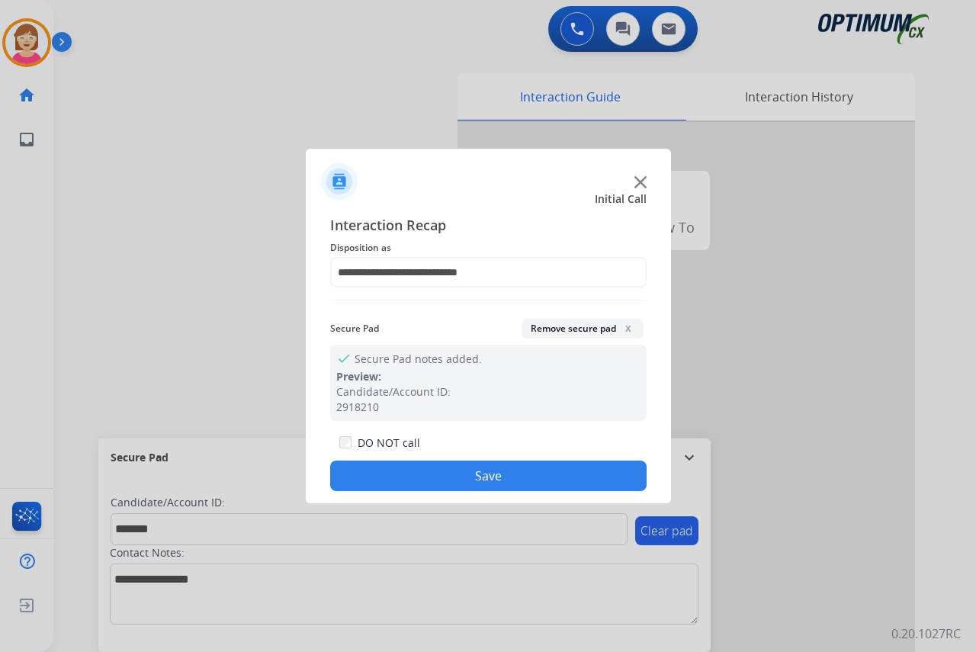
click at [410, 482] on button "Save" at bounding box center [488, 476] width 316 height 31
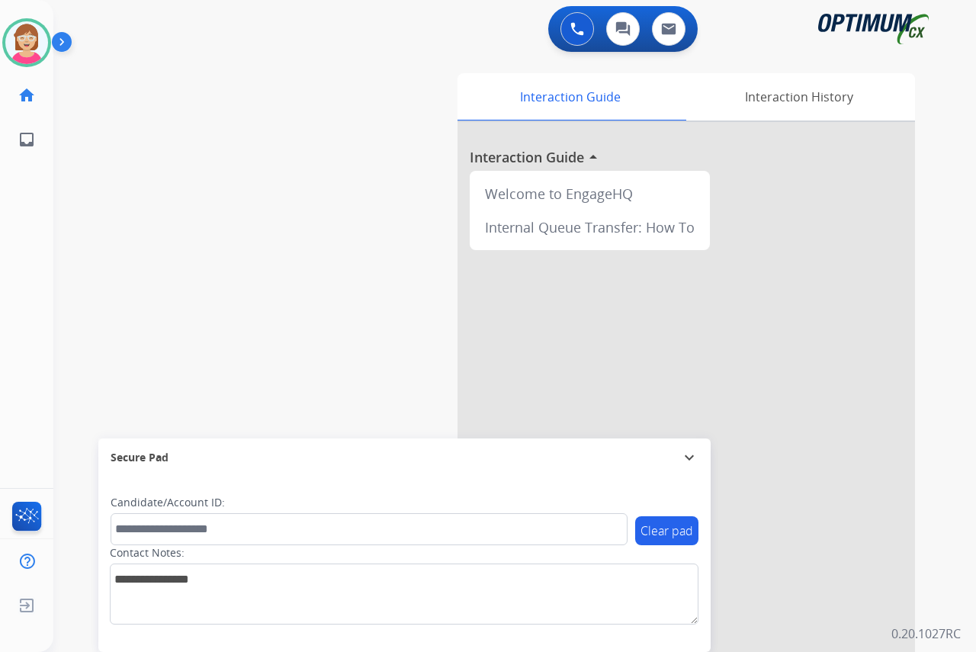
click at [31, 284] on div "[PERSON_NAME] Available Edit Avatar Agent: [PERSON_NAME] Profile: OCX Training …" at bounding box center [26, 326] width 53 height 652
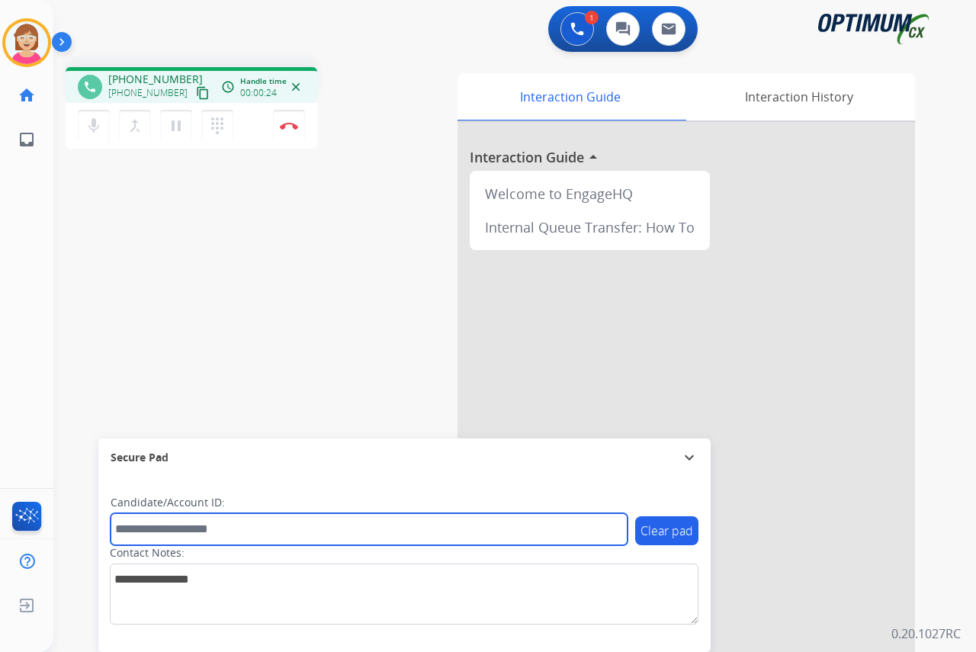
click at [153, 529] on input "text" at bounding box center [369, 529] width 517 height 32
click at [144, 529] on input "text" at bounding box center [369, 529] width 517 height 32
click at [143, 532] on input "text" at bounding box center [369, 529] width 517 height 32
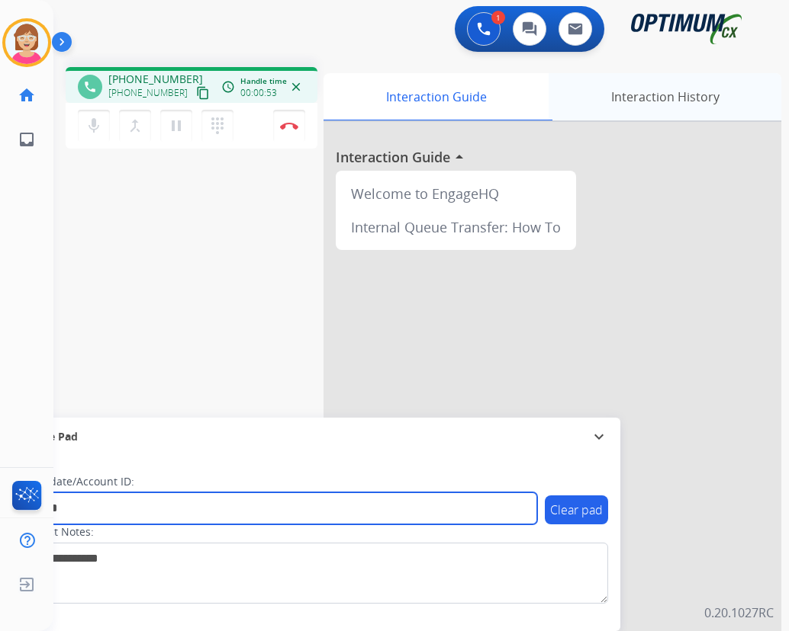
type input "*******"
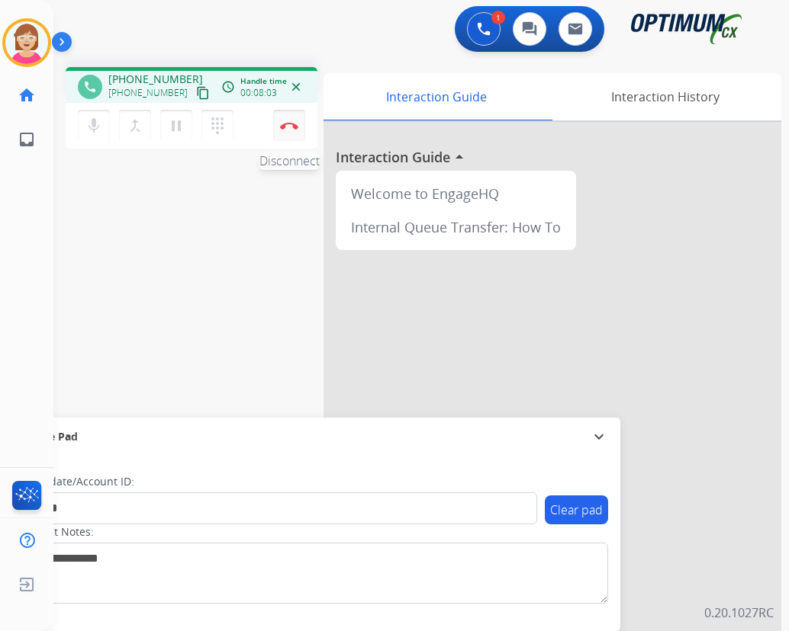
click at [288, 123] on img at bounding box center [289, 126] width 18 height 8
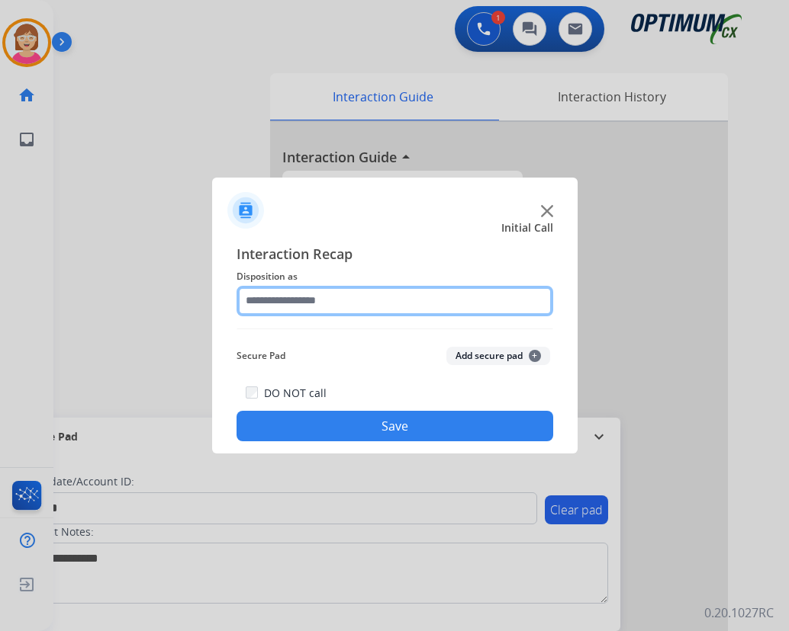
click at [270, 299] on input "text" at bounding box center [394, 301] width 316 height 31
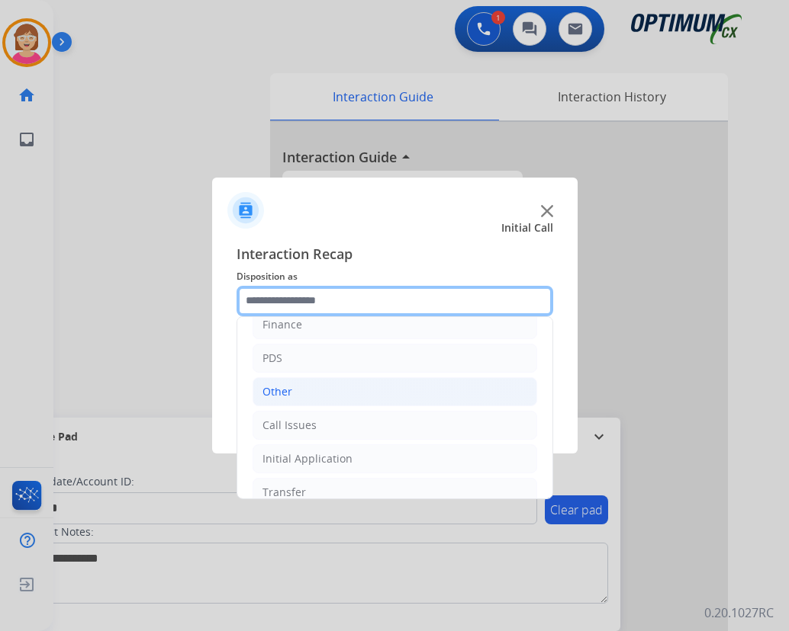
scroll to position [104, 0]
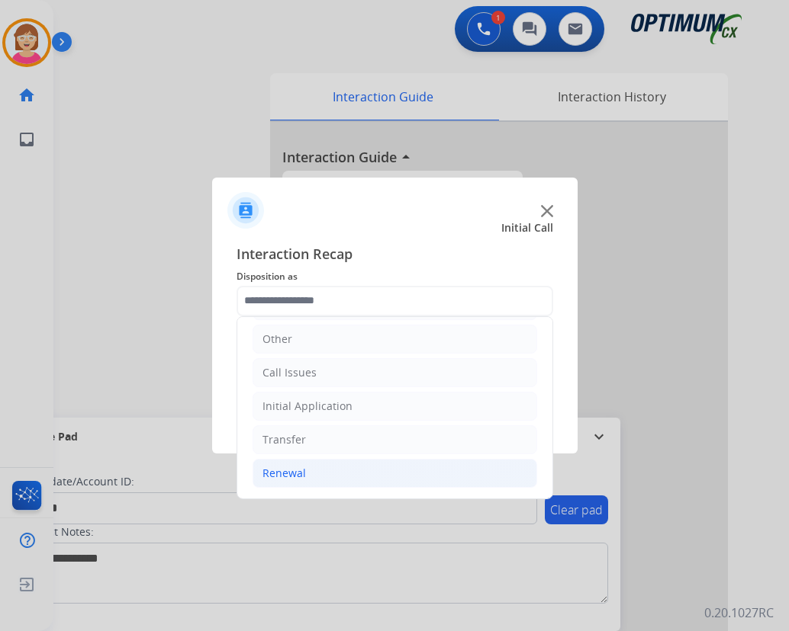
click at [288, 471] on div "Renewal" at bounding box center [283, 473] width 43 height 15
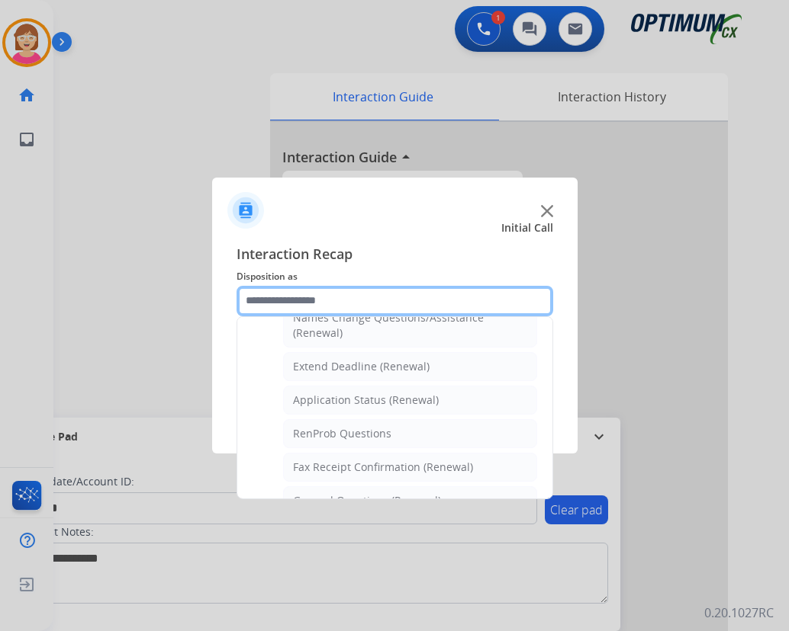
scroll to position [333, 0]
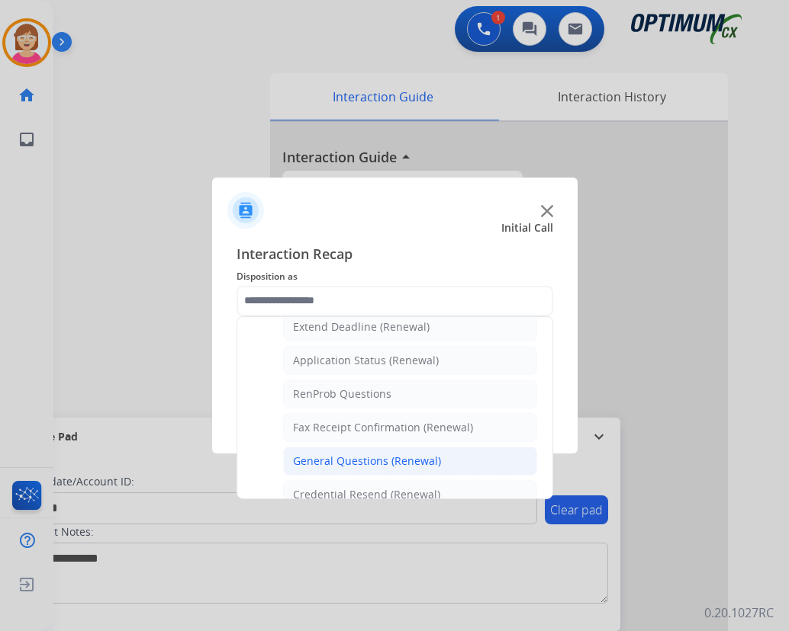
click at [349, 461] on div "General Questions (Renewal)" at bounding box center [367, 461] width 148 height 15
type input "**********"
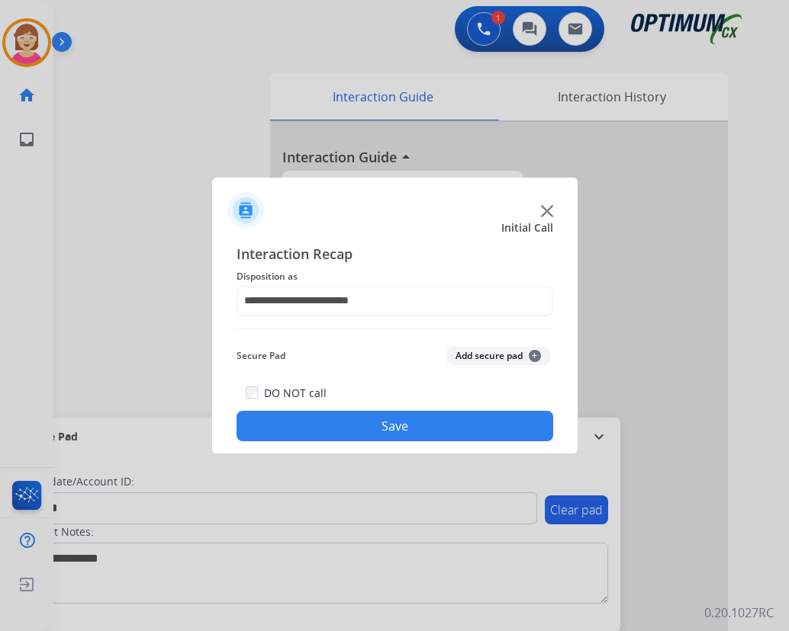
drag, startPoint x: 349, startPoint y: 461, endPoint x: 405, endPoint y: 444, distance: 58.1
click at [349, 461] on div at bounding box center [394, 315] width 789 height 631
click at [534, 355] on span "+" at bounding box center [534, 356] width 12 height 12
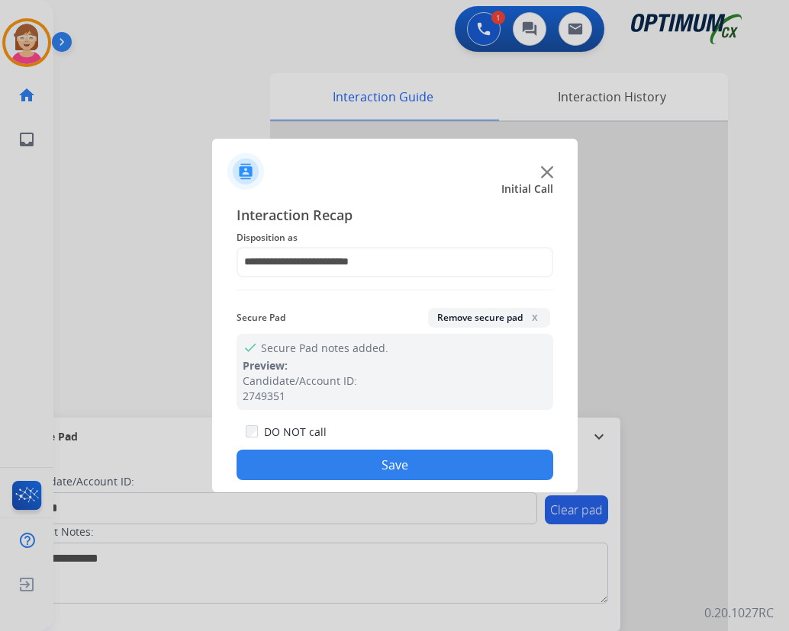
click at [318, 463] on button "Save" at bounding box center [394, 465] width 316 height 31
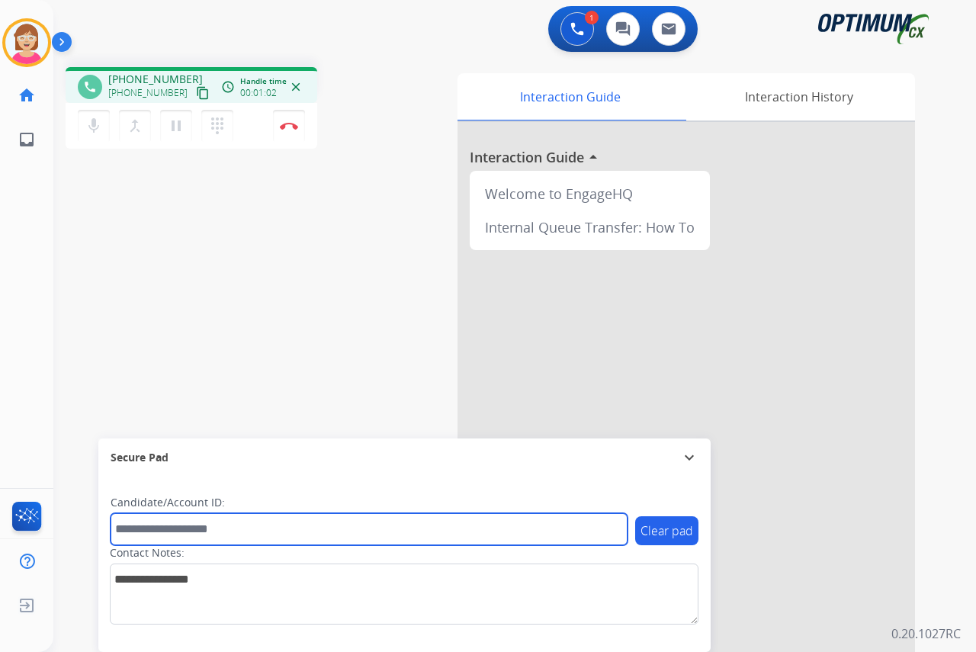
click at [138, 526] on input "text" at bounding box center [369, 529] width 517 height 32
type input "*******"
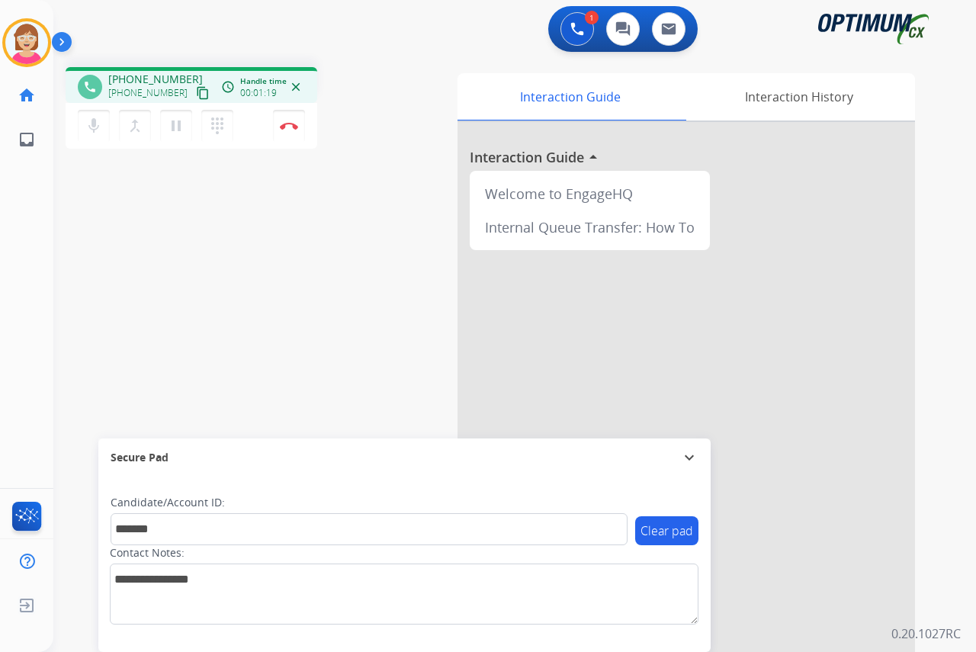
click at [177, 279] on div "phone [PHONE_NUMBER] [PHONE_NUMBER] content_copy access_time Call metrics Queue…" at bounding box center [496, 373] width 886 height 636
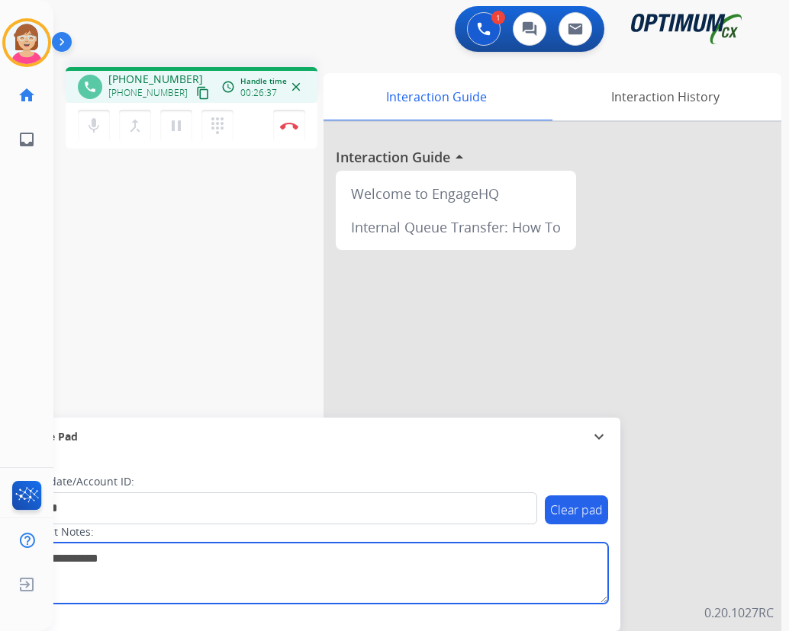
click at [169, 590] on textarea at bounding box center [313, 573] width 589 height 61
click at [304, 589] on textarea at bounding box center [313, 573] width 589 height 61
click at [236, 582] on textarea at bounding box center [313, 573] width 589 height 61
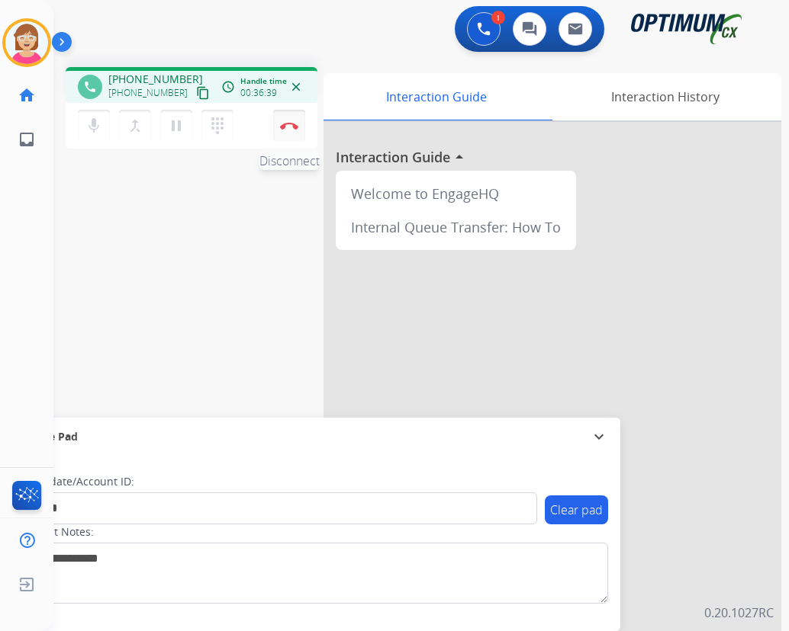
click at [288, 124] on img at bounding box center [289, 126] width 18 height 8
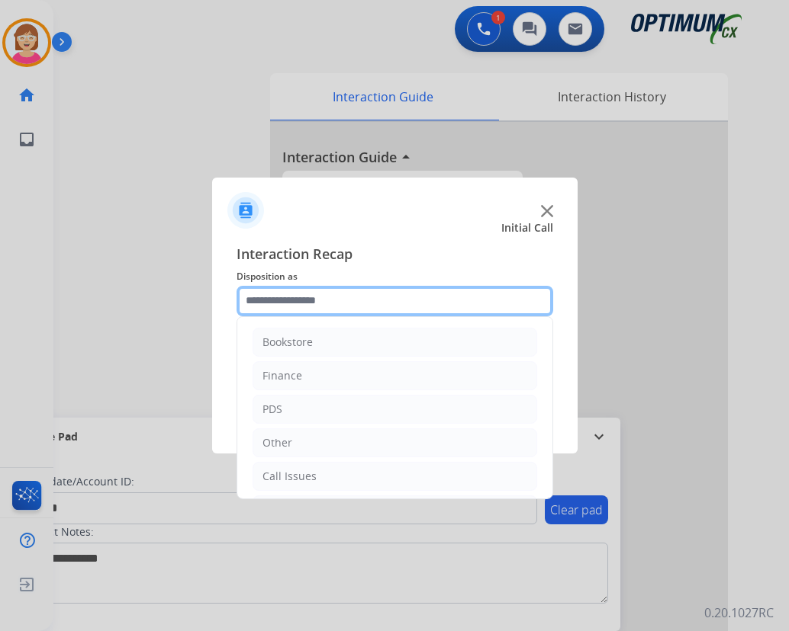
click at [257, 299] on input "text" at bounding box center [394, 301] width 316 height 31
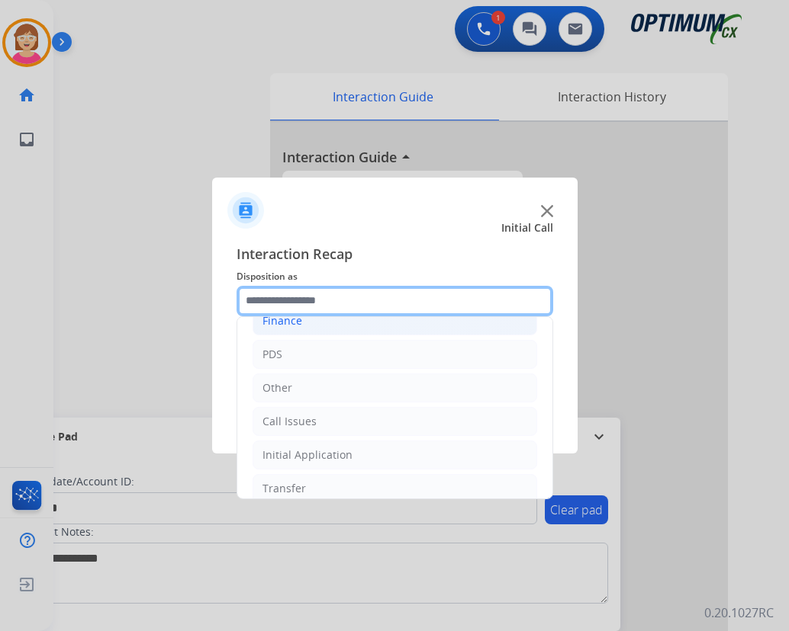
scroll to position [104, 0]
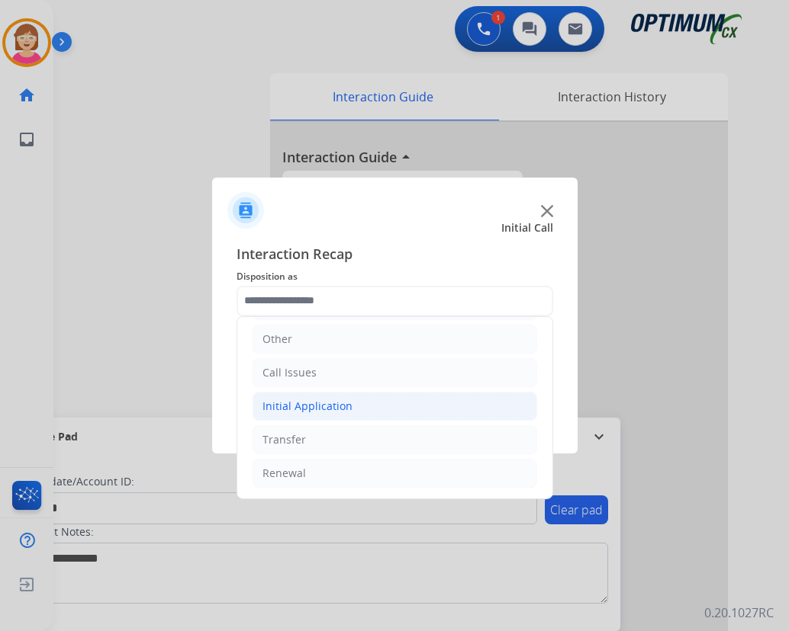
click at [316, 402] on div "Initial Application" at bounding box center [307, 406] width 90 height 15
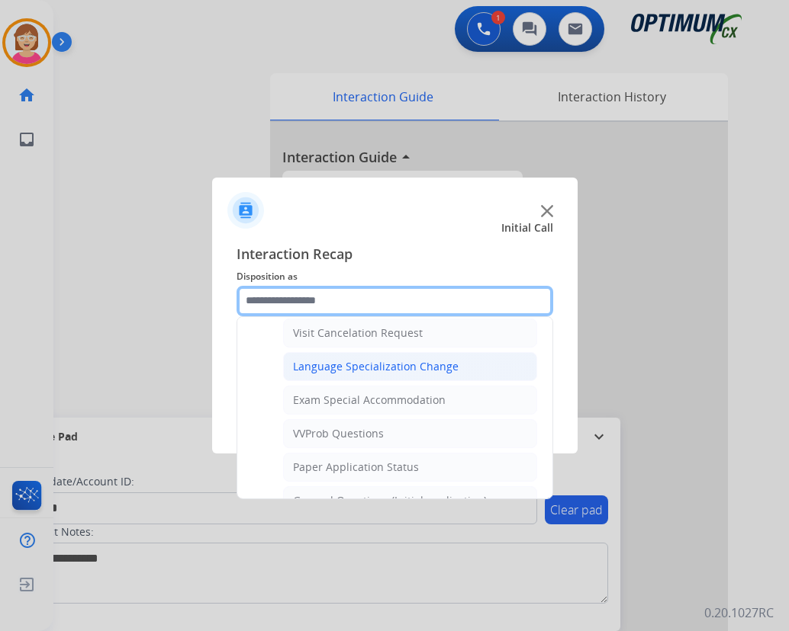
scroll to position [790, 0]
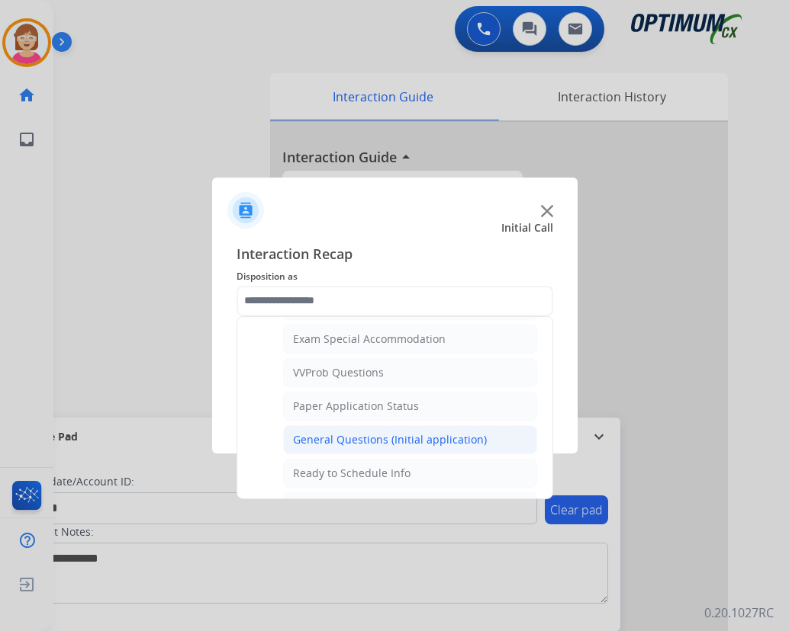
click at [361, 440] on div "General Questions (Initial application)" at bounding box center [390, 439] width 194 height 15
type input "**********"
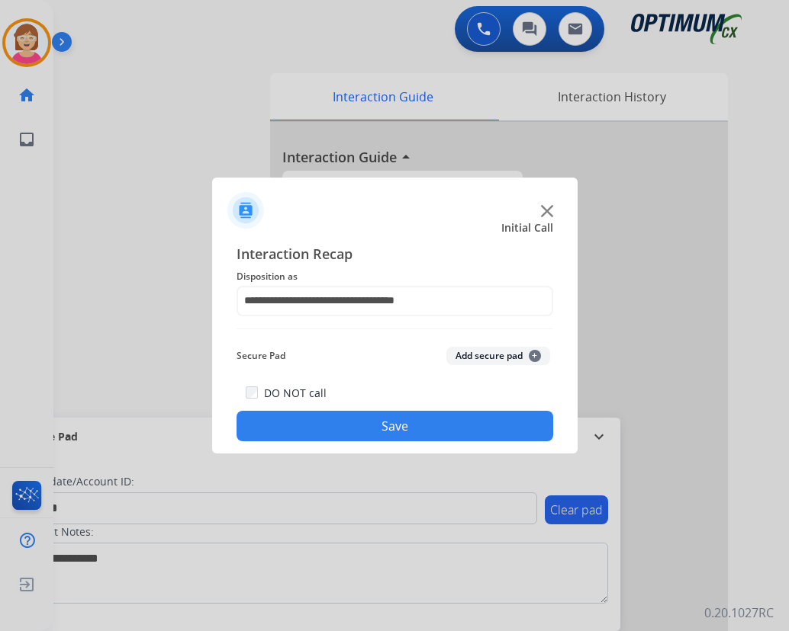
click at [533, 357] on span "+" at bounding box center [534, 356] width 12 height 12
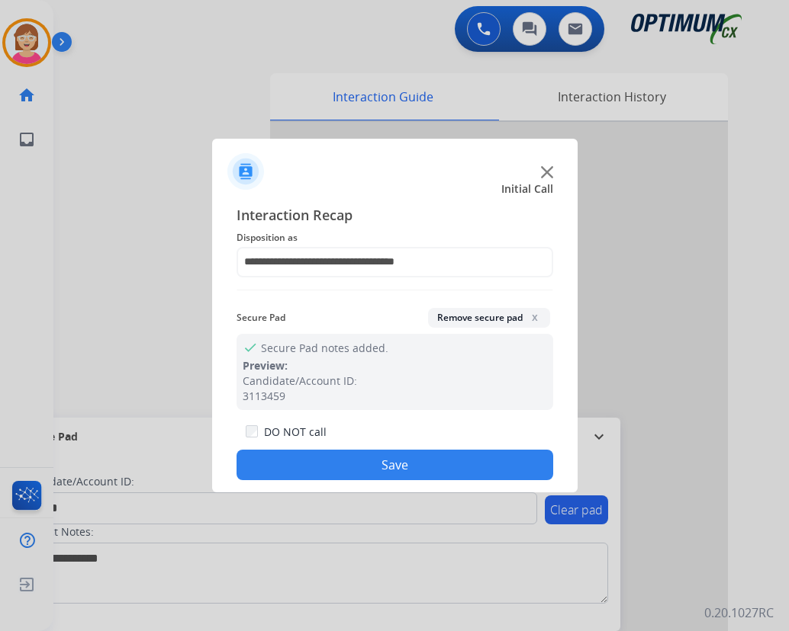
click at [315, 464] on button "Save" at bounding box center [394, 465] width 316 height 31
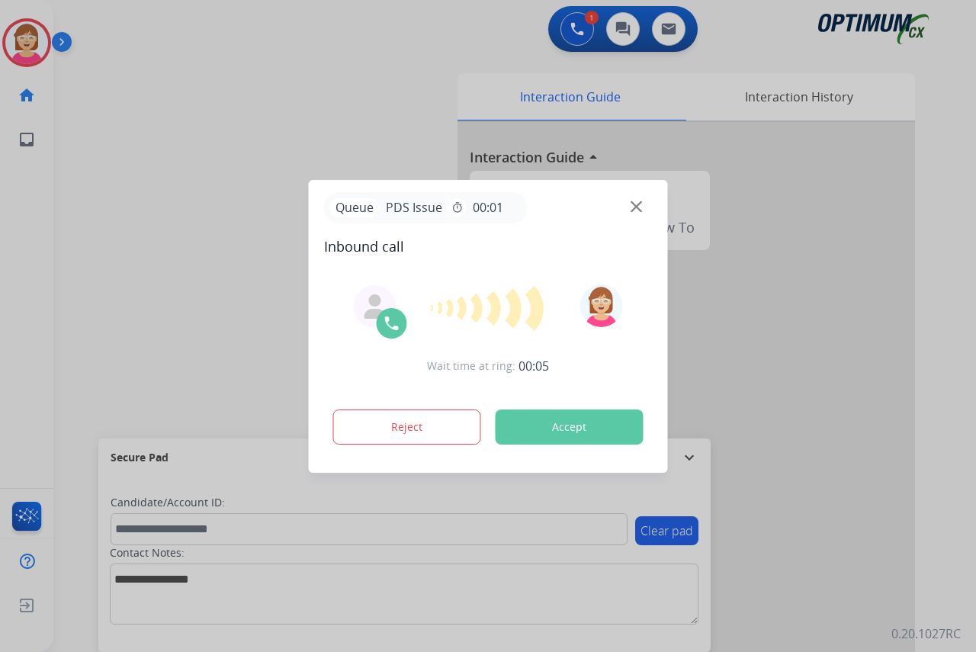
click at [25, 233] on div at bounding box center [488, 326] width 976 height 652
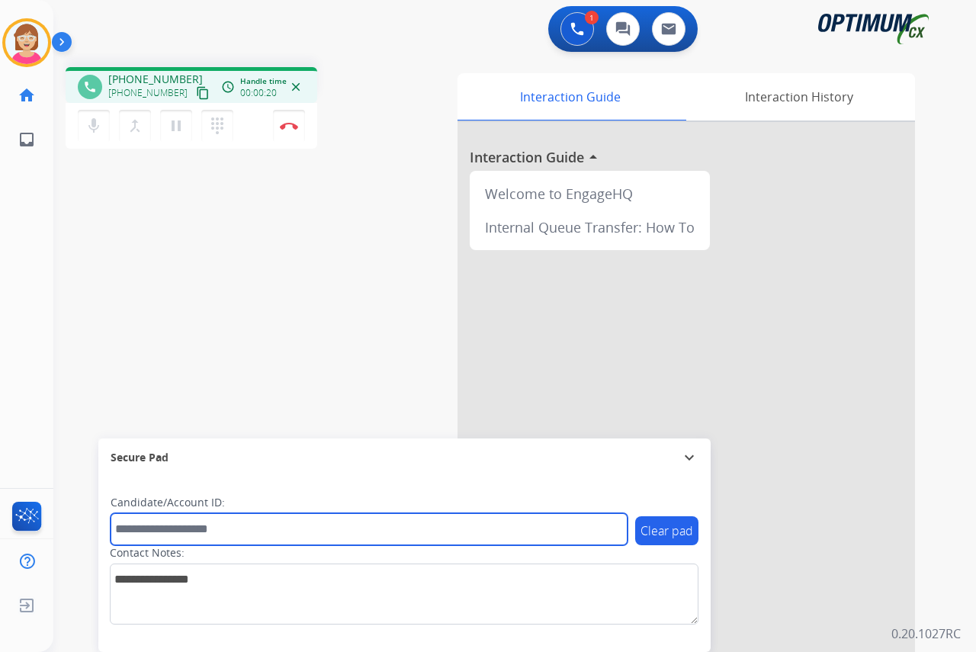
click at [143, 528] on input "text" at bounding box center [369, 529] width 517 height 32
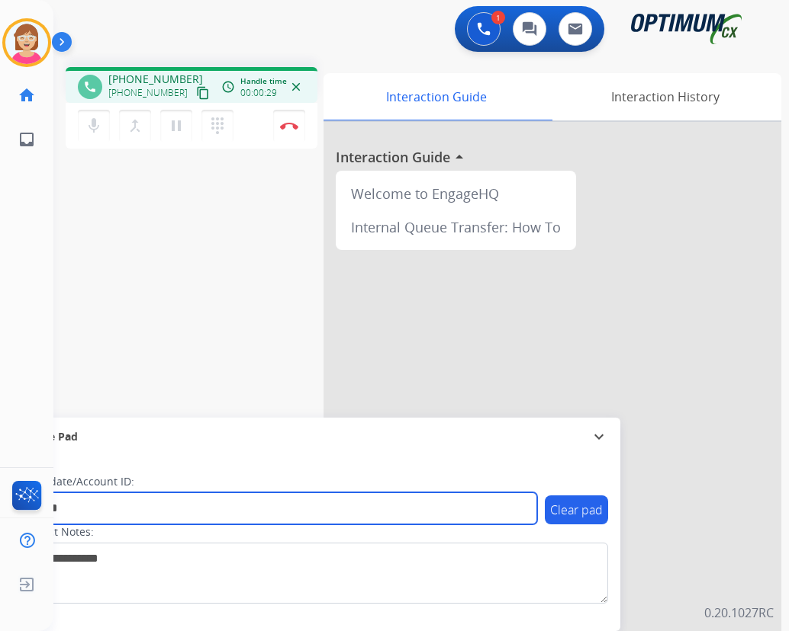
type input "*******"
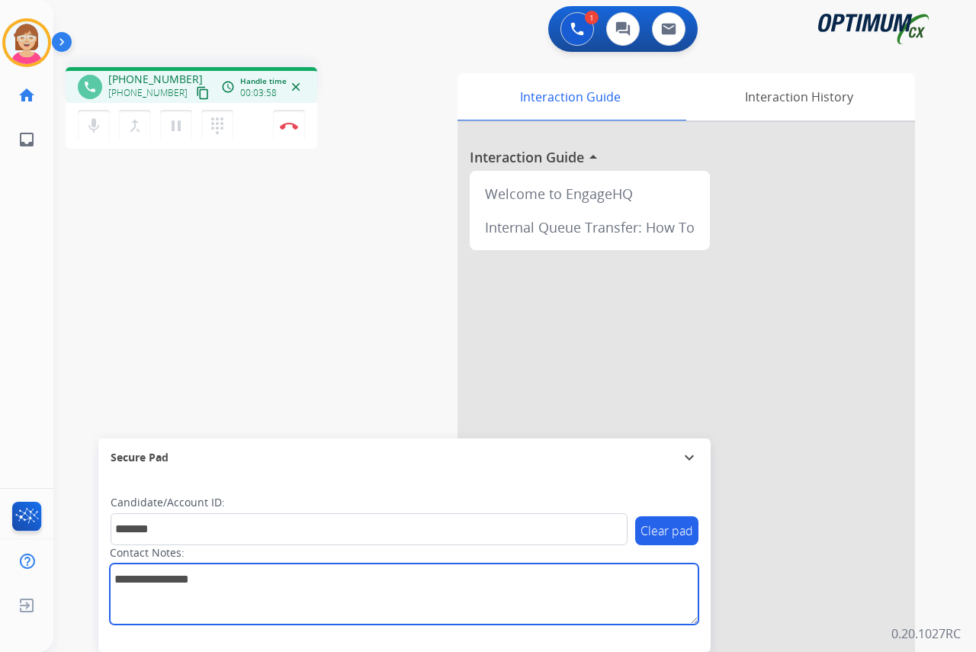
click at [120, 570] on textarea at bounding box center [404, 594] width 589 height 61
paste textarea "**********"
type textarea "**********"
drag, startPoint x: 240, startPoint y: 576, endPoint x: 250, endPoint y: 577, distance: 9.9
click at [245, 577] on textarea at bounding box center [404, 594] width 589 height 61
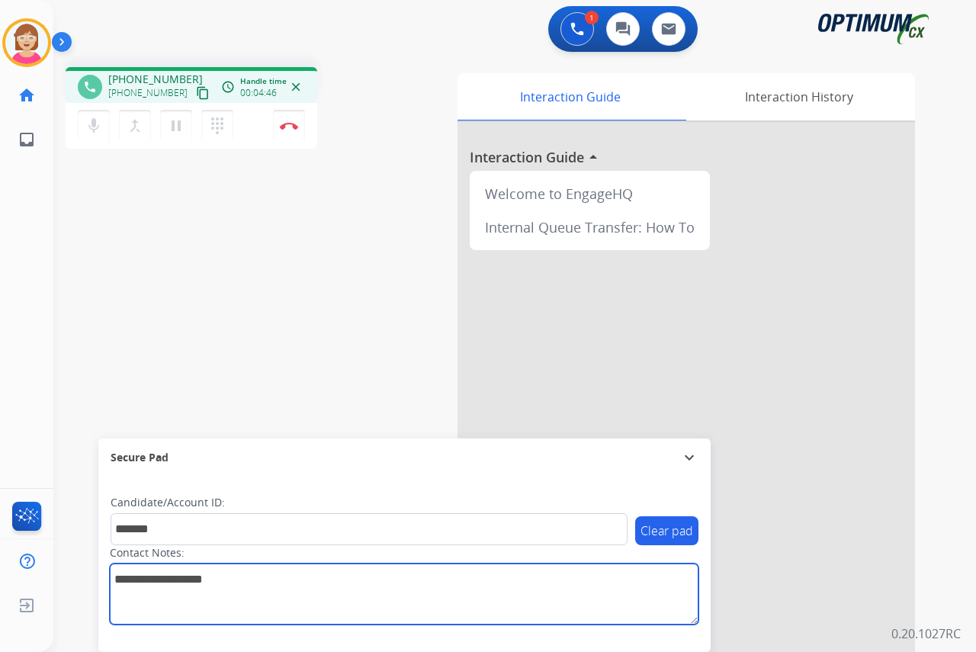
drag, startPoint x: 254, startPoint y: 580, endPoint x: 101, endPoint y: 576, distance: 153.4
click at [101, 576] on div "Clear pad Candidate/Account ID: ******* Contact Notes:" at bounding box center [404, 564] width 612 height 175
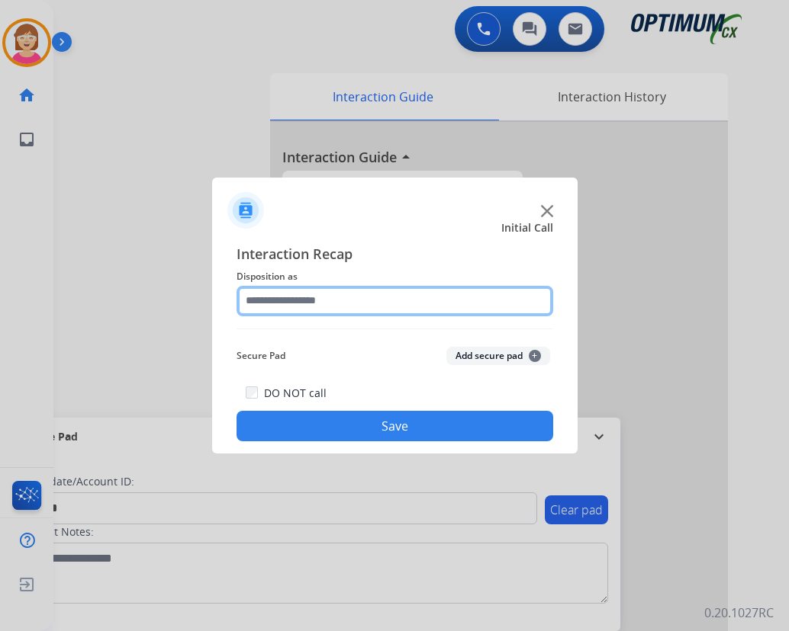
click at [265, 296] on input "text" at bounding box center [394, 301] width 316 height 31
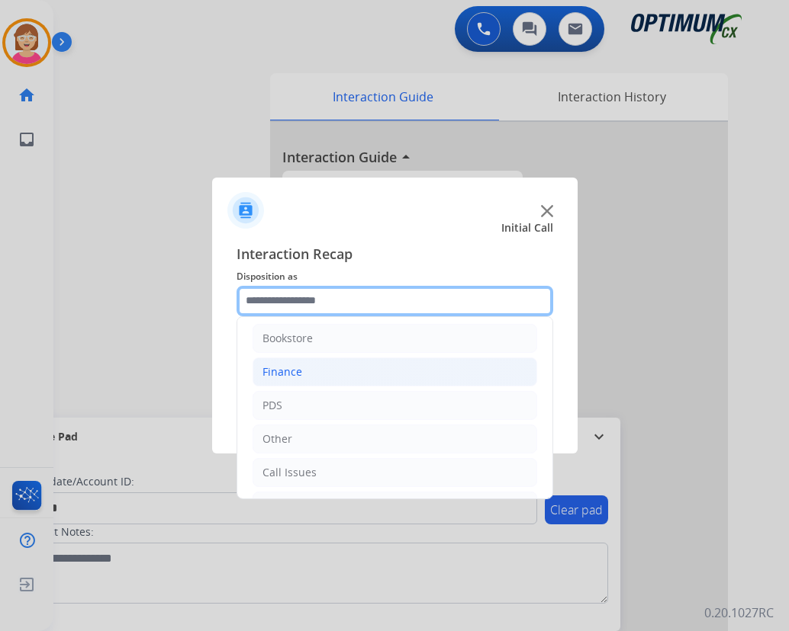
scroll to position [0, 0]
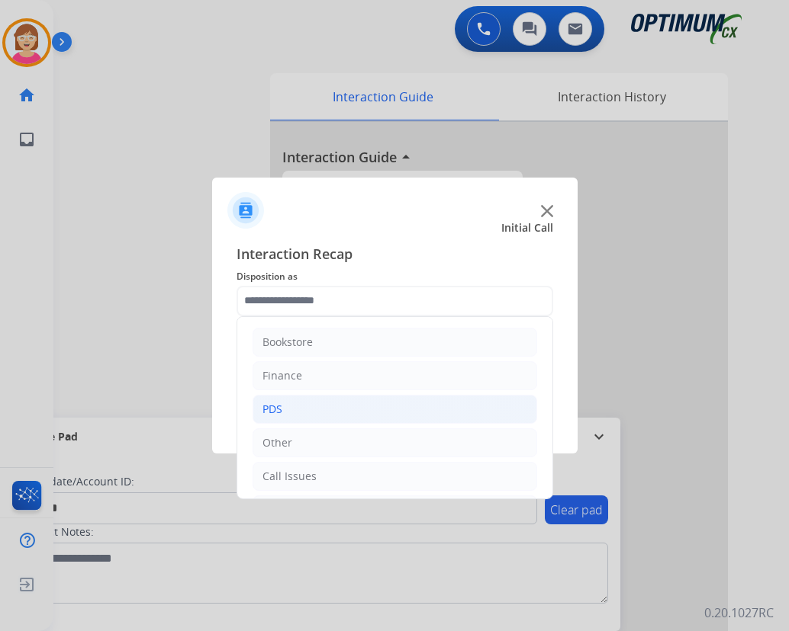
click at [274, 407] on div "PDS" at bounding box center [272, 409] width 20 height 15
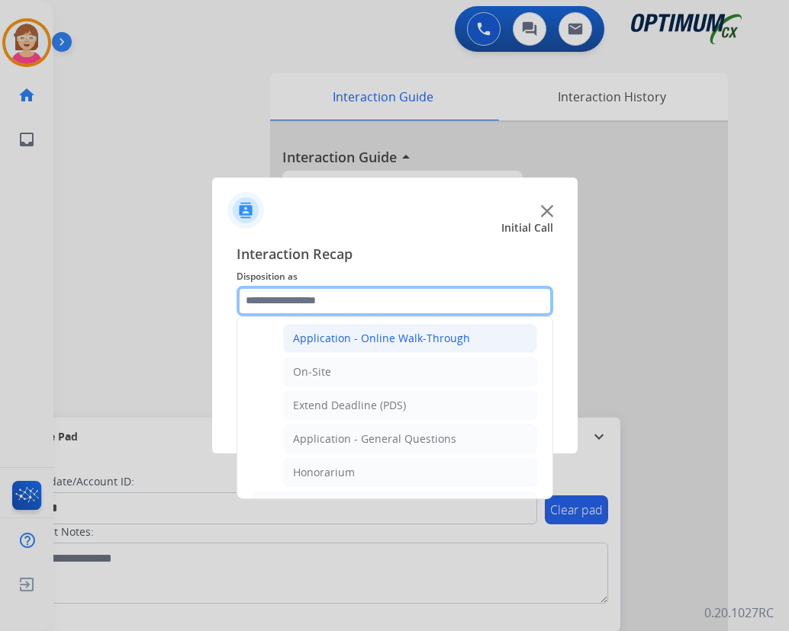
scroll to position [458, 0]
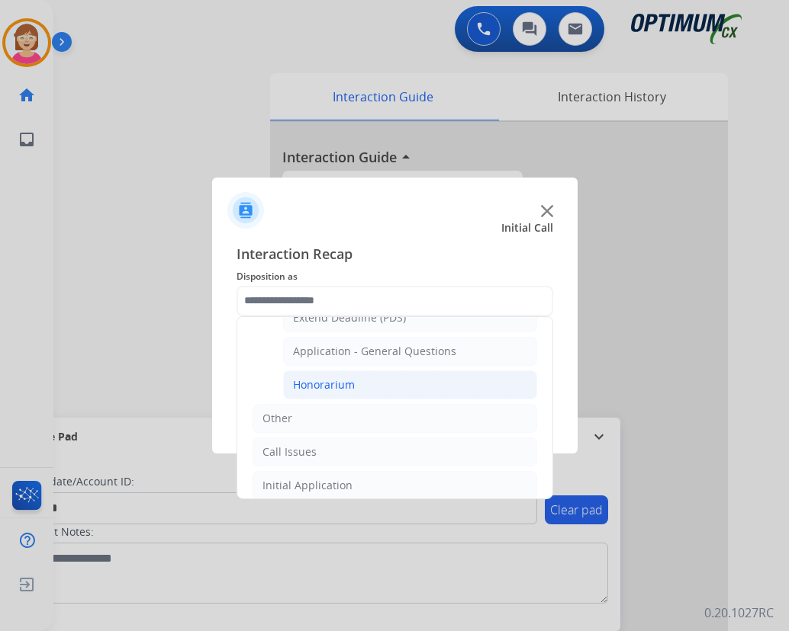
click at [326, 383] on div "Honorarium" at bounding box center [324, 384] width 62 height 15
type input "**********"
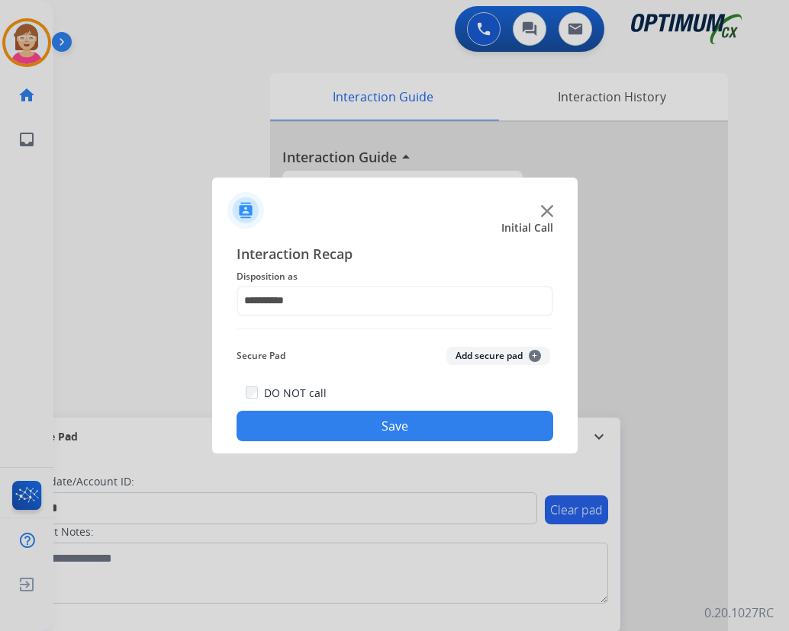
click at [535, 357] on span "+" at bounding box center [534, 356] width 12 height 12
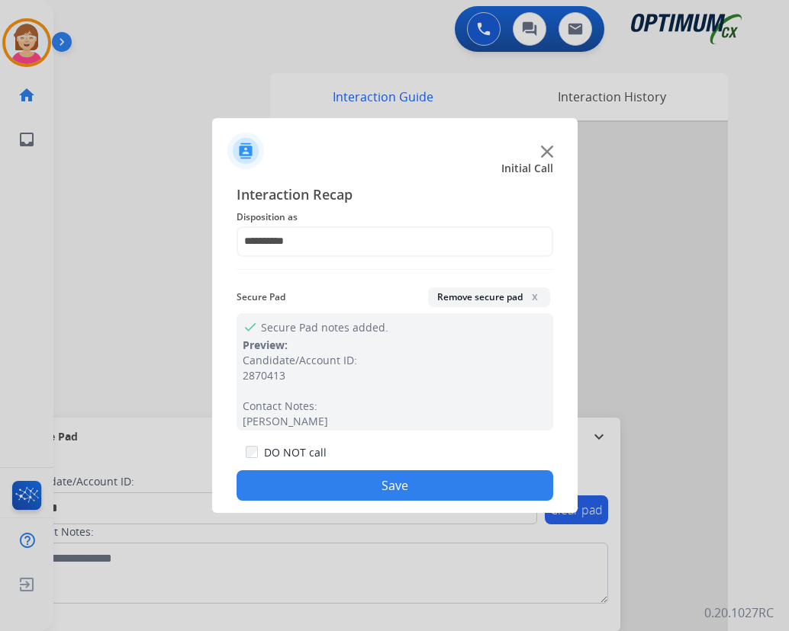
click at [329, 491] on button "Save" at bounding box center [394, 486] width 316 height 31
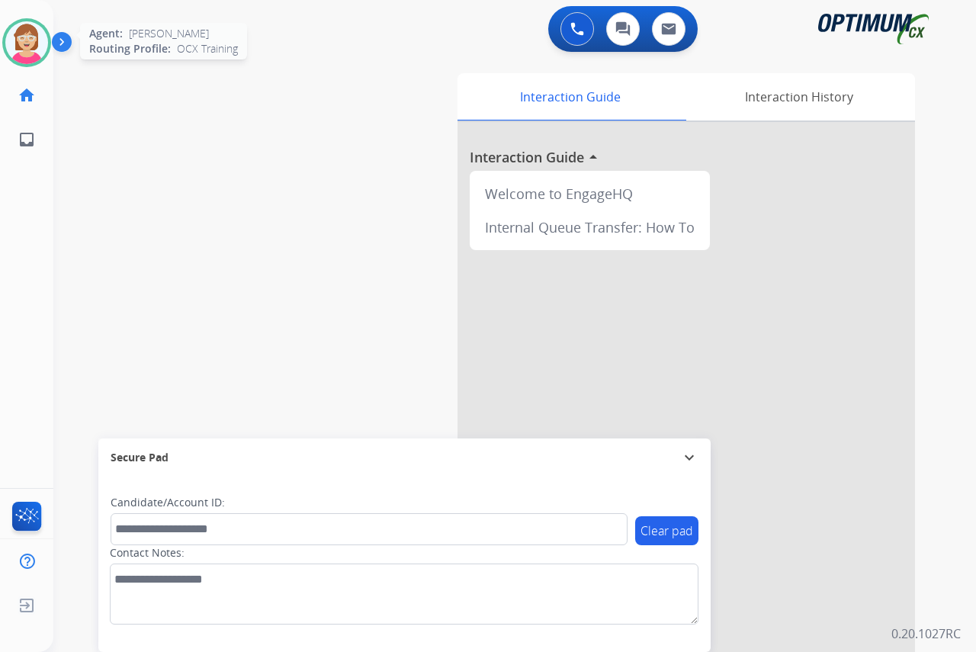
click at [27, 42] on img at bounding box center [26, 42] width 43 height 43
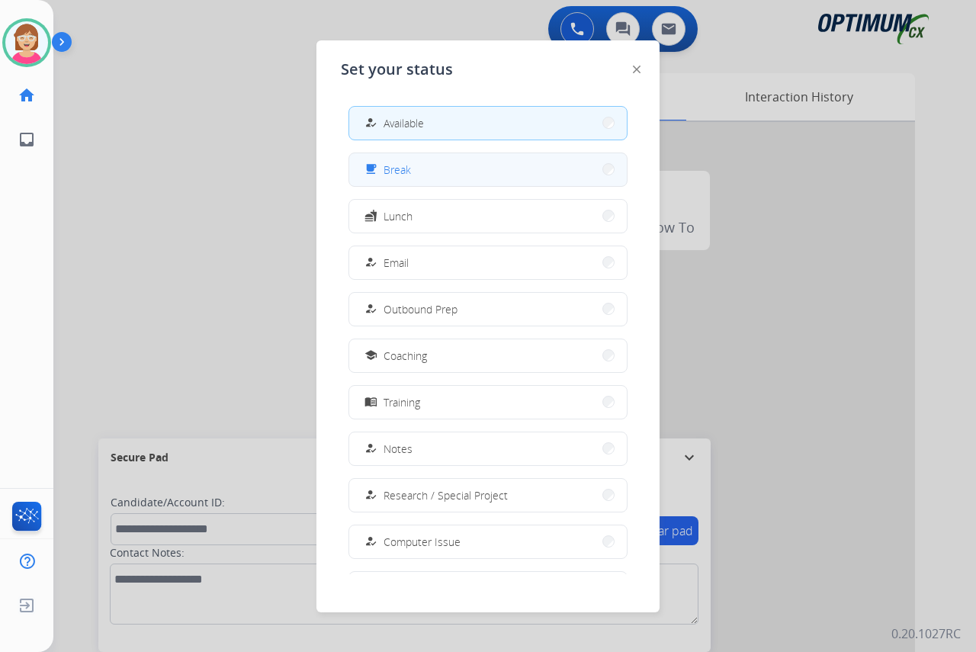
click at [410, 167] on span "Break" at bounding box center [397, 170] width 27 height 16
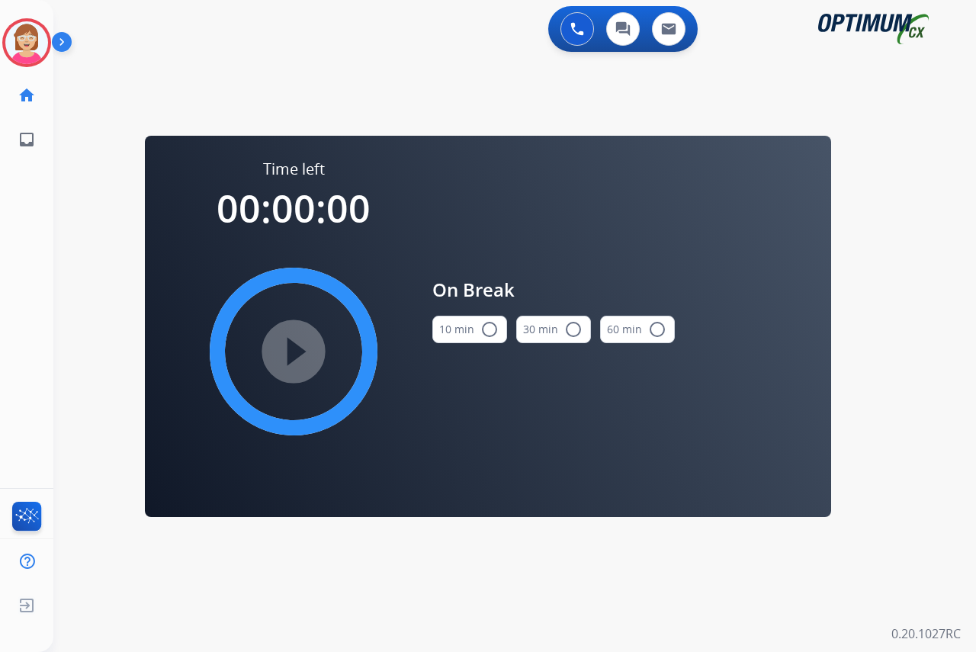
drag, startPoint x: 410, startPoint y: 167, endPoint x: 371, endPoint y: 51, distance: 122.3
click at [368, 47] on div "0 Voice Interactions 0 Chat Interactions 0 Email Interactions" at bounding box center [506, 30] width 868 height 49
click at [487, 330] on mat-icon "radio_button_unchecked" at bounding box center [489, 329] width 18 height 18
click at [288, 350] on mat-icon "play_circle_filled" at bounding box center [293, 351] width 18 height 18
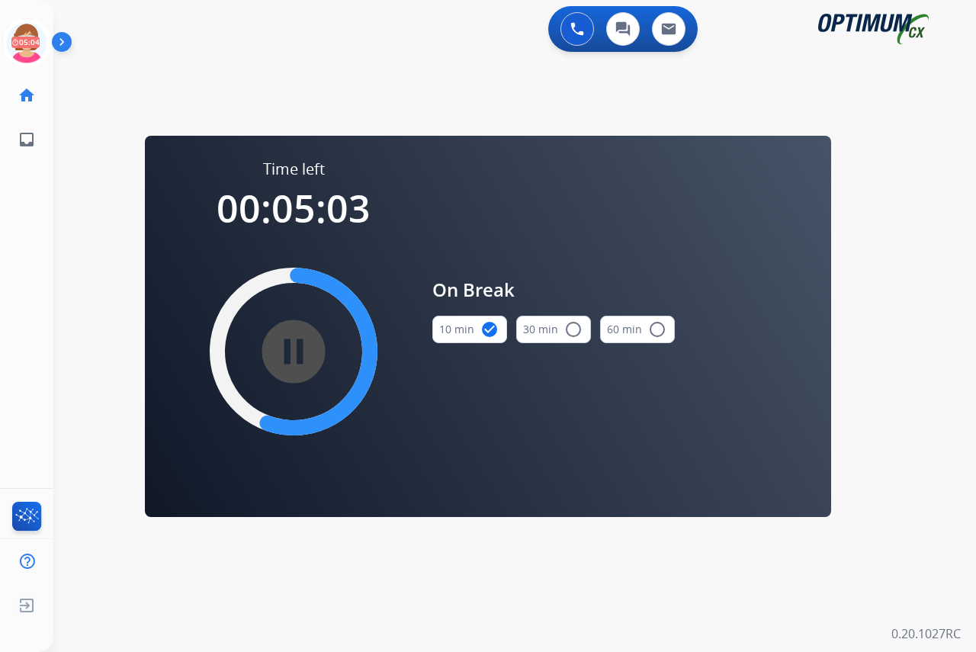
click at [32, 317] on div "[PERSON_NAME] Break Edit Avatar 05:04 Agent: [PERSON_NAME] Profile: OCX Trainin…" at bounding box center [26, 326] width 53 height 652
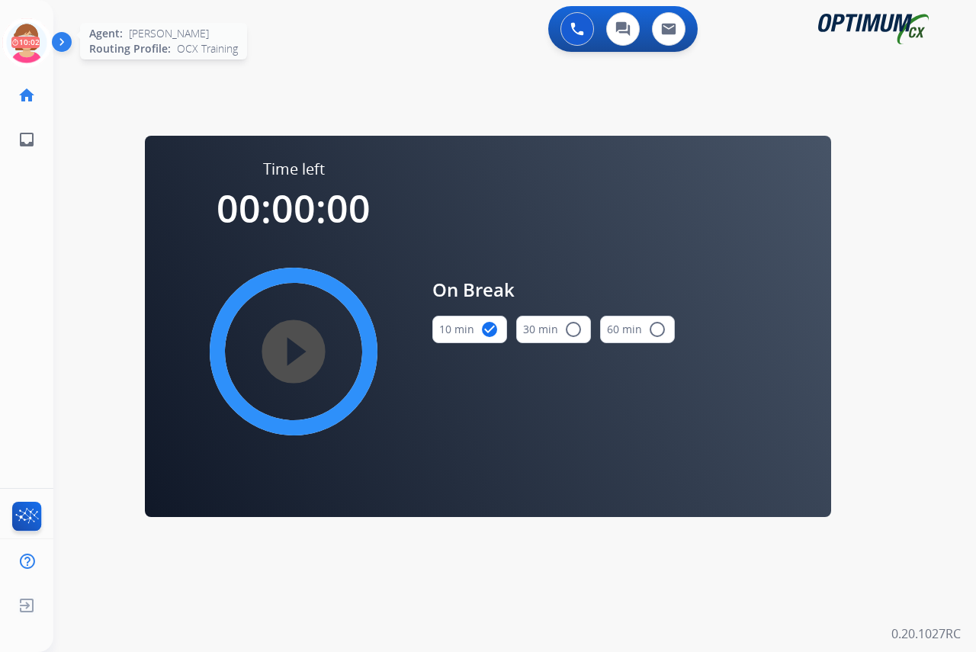
click at [22, 31] on icon at bounding box center [27, 43] width 50 height 50
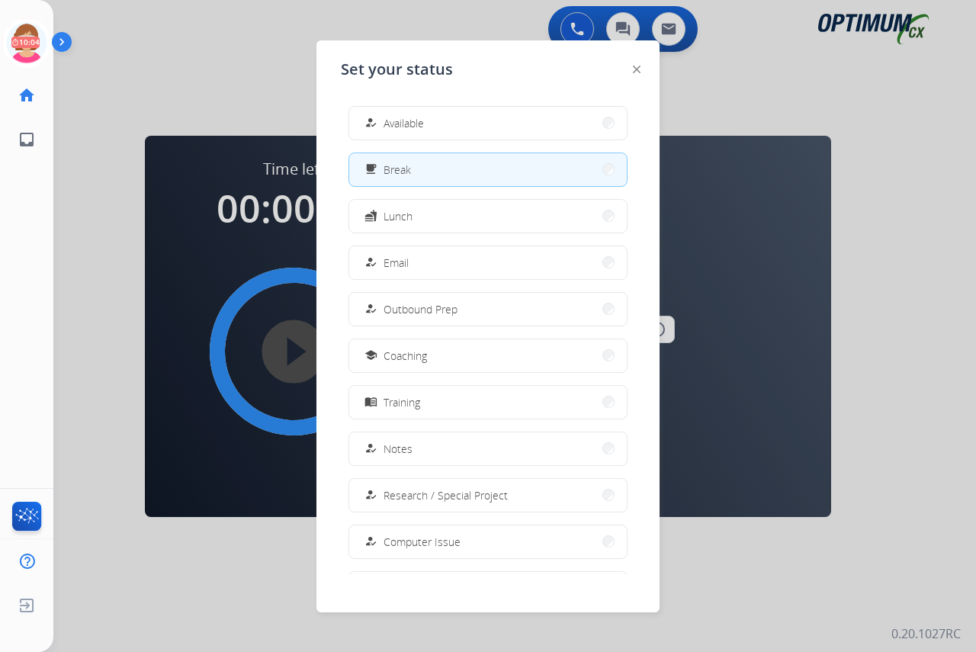
click at [419, 116] on span "Available" at bounding box center [404, 123] width 40 height 16
click at [421, 117] on div "swap_horiz Break voice bridge close_fullscreen Connect 3-Way Call merge_type Se…" at bounding box center [496, 91] width 886 height 73
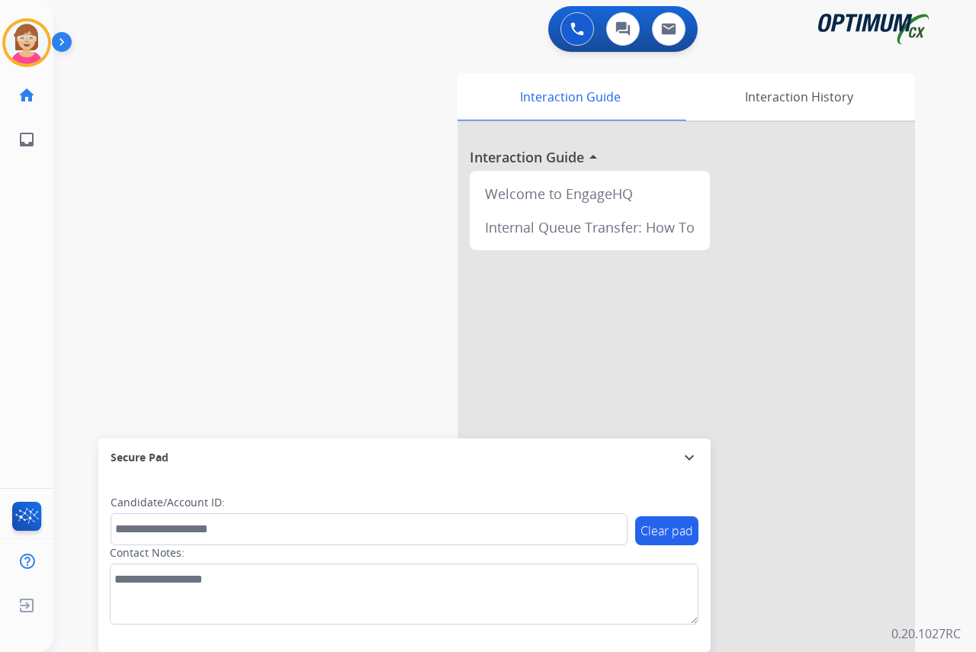
click at [17, 227] on div "[PERSON_NAME] Available Edit Avatar Agent: [PERSON_NAME] Profile: OCX Training …" at bounding box center [26, 326] width 53 height 652
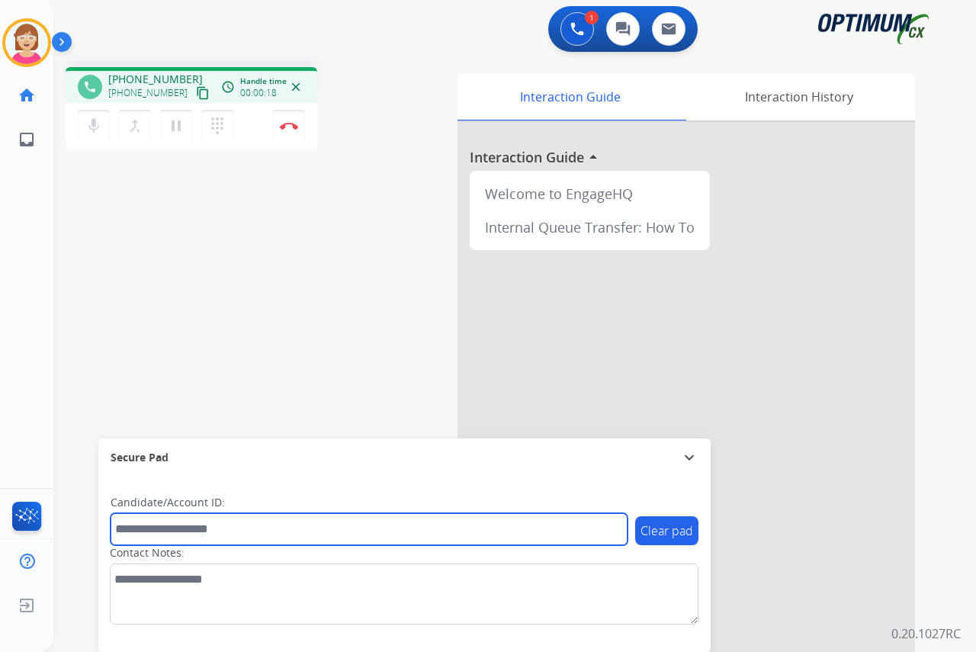
click at [162, 541] on input "text" at bounding box center [369, 529] width 517 height 32
click at [141, 532] on input "text" at bounding box center [369, 529] width 517 height 32
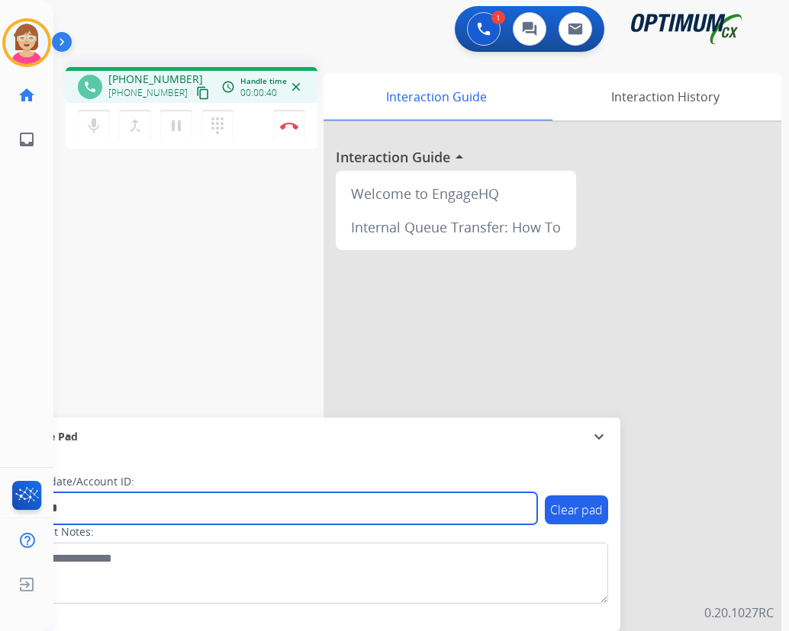
type input "*******"
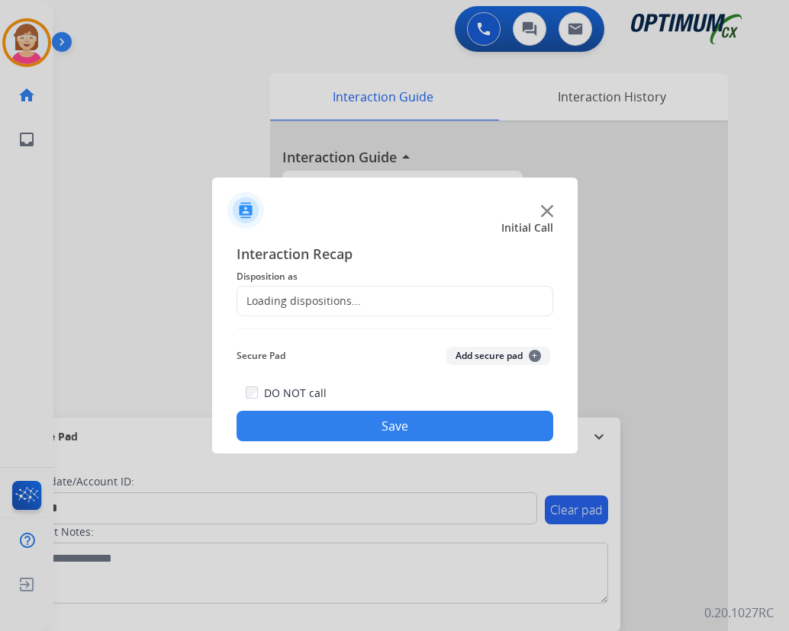
click at [288, 127] on div at bounding box center [394, 315] width 789 height 631
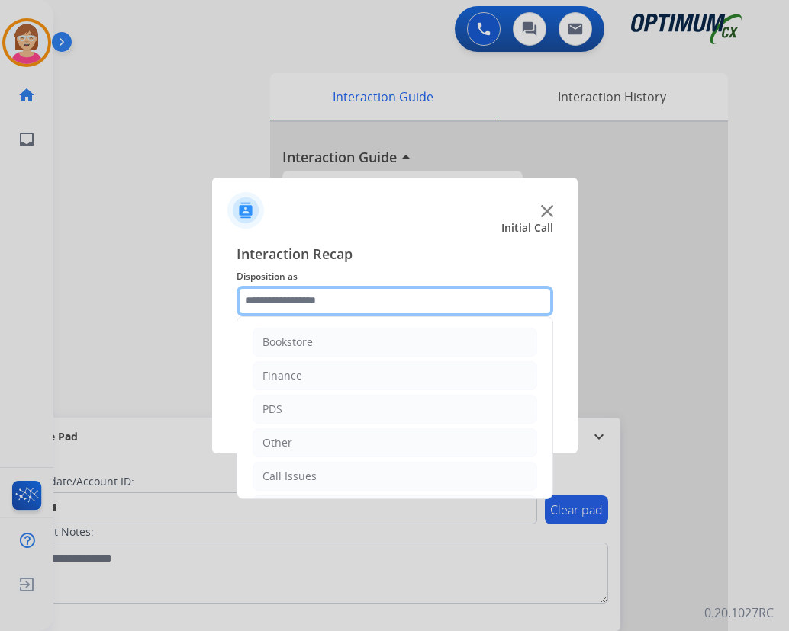
click at [271, 304] on input "text" at bounding box center [394, 301] width 316 height 31
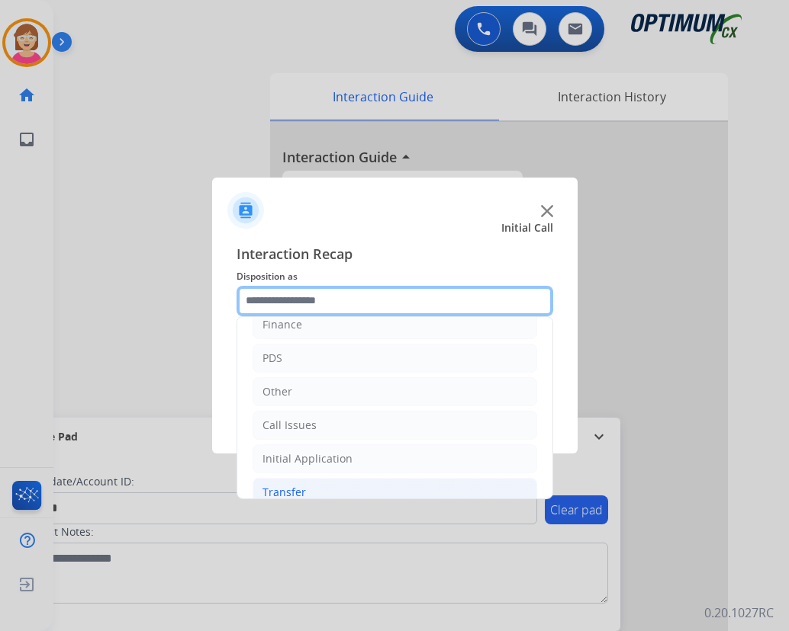
scroll to position [104, 0]
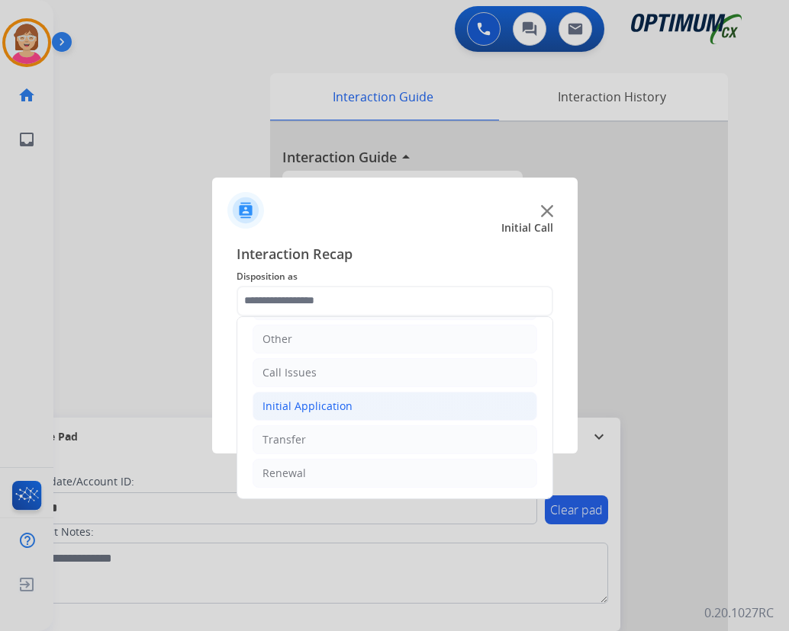
click at [308, 408] on div "Initial Application" at bounding box center [307, 406] width 90 height 15
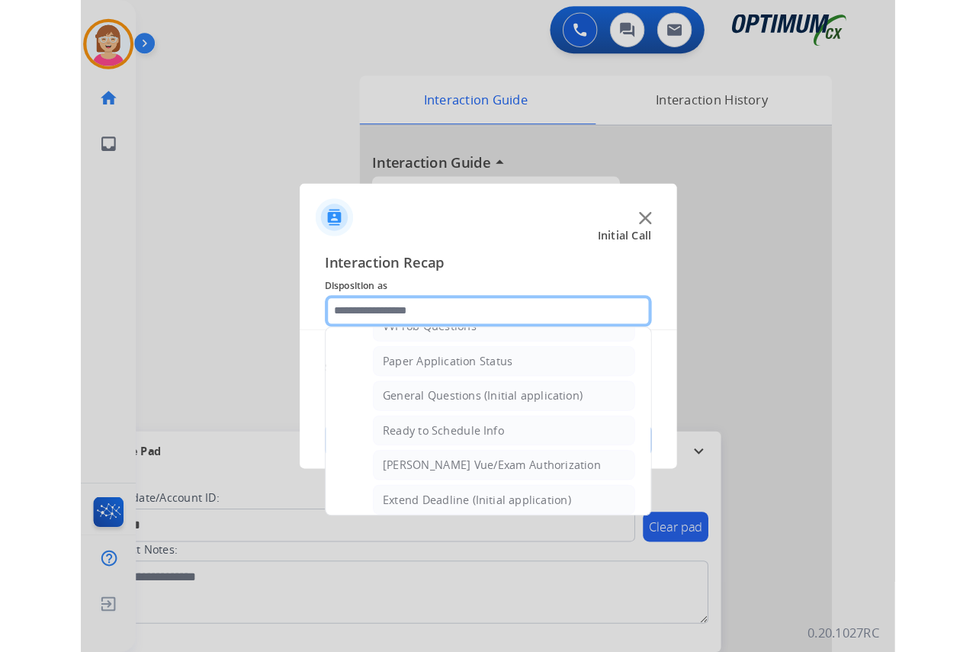
scroll to position [924, 0]
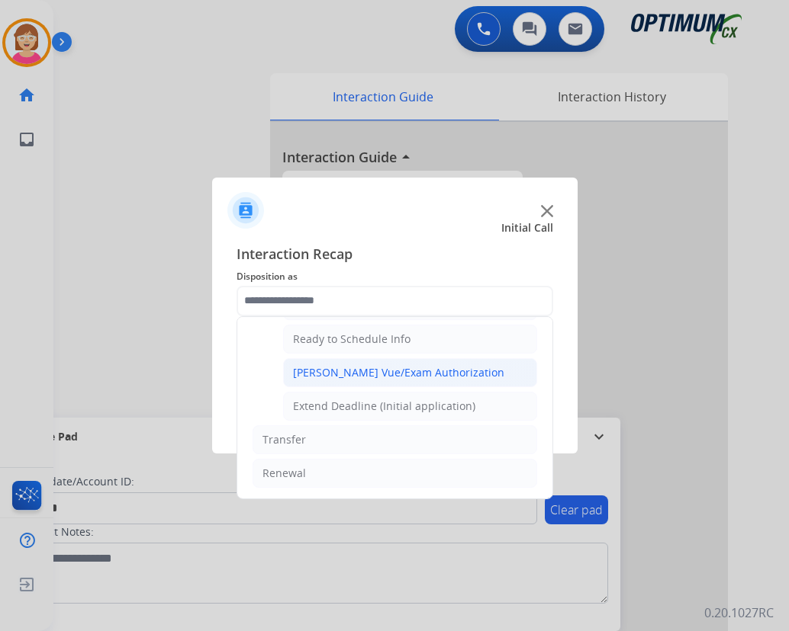
click at [390, 375] on div "[PERSON_NAME] Vue/Exam Authorization" at bounding box center [398, 372] width 211 height 15
type input "**********"
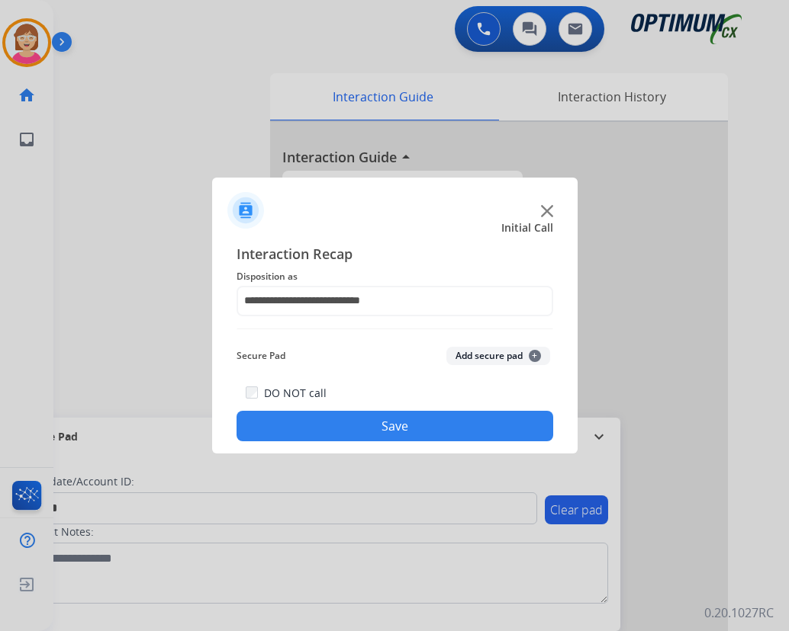
click at [535, 357] on span "+" at bounding box center [534, 356] width 12 height 12
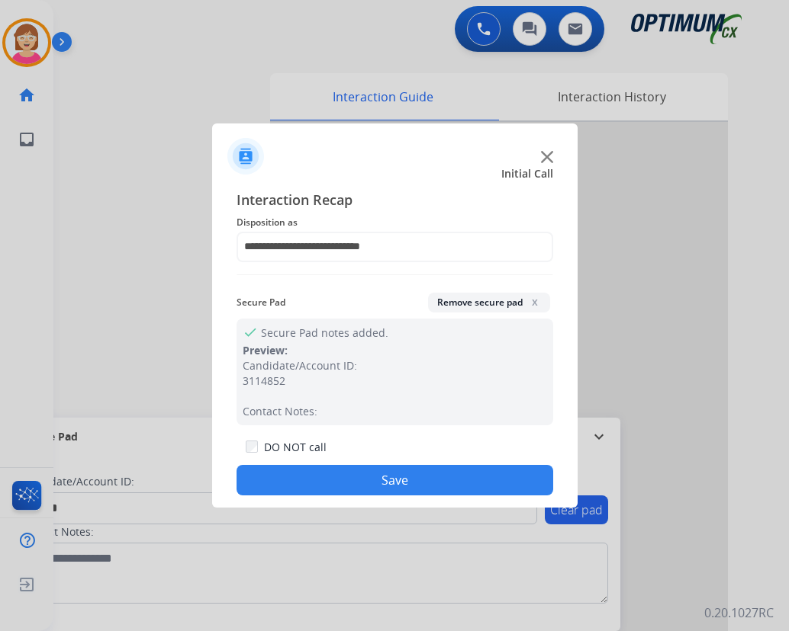
click at [320, 476] on button "Save" at bounding box center [394, 480] width 316 height 31
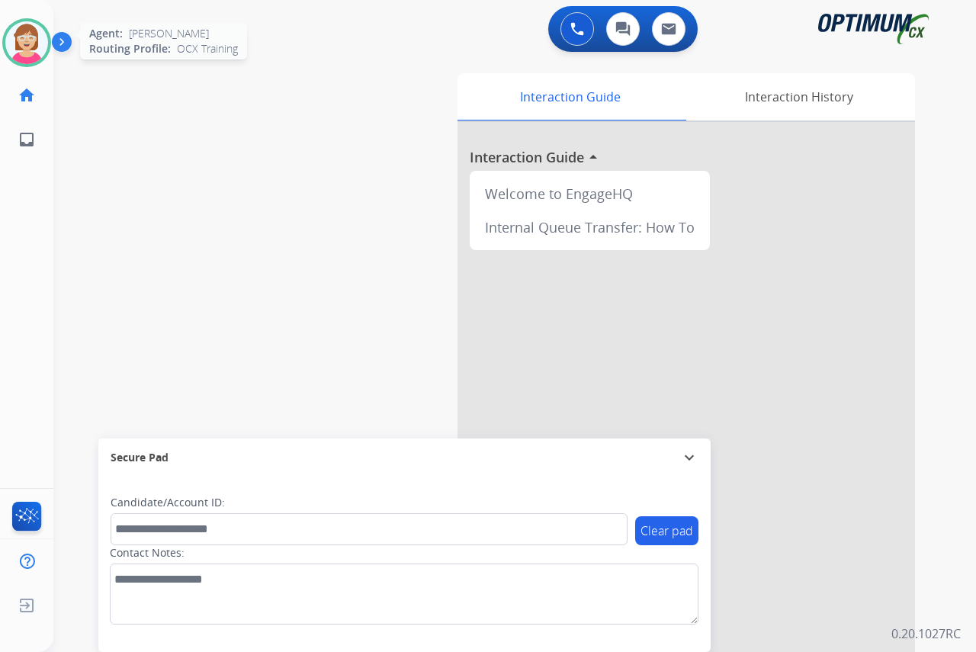
click at [16, 43] on img at bounding box center [26, 42] width 43 height 43
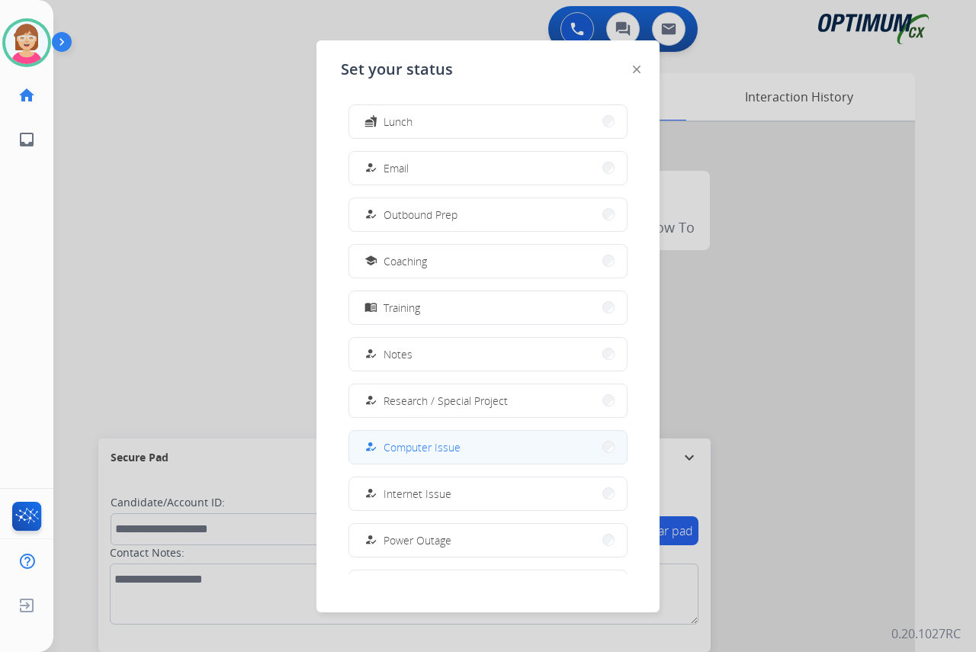
scroll to position [144, 0]
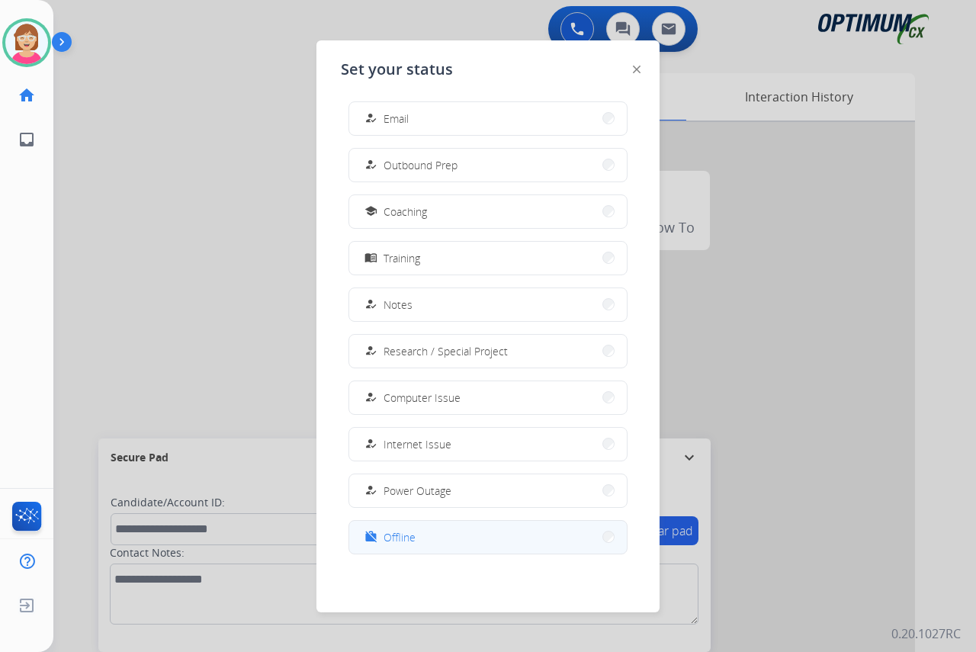
click at [409, 535] on span "Offline" at bounding box center [400, 537] width 32 height 16
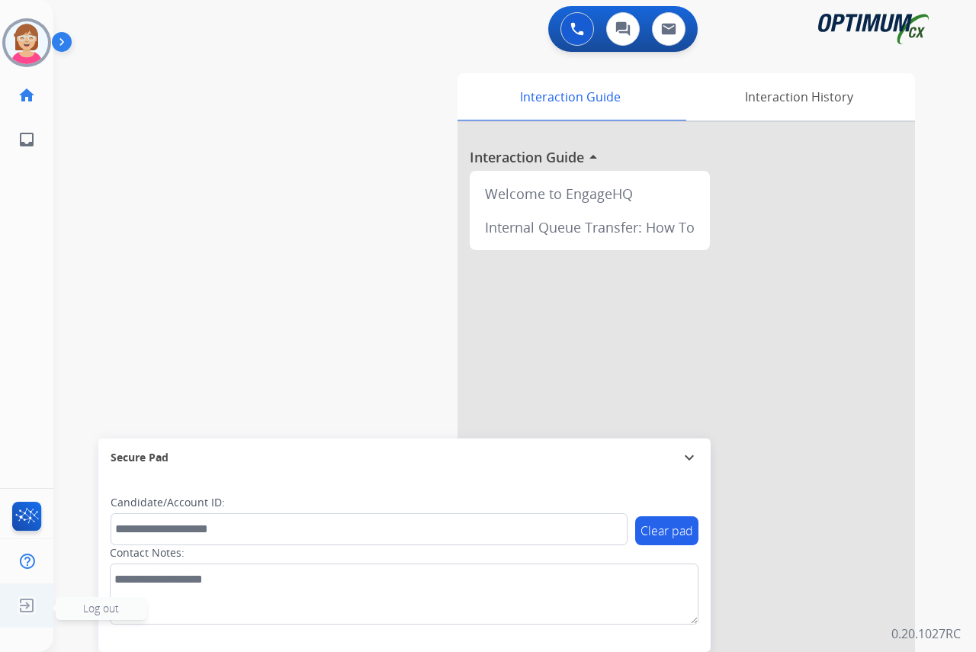
click at [111, 608] on span "Log out" at bounding box center [101, 608] width 36 height 14
